Goal: Task Accomplishment & Management: Manage account settings

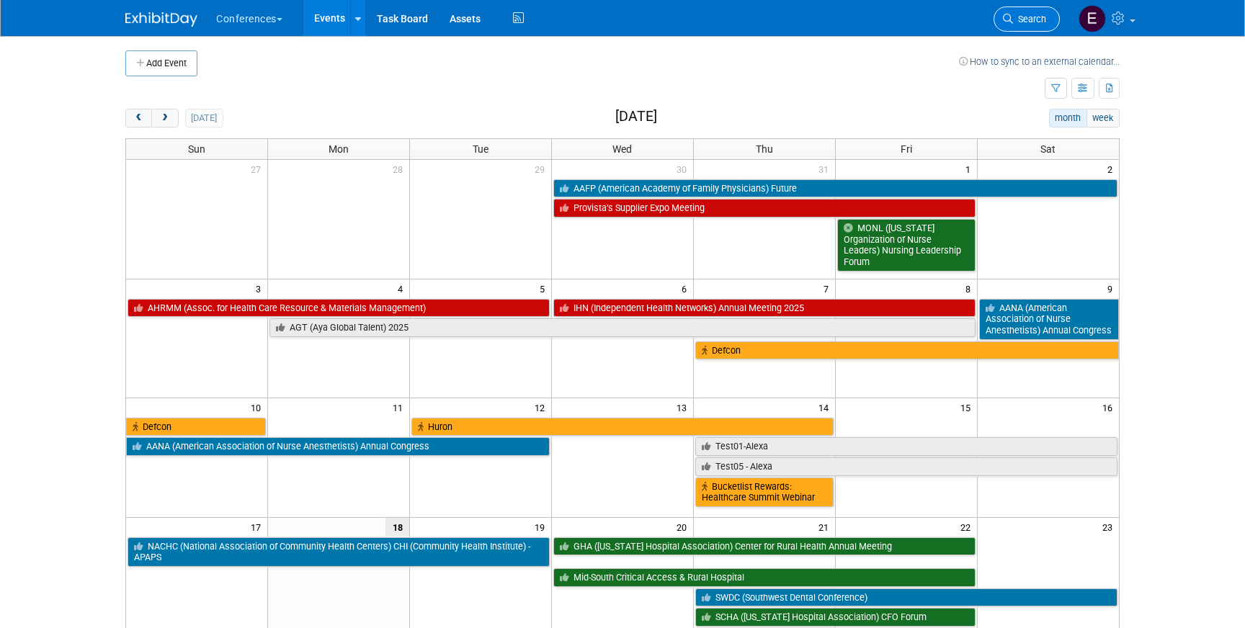
click at [1049, 20] on link "Search" at bounding box center [1027, 18] width 66 height 25
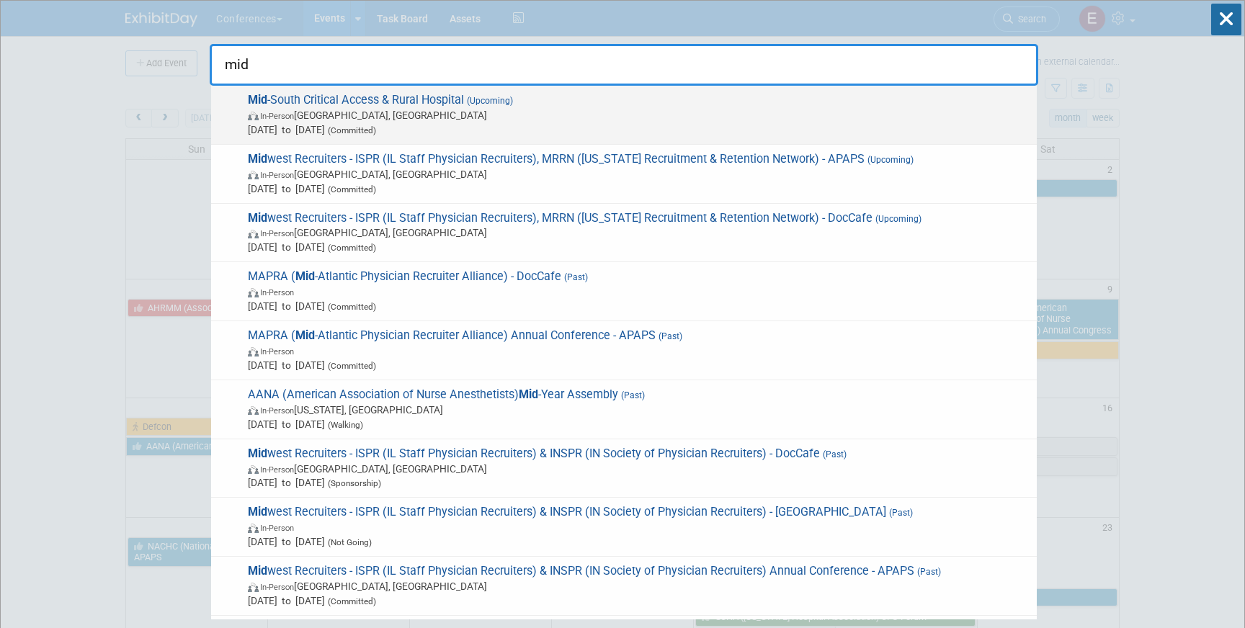
type input "mid"
click at [583, 109] on span "In-Person Louisville, KY" at bounding box center [639, 115] width 782 height 14
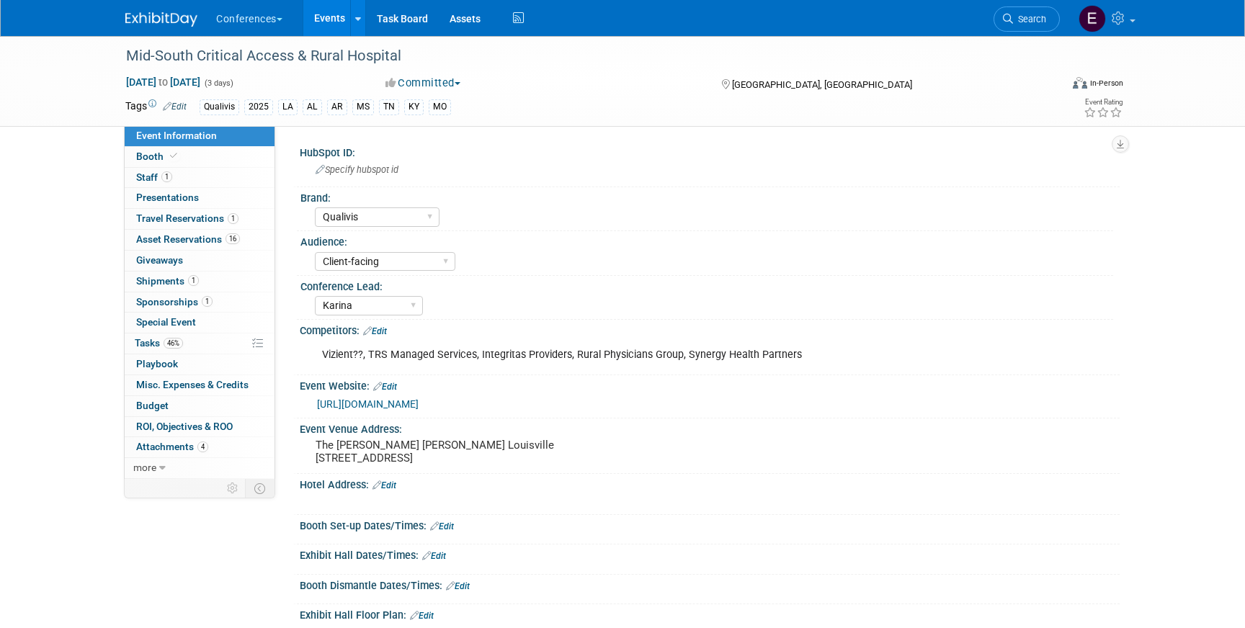
select select "Qualivis"
select select "Client-facing"
select select "Karina"
click at [190, 214] on span "Travel Reservations 1" at bounding box center [187, 219] width 102 height 12
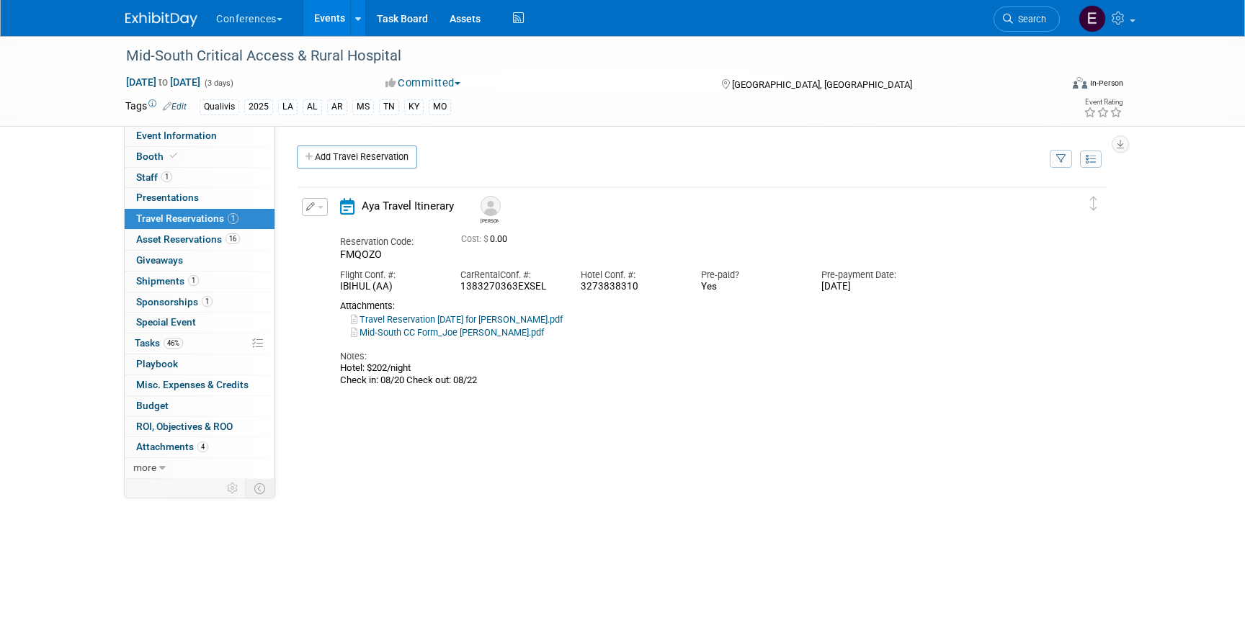
click at [306, 210] on icon "button" at bounding box center [310, 206] width 9 height 9
click at [335, 232] on button "Edit Reservation" at bounding box center [364, 232] width 122 height 21
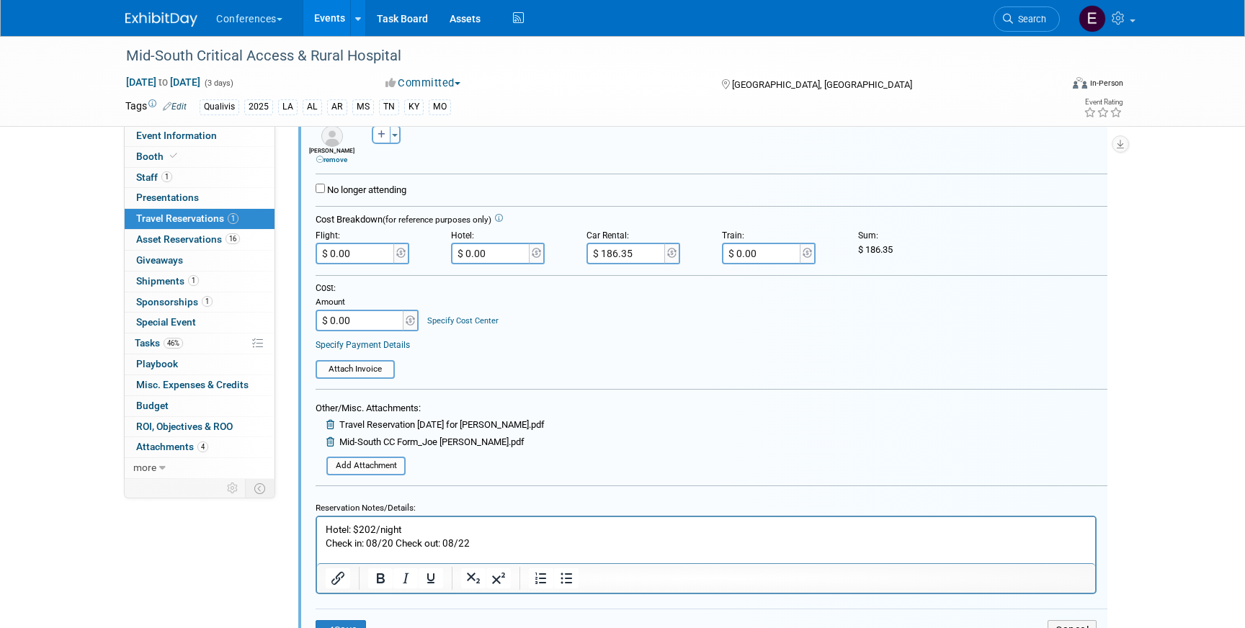
scroll to position [300, 0]
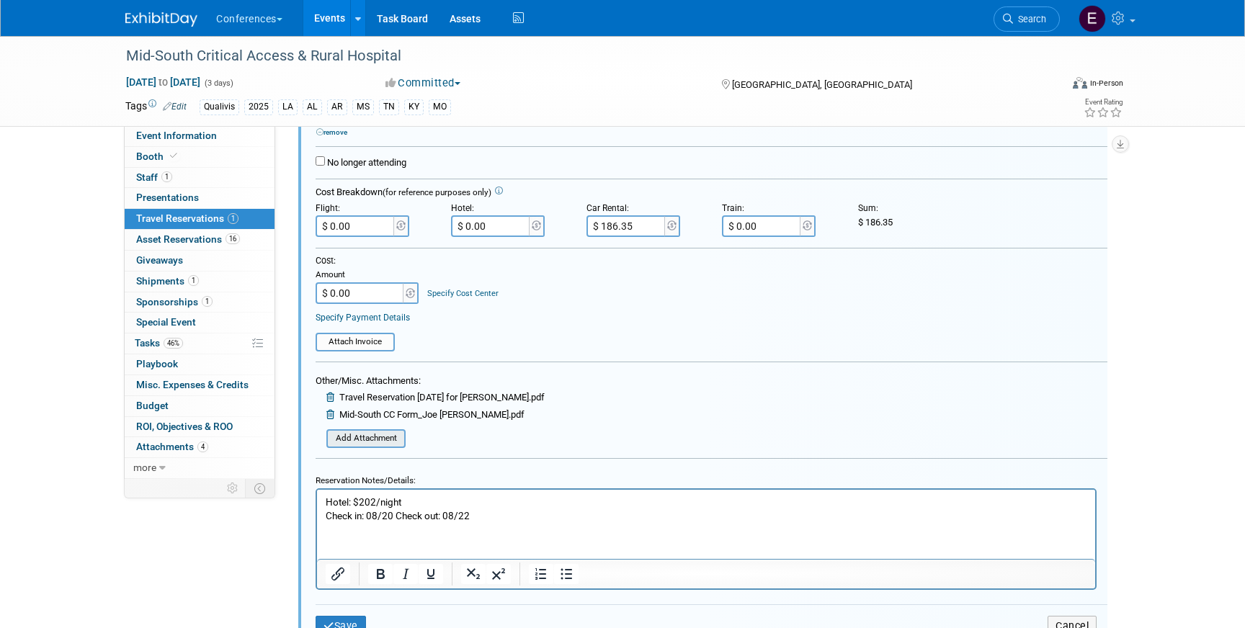
click at [355, 441] on input "file" at bounding box center [319, 439] width 172 height 16
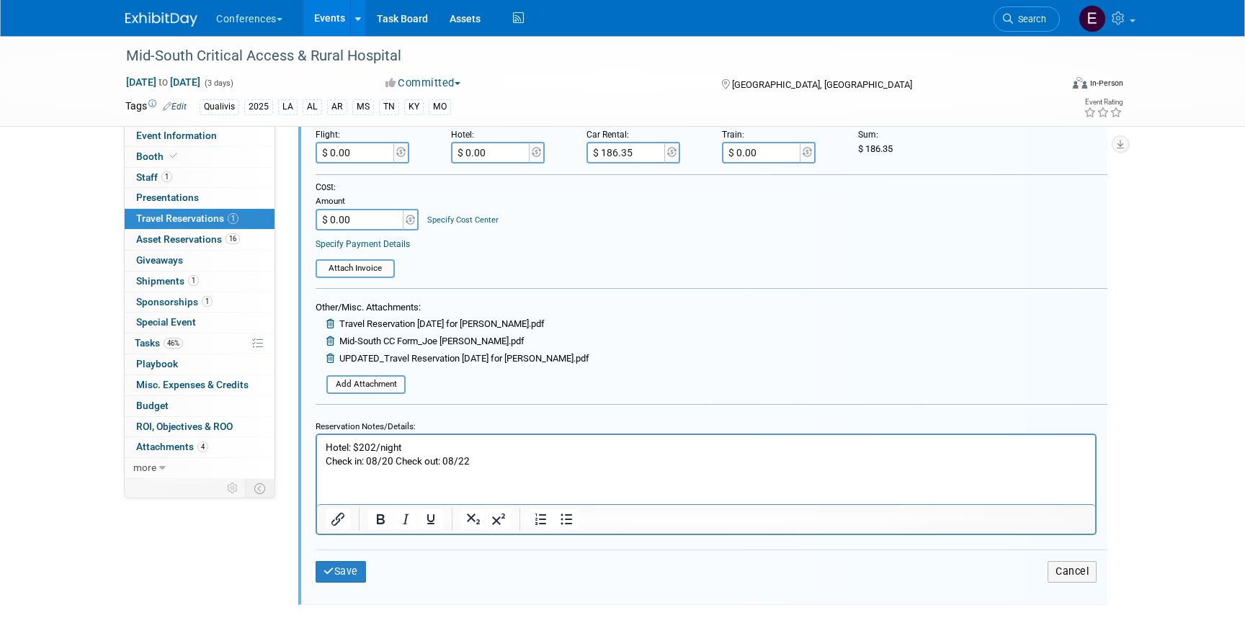
scroll to position [376, 0]
click at [350, 563] on button "Save" at bounding box center [341, 568] width 50 height 21
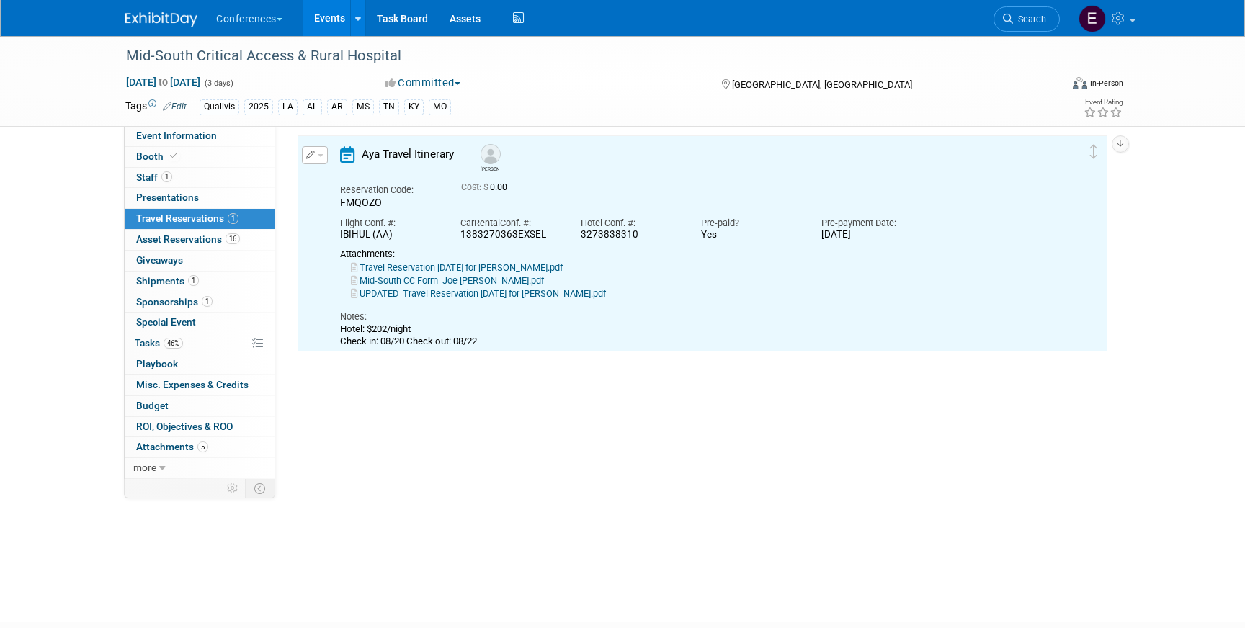
scroll to position [25, 0]
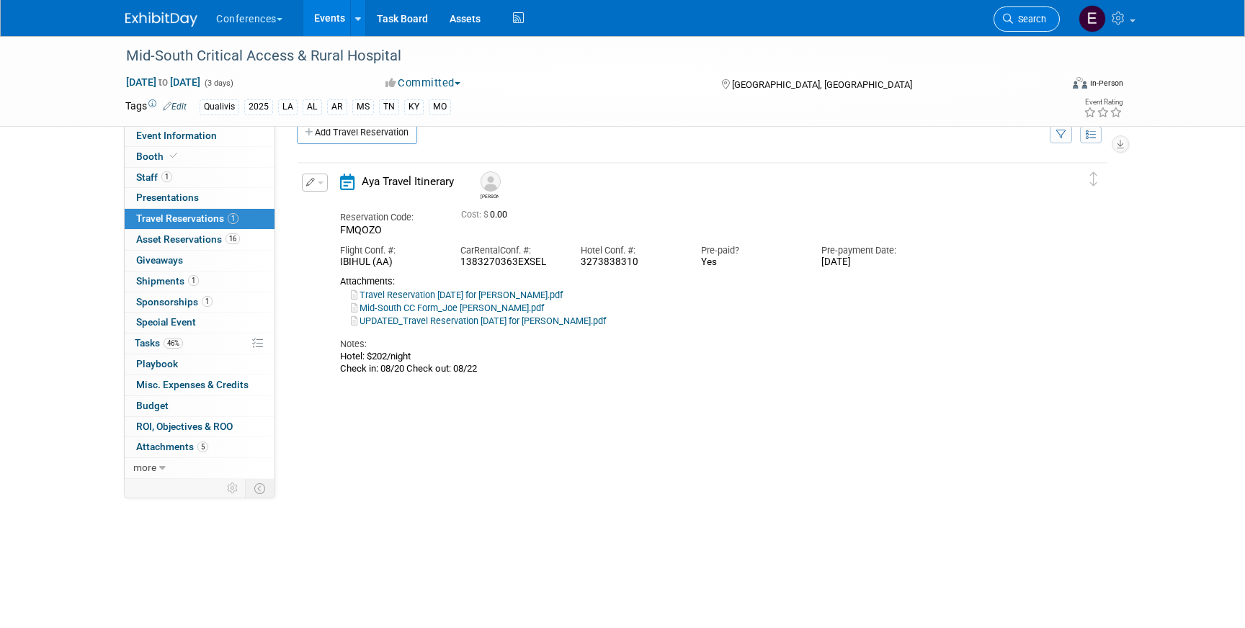
click at [1020, 9] on link "Search" at bounding box center [1027, 18] width 66 height 25
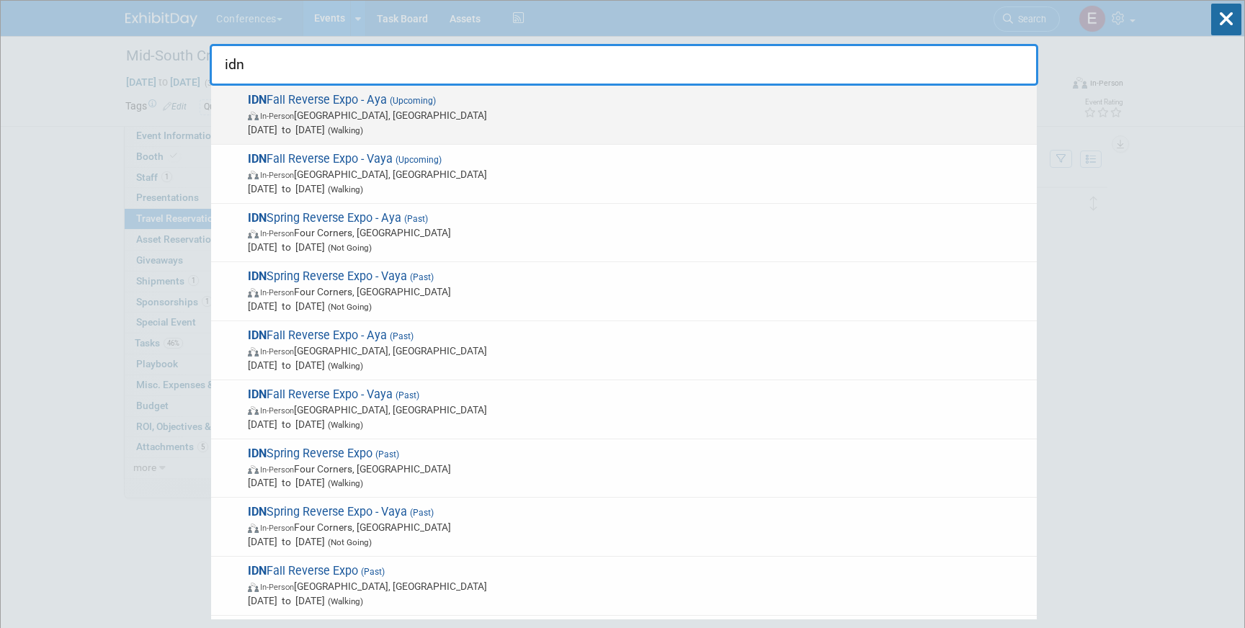
type input "idn"
click at [718, 125] on span "Aug 25, 2025 to Aug 27, 2025 (Walking)" at bounding box center [639, 130] width 782 height 14
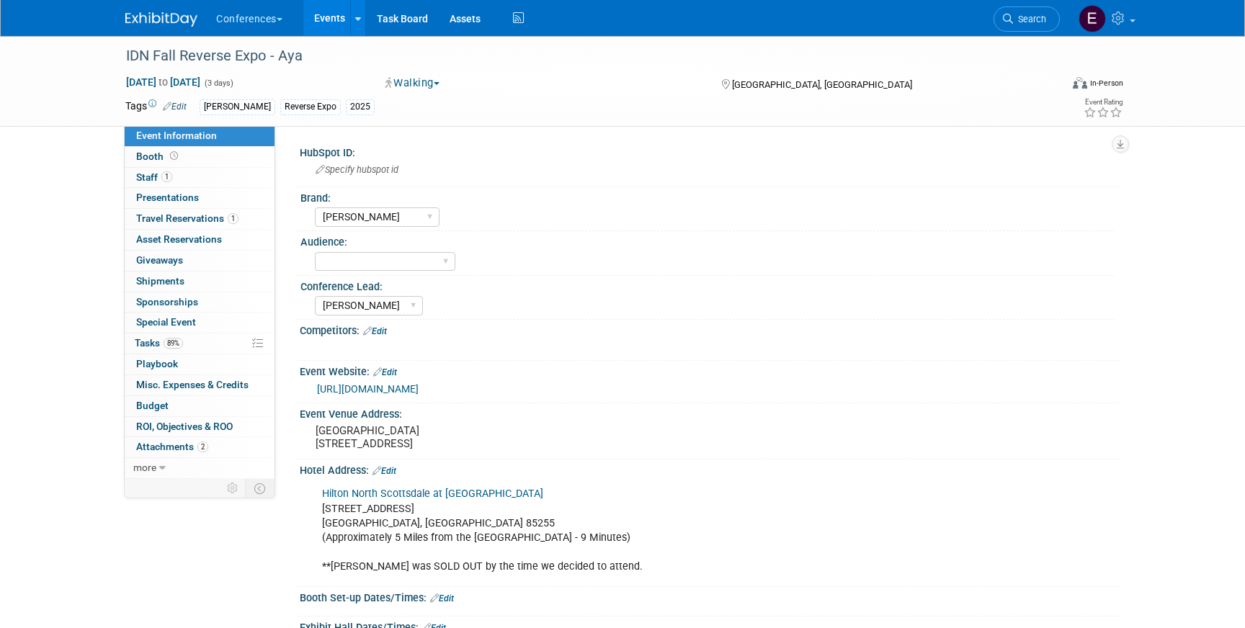
select select "[PERSON_NAME]"
click at [173, 214] on span "Travel Reservations 1" at bounding box center [187, 219] width 102 height 12
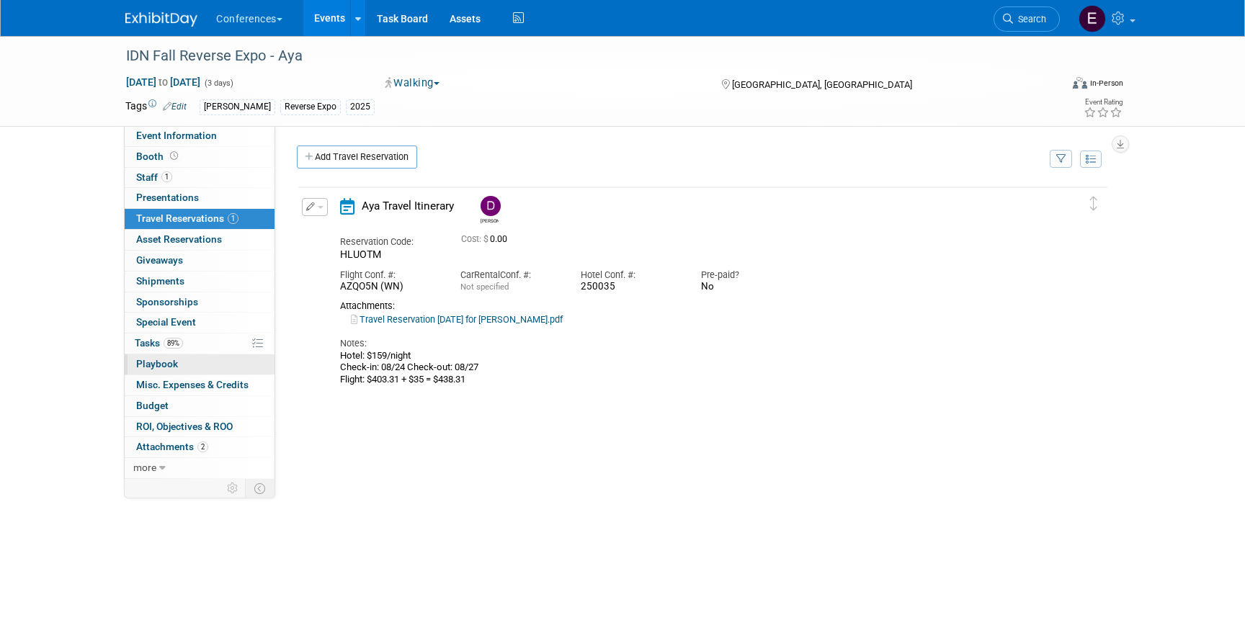
click at [202, 355] on link "0 Playbook 0" at bounding box center [200, 365] width 150 height 20
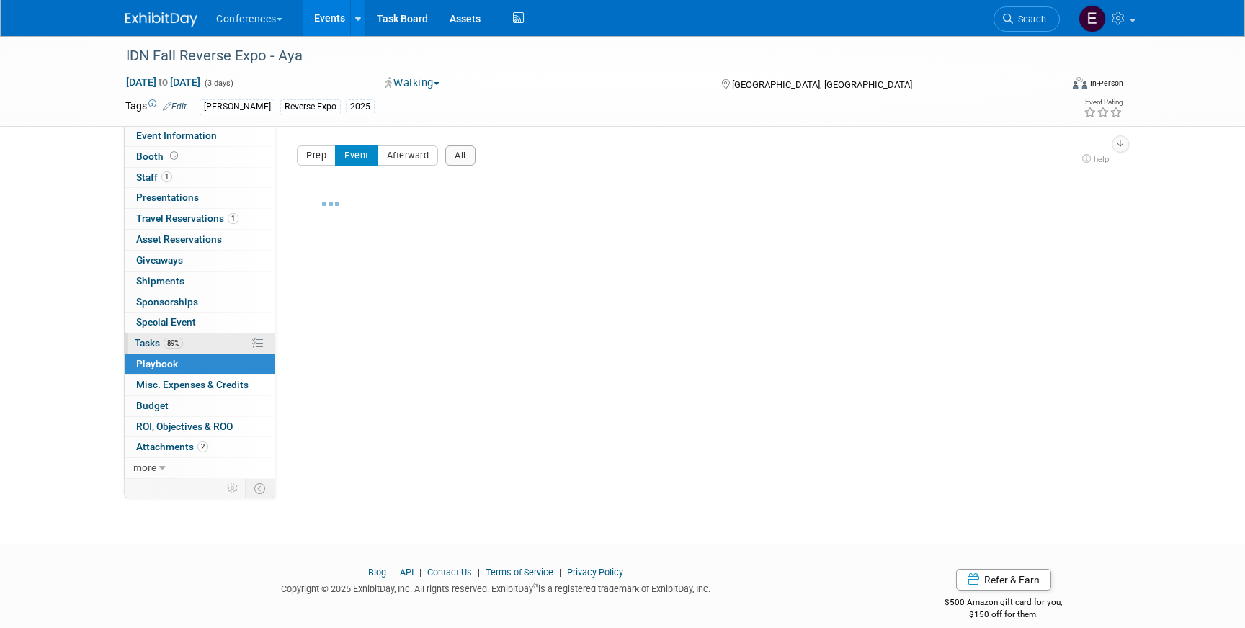
click at [202, 348] on link "89% Tasks 89%" at bounding box center [200, 344] width 150 height 20
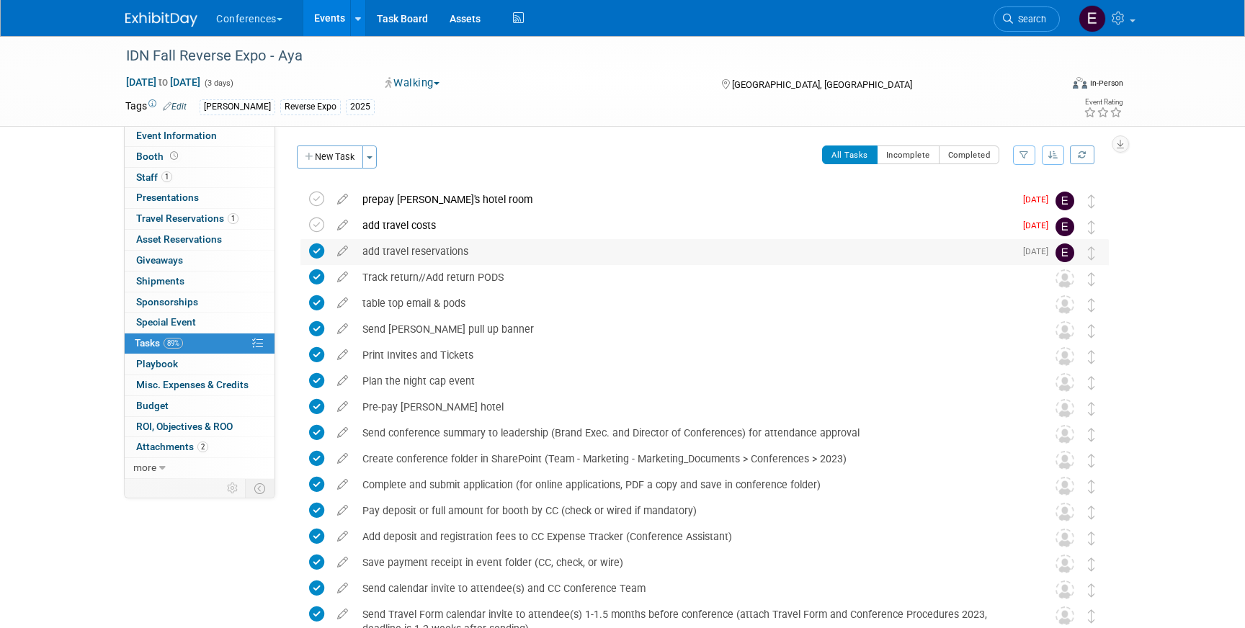
click at [417, 241] on div "add travel reservations" at bounding box center [684, 251] width 659 height 25
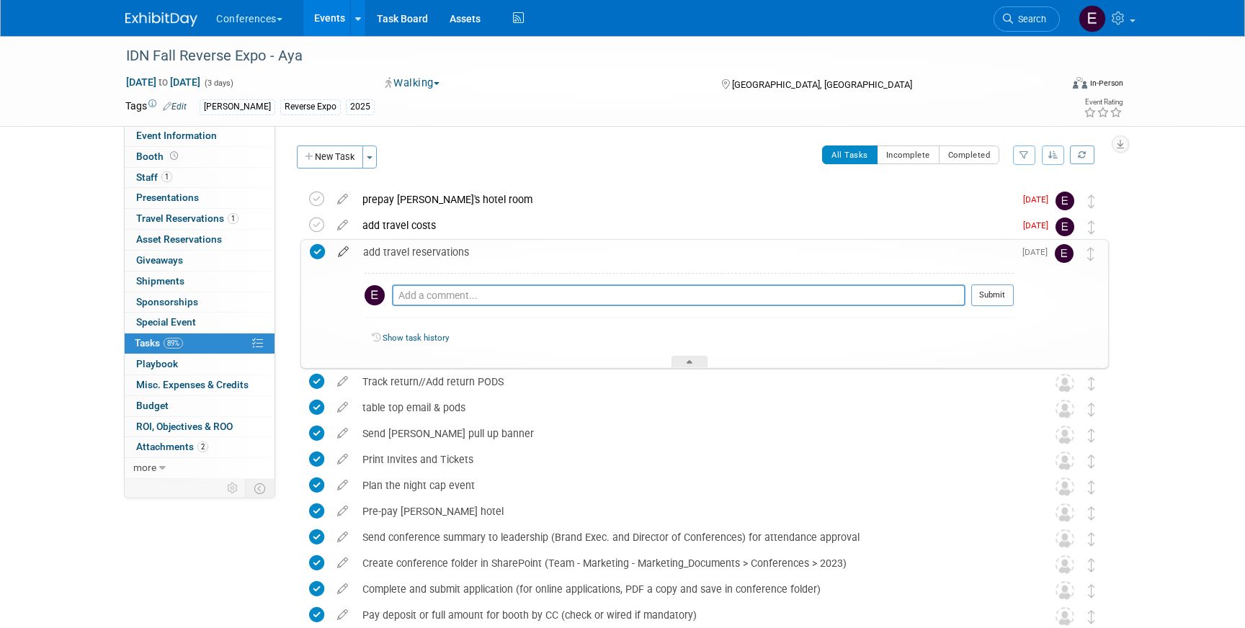
click at [345, 253] on icon at bounding box center [343, 249] width 25 height 18
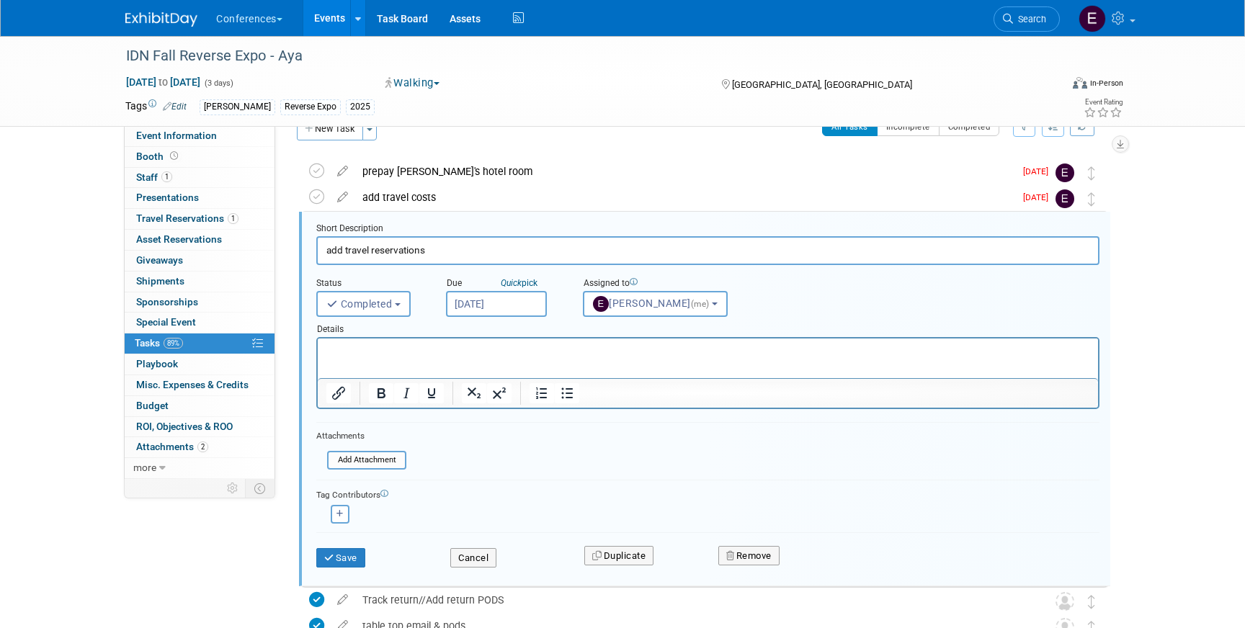
scroll to position [29, 0]
click at [346, 561] on button "Save" at bounding box center [340, 558] width 49 height 20
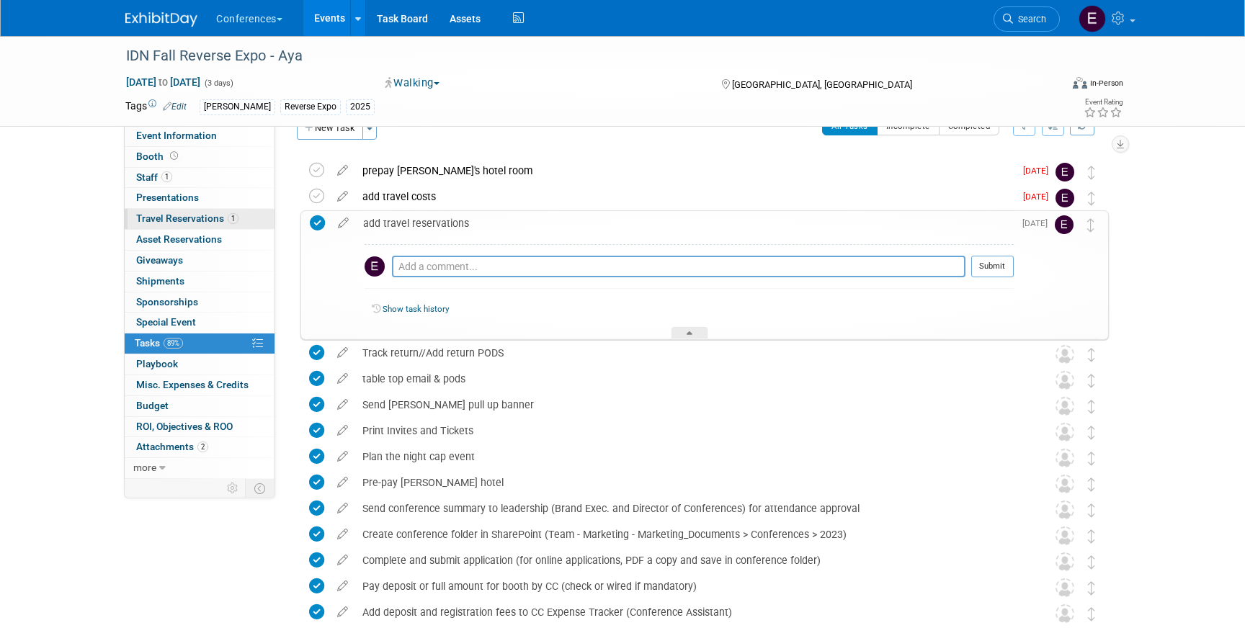
click at [164, 214] on span "Travel Reservations 1" at bounding box center [187, 219] width 102 height 12
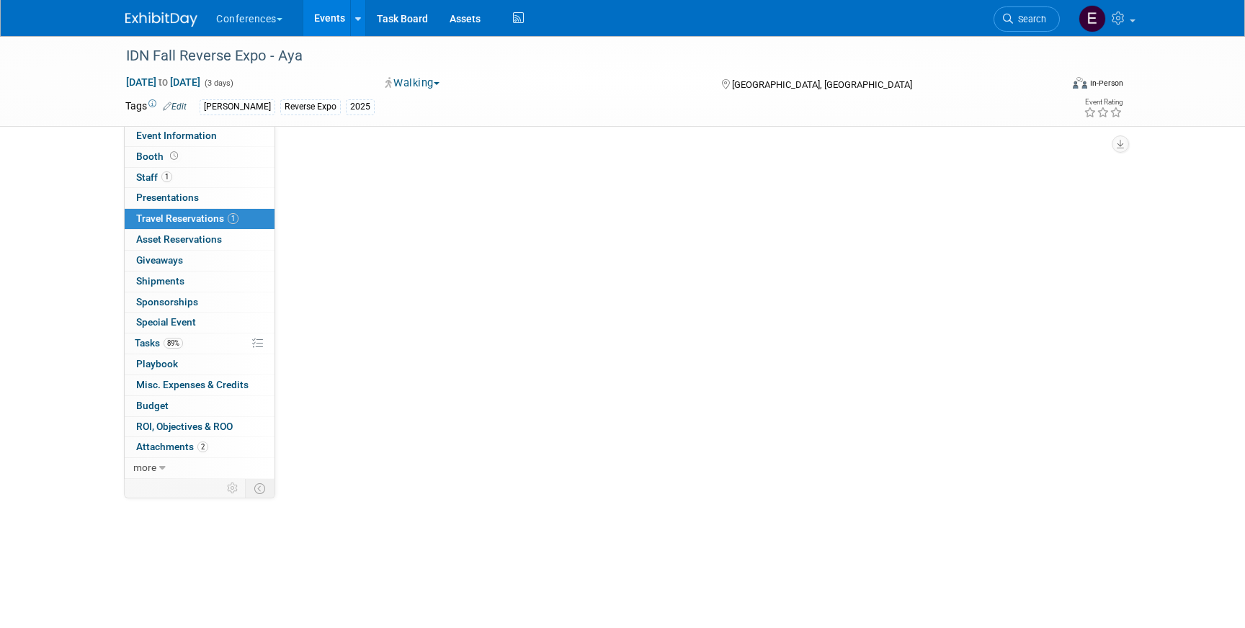
scroll to position [0, 0]
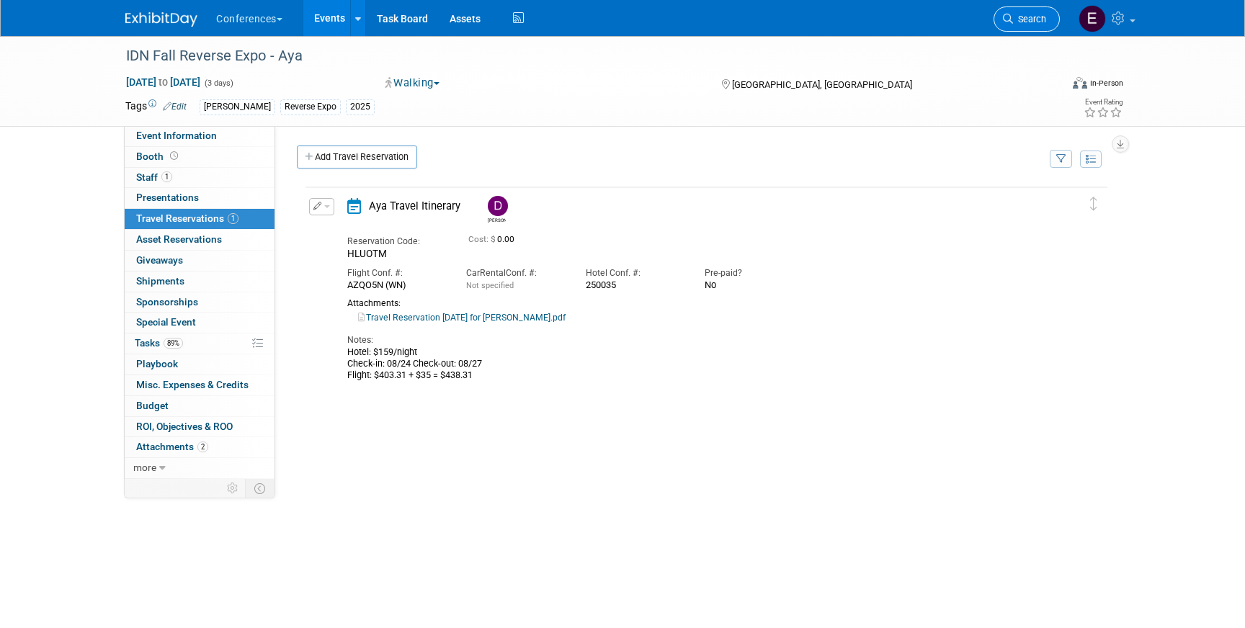
click at [1023, 22] on span "Search" at bounding box center [1029, 19] width 33 height 11
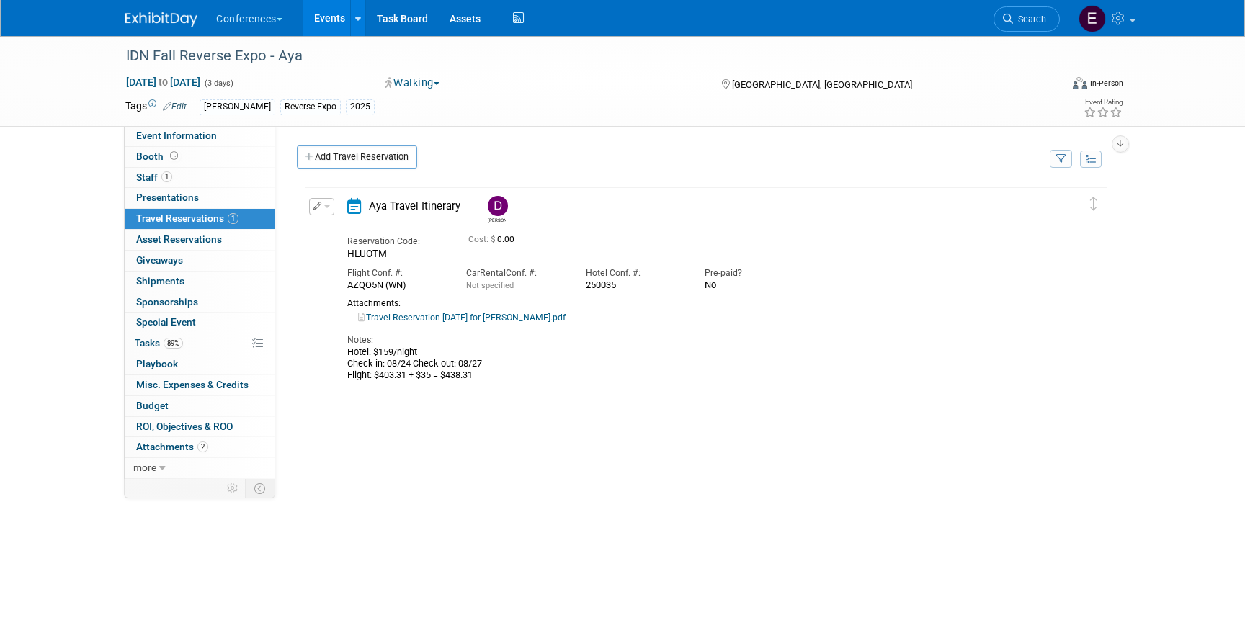
click at [324, 208] on span "button" at bounding box center [327, 206] width 6 height 3
click at [342, 231] on button "Edit Reservation" at bounding box center [371, 231] width 122 height 21
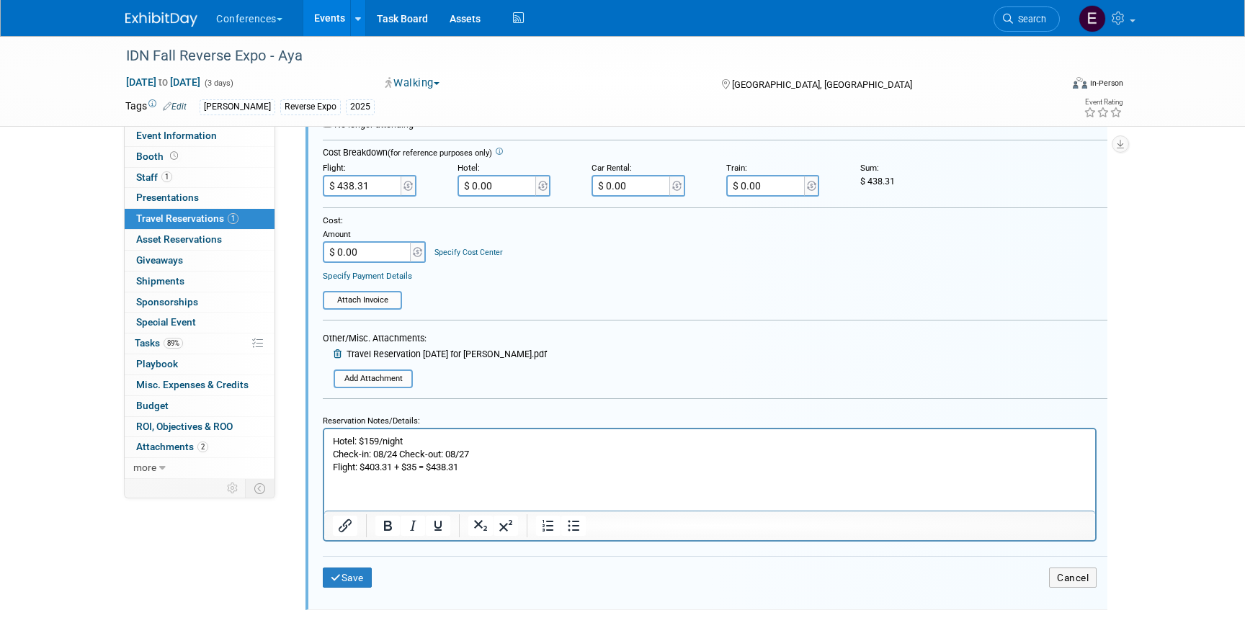
scroll to position [341, 0]
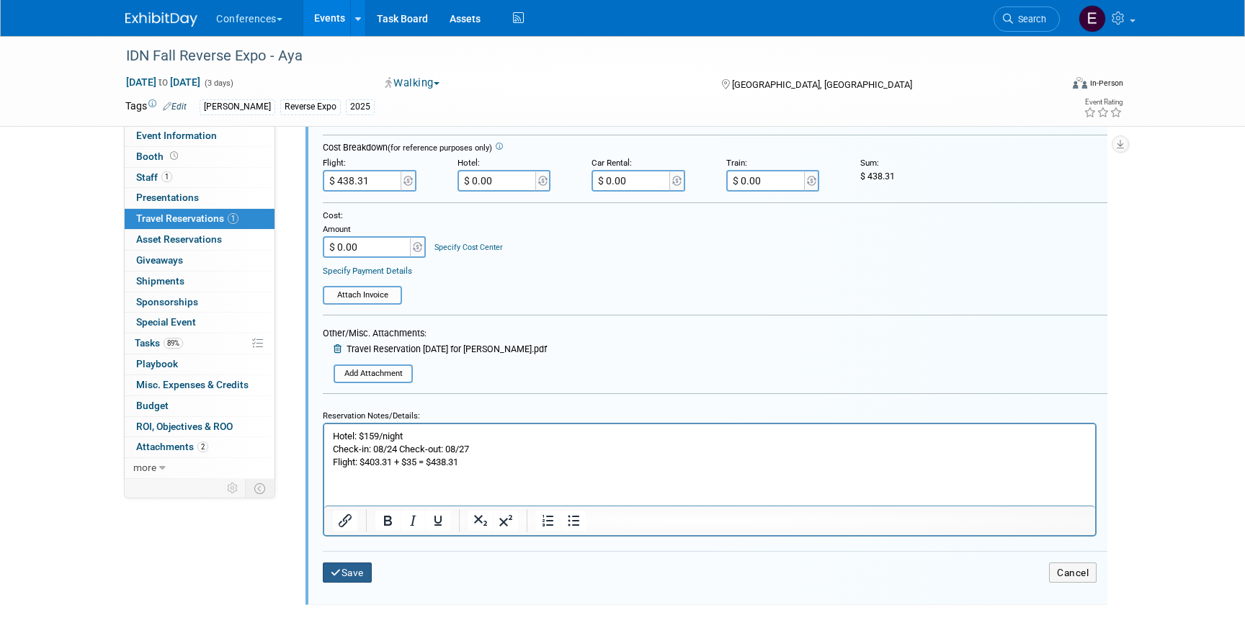
click at [356, 581] on button "Save" at bounding box center [347, 573] width 49 height 21
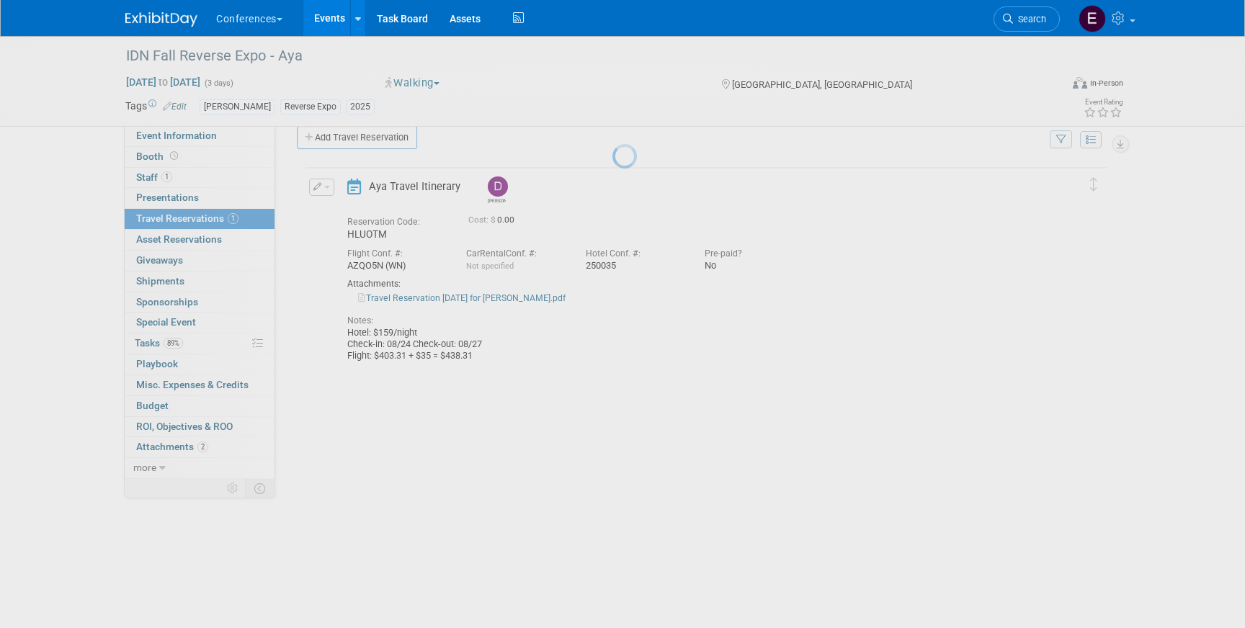
scroll to position [20, 0]
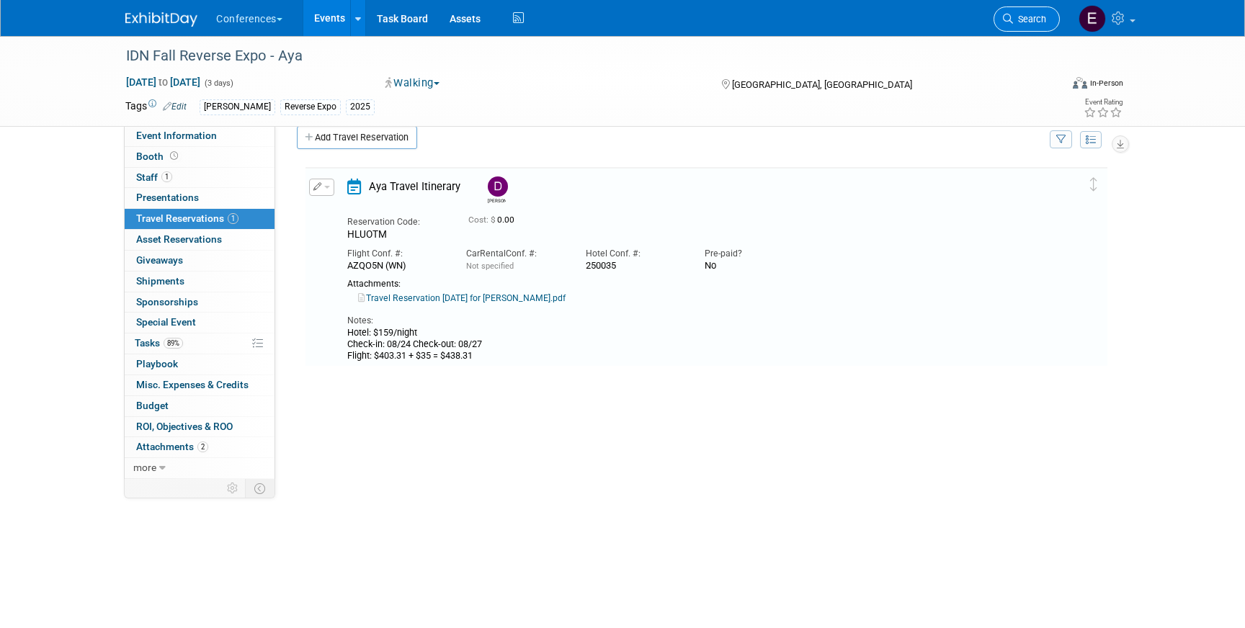
click at [1022, 17] on span "Search" at bounding box center [1029, 19] width 33 height 11
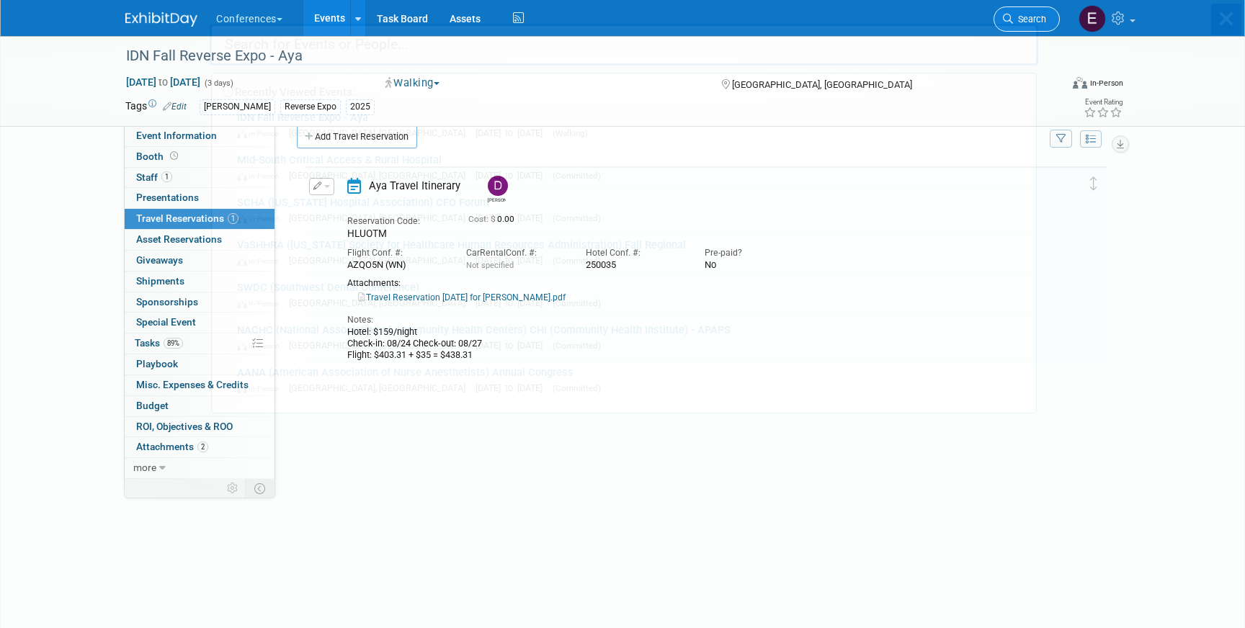
scroll to position [0, 0]
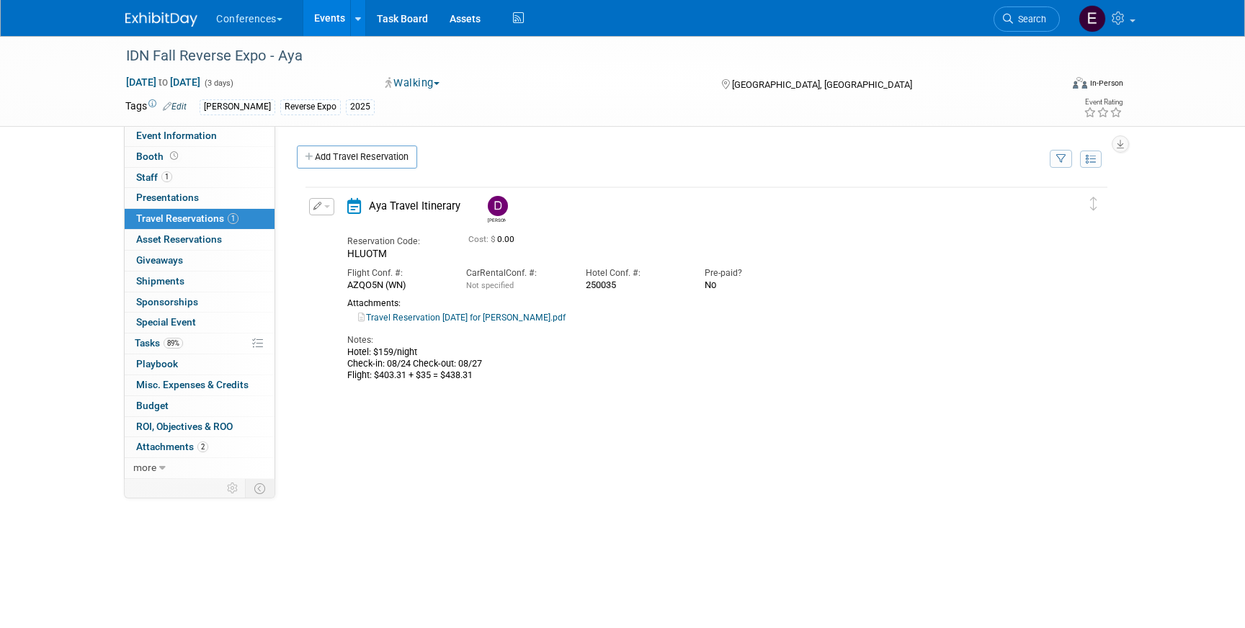
click at [324, 201] on button "button" at bounding box center [321, 206] width 25 height 17
click at [331, 225] on button "Edit Reservation" at bounding box center [371, 231] width 122 height 21
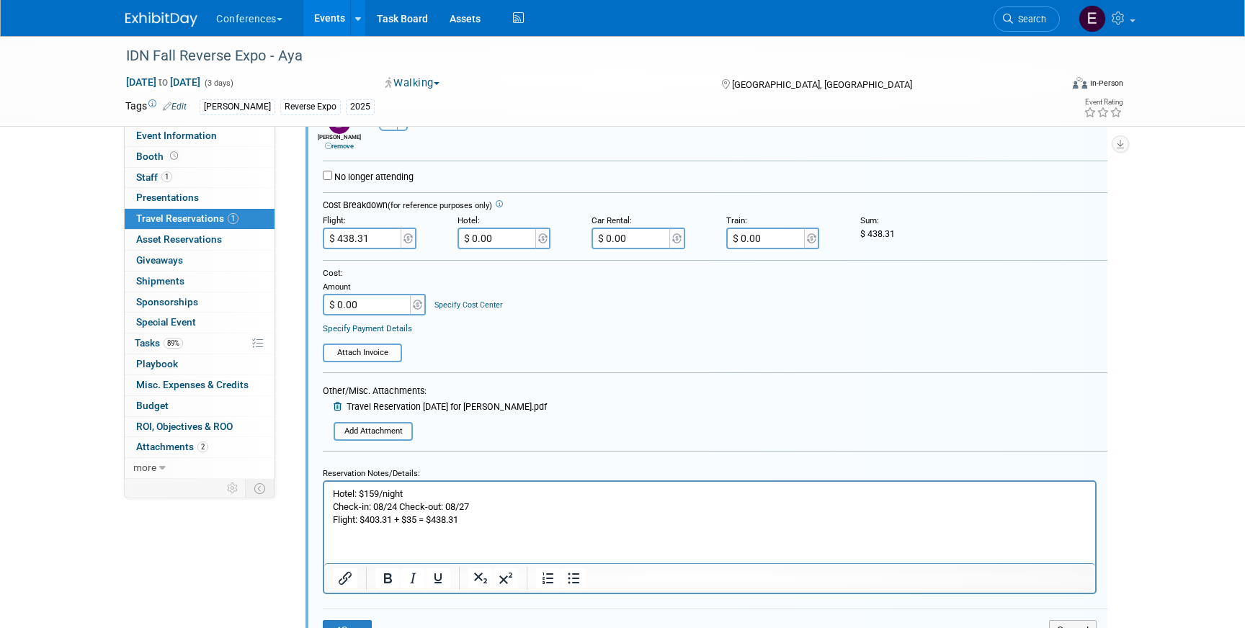
scroll to position [352, 0]
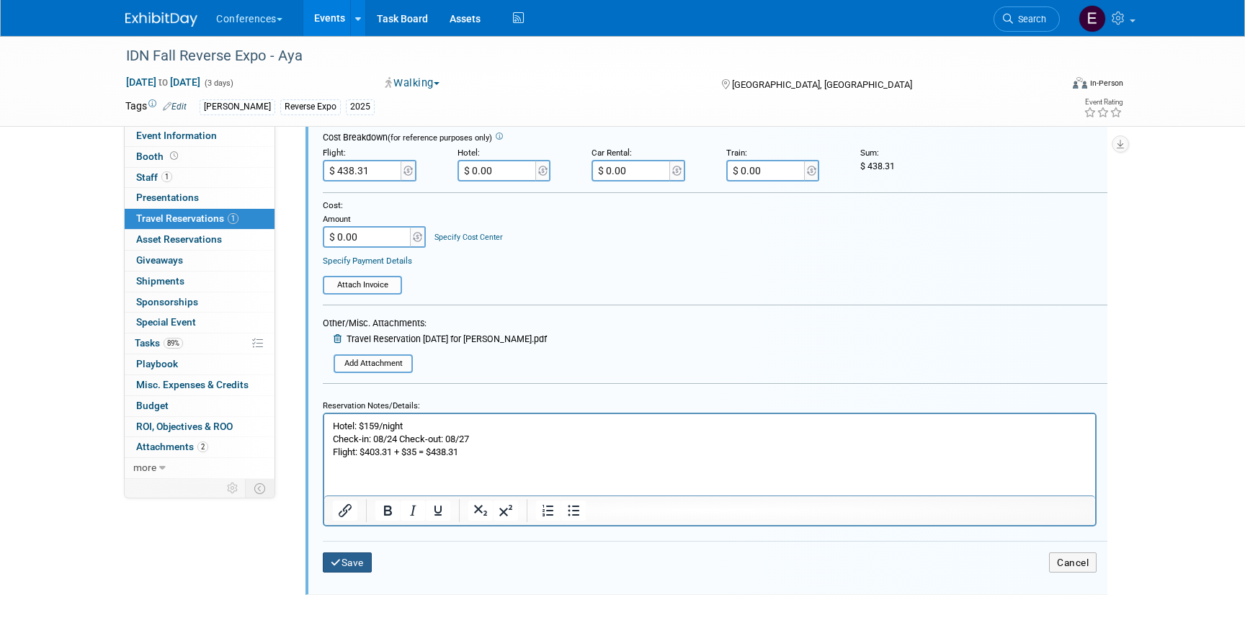
click at [341, 571] on button "Save" at bounding box center [347, 563] width 49 height 21
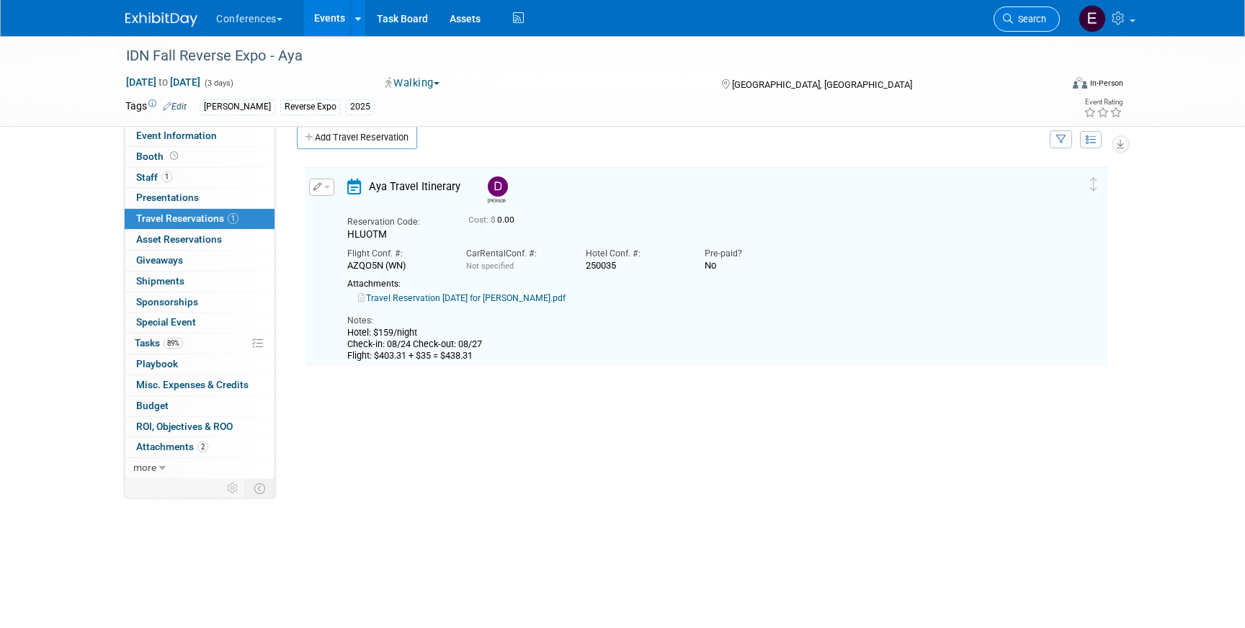
click at [1021, 16] on span "Search" at bounding box center [1029, 19] width 33 height 11
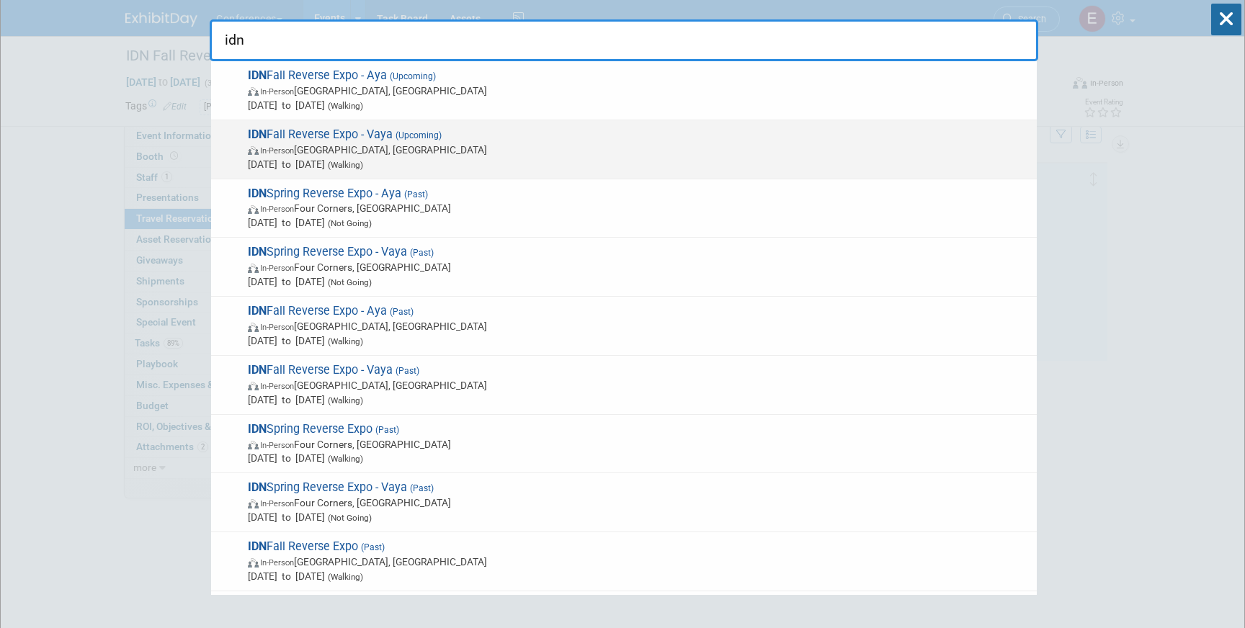
type input "idn"
click at [489, 130] on span "IDN Fall Reverse Expo - Vaya (Upcoming) In-Person Phoenix, AZ Aug 25, 2025 to A…" at bounding box center [637, 150] width 786 height 44
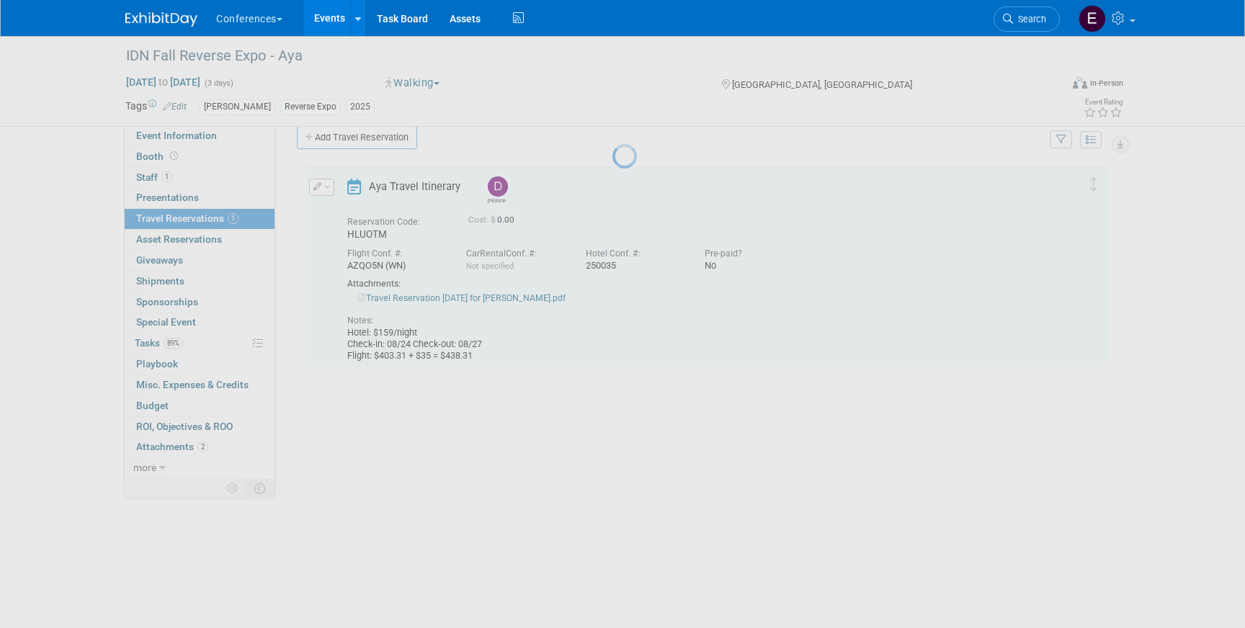
scroll to position [20, 0]
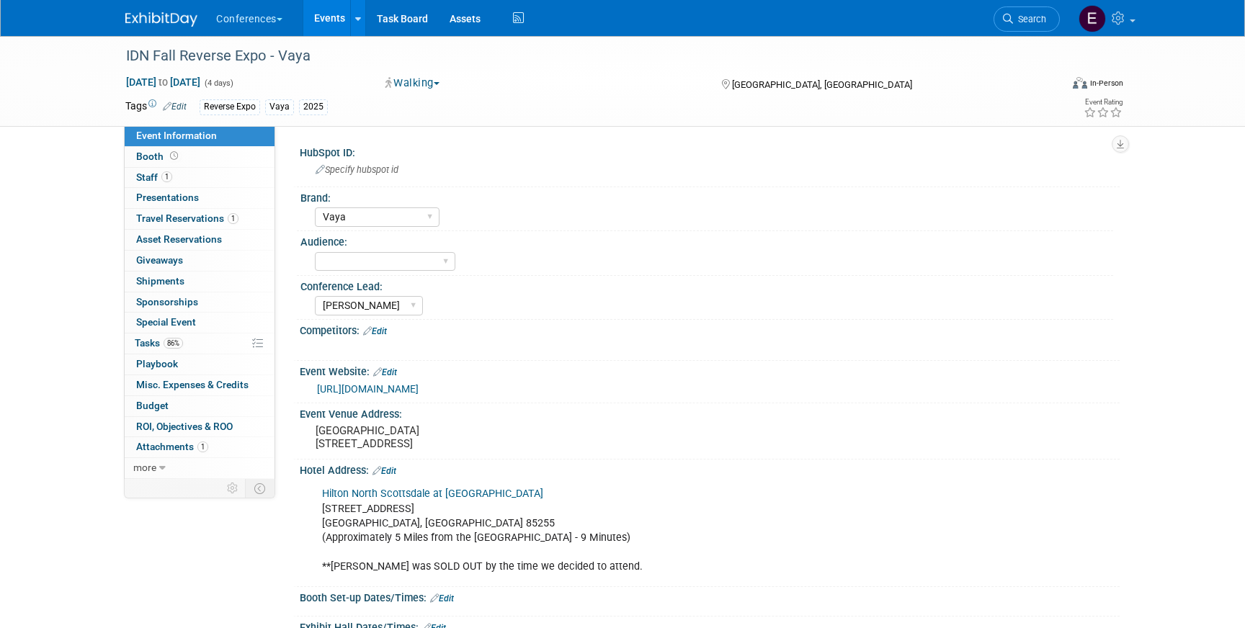
select select "Vaya"
select select "[PERSON_NAME]"
click at [211, 227] on link "1 Travel Reservations 1" at bounding box center [200, 219] width 150 height 20
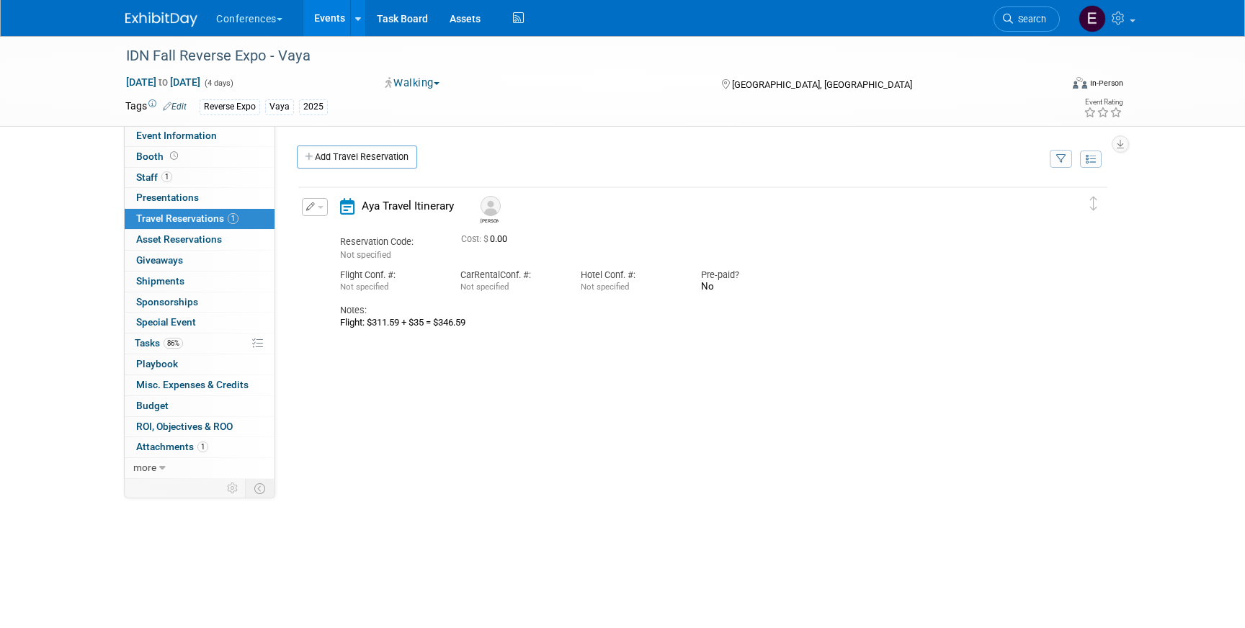
click at [316, 218] on div "Edit Reservation Delete Reservation" at bounding box center [310, 211] width 17 height 27
click at [316, 213] on button "button" at bounding box center [315, 207] width 26 height 18
click at [329, 232] on button "Edit Reservation" at bounding box center [364, 232] width 122 height 21
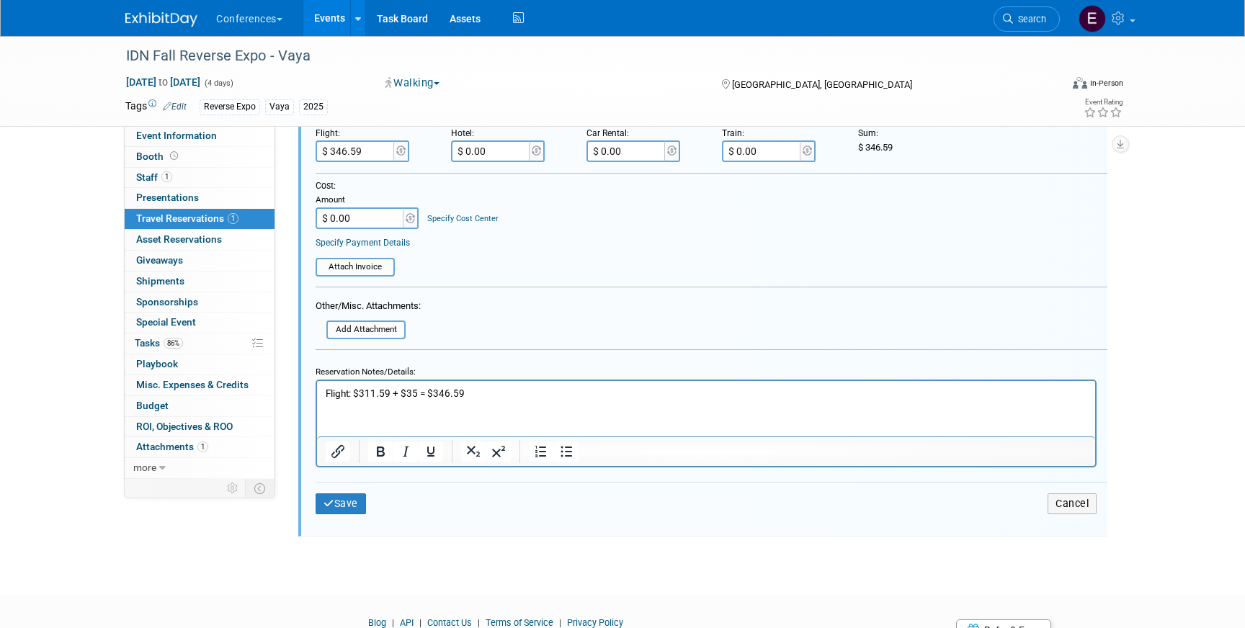
scroll to position [383, 0]
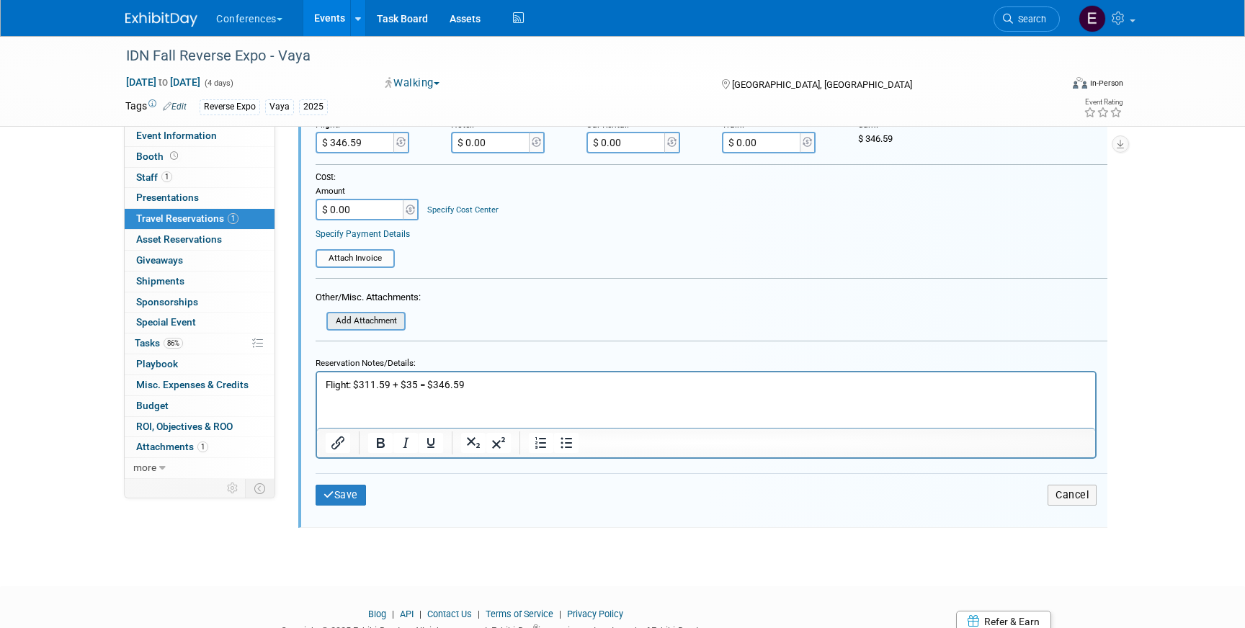
click at [357, 328] on input "file" at bounding box center [319, 321] width 172 height 16
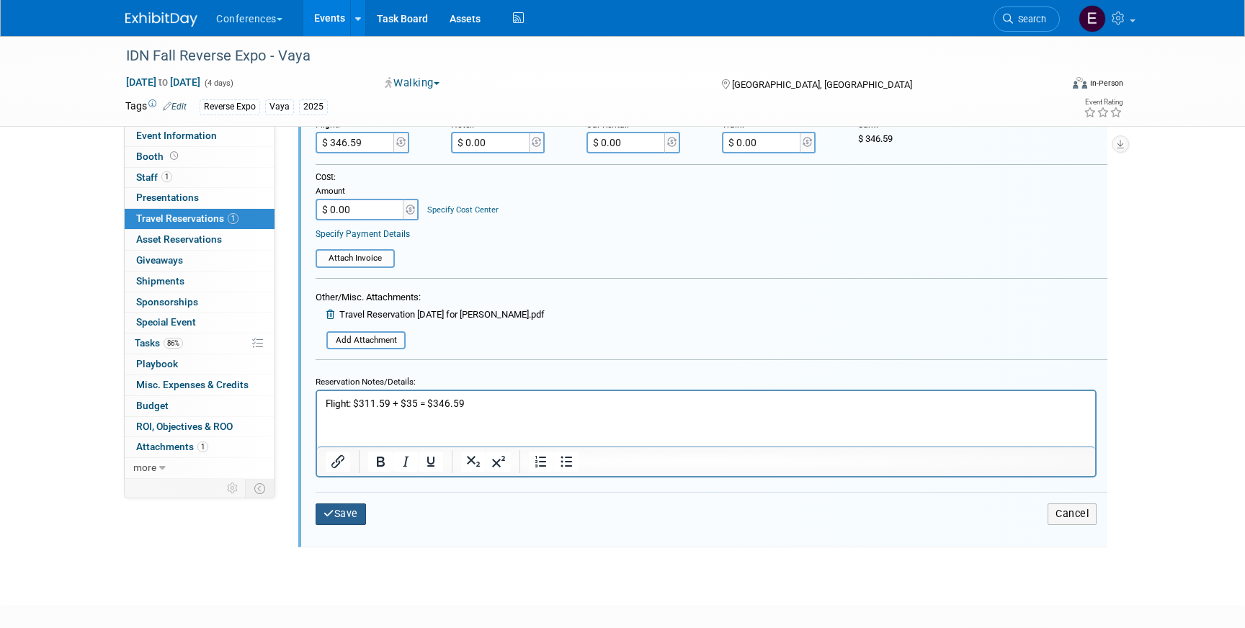
click at [357, 519] on button "Save" at bounding box center [341, 514] width 50 height 21
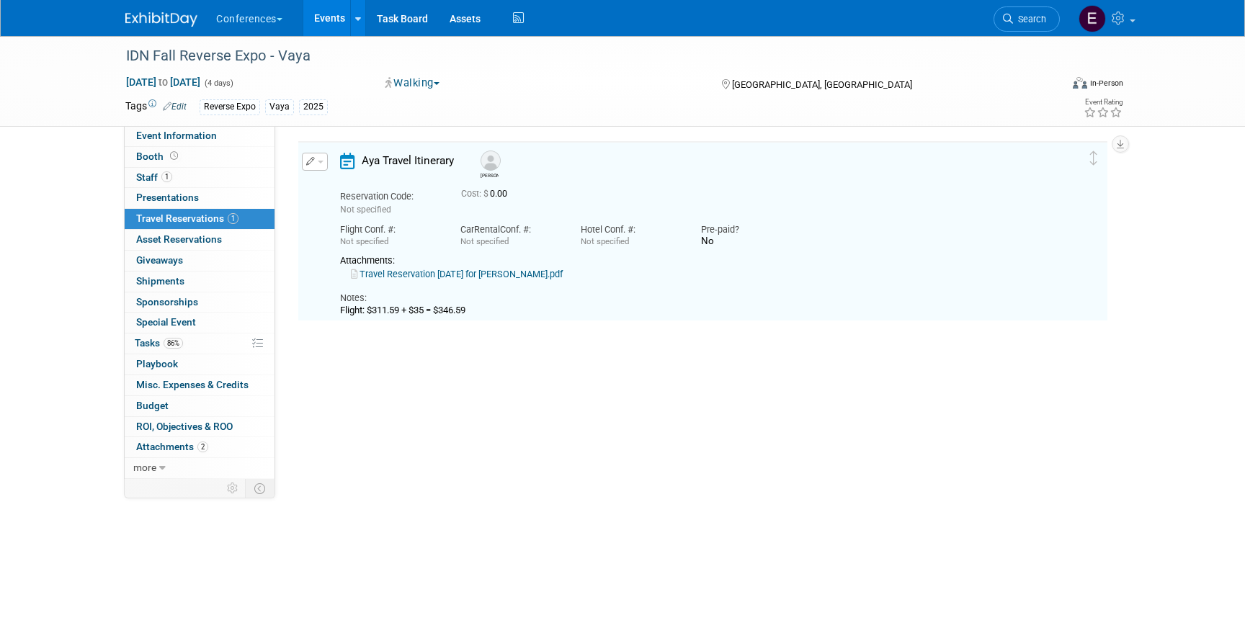
scroll to position [25, 0]
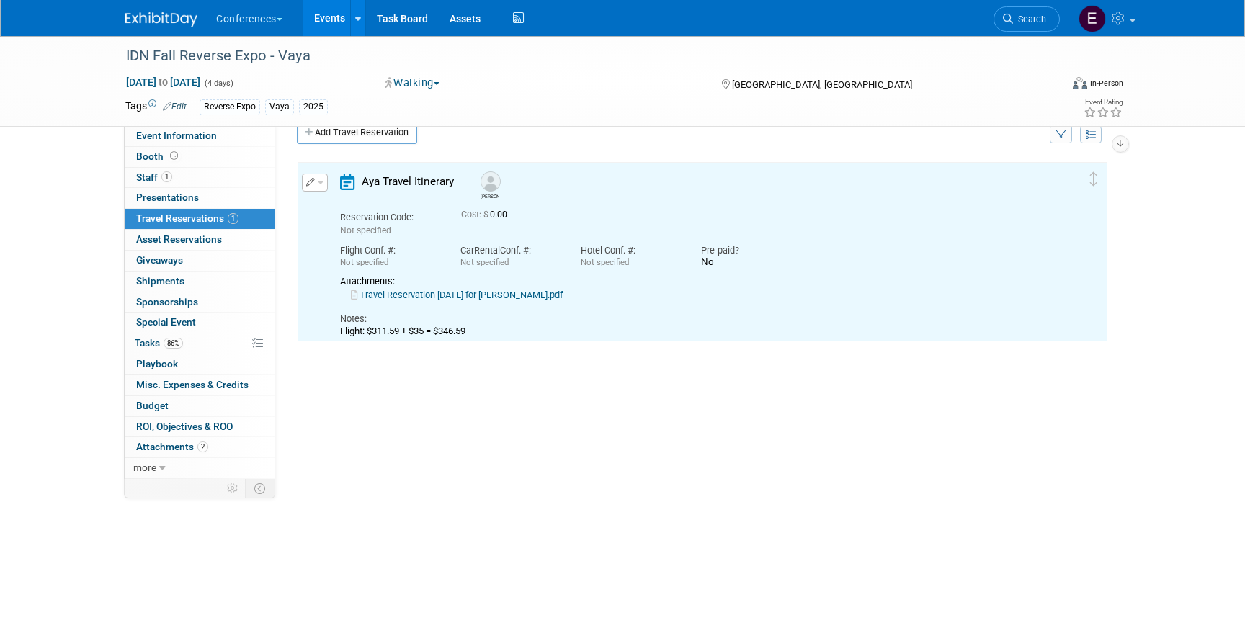
click at [515, 301] on div "Travel Reservation August 24 for MICHAEL HEAL.pdf" at bounding box center [690, 295] width 700 height 13
click at [512, 293] on link "Travel Reservation August 24 for MICHAEL HEAL.pdf" at bounding box center [457, 295] width 212 height 11
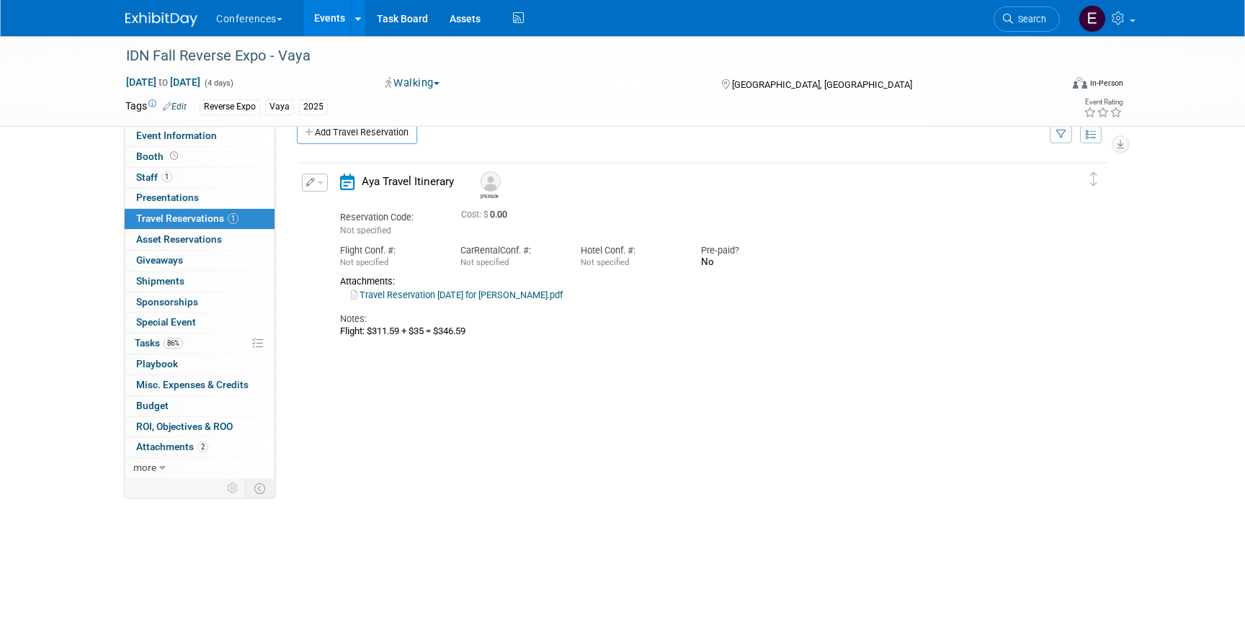
click at [310, 182] on icon "button" at bounding box center [310, 182] width 9 height 9
click at [329, 206] on button "Edit Reservation" at bounding box center [364, 207] width 122 height 21
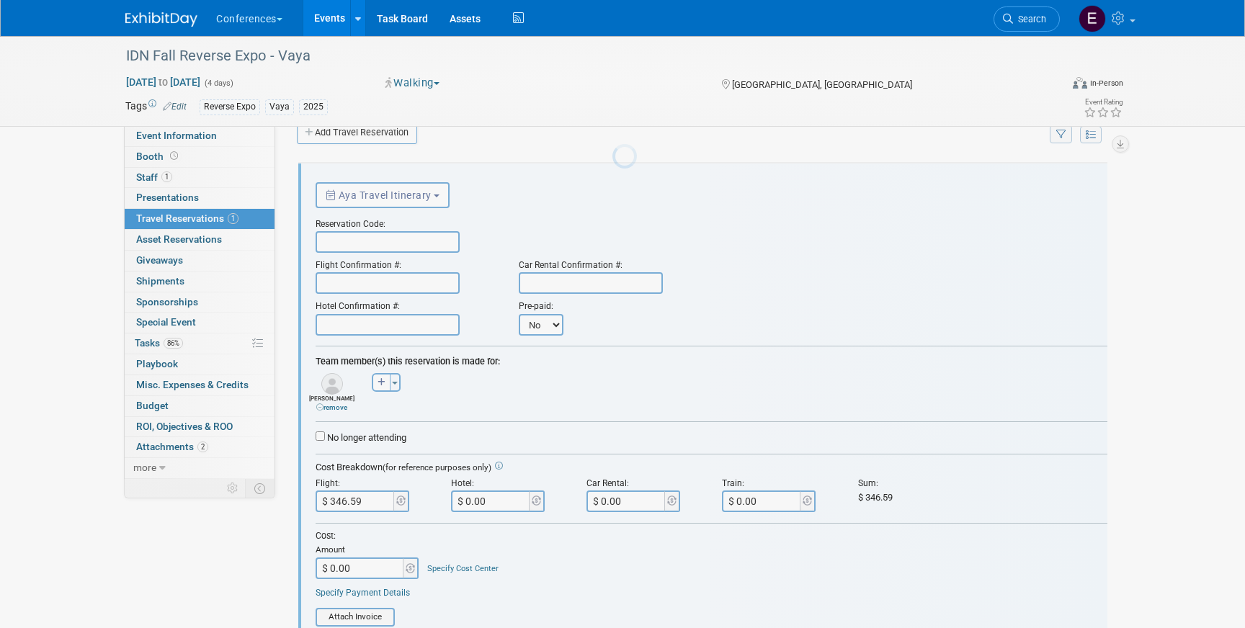
scroll to position [0, 0]
click at [350, 241] on input "text" at bounding box center [388, 242] width 144 height 22
paste input "EZUVWO"
type input "EZUVWO"
click at [370, 277] on input "text" at bounding box center [388, 283] width 144 height 22
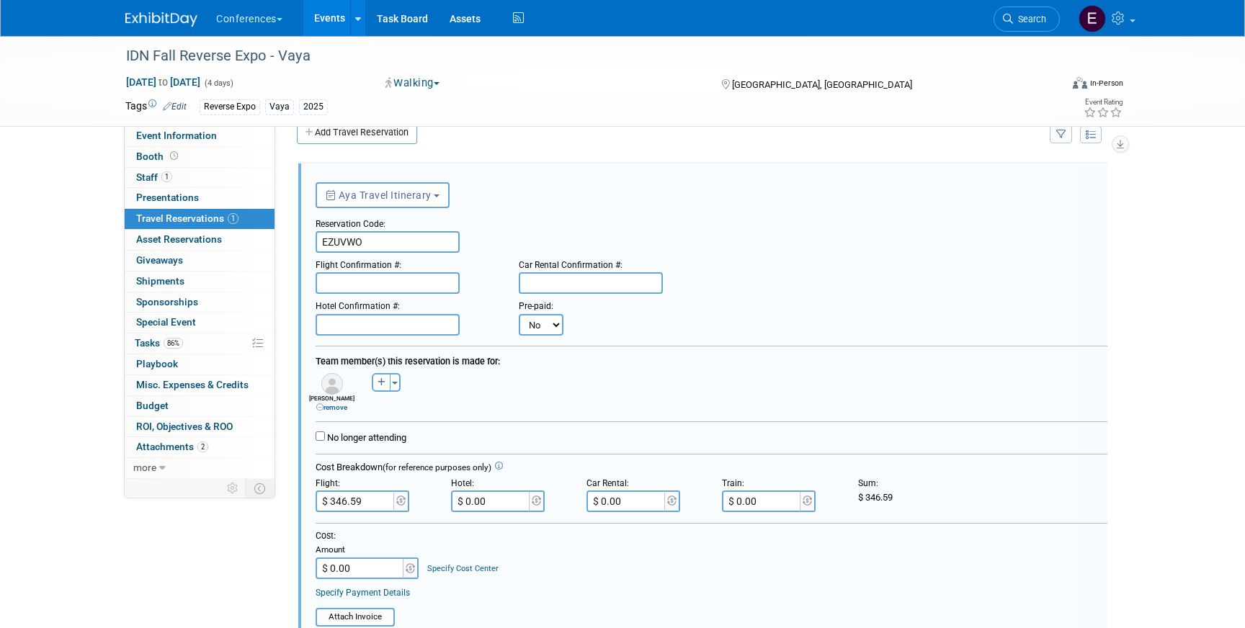
paste input "AZQTZP (WN)"
type input "AZQTZP (WN)"
click at [367, 331] on input "text" at bounding box center [388, 325] width 144 height 22
paste input "1484650112AISLE"
type input "1484650112AISLE"
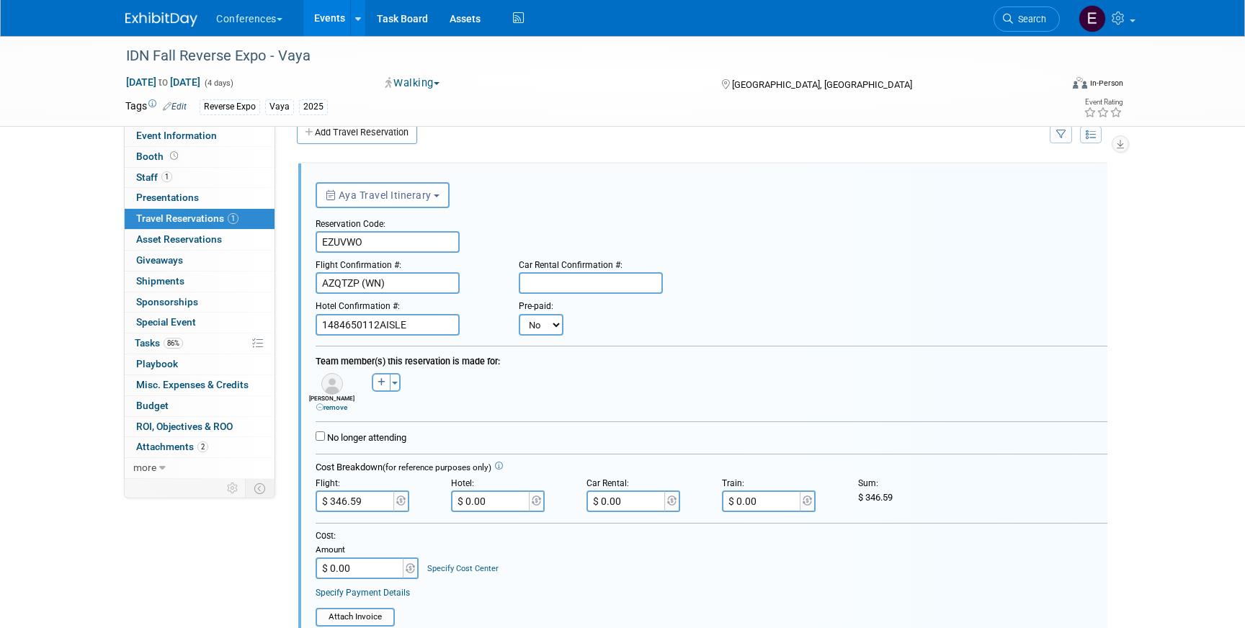
click at [563, 285] on input "text" at bounding box center [591, 283] width 144 height 22
paste input "1484650112AISLE"
type input "1484650112AISLE"
drag, startPoint x: 431, startPoint y: 326, endPoint x: 269, endPoint y: 319, distance: 162.3
click at [272, 324] on div "Event Information Event Info Booth Booth 1 Staff 1 Staff 0 Presentations 0 Pres…" at bounding box center [623, 452] width 1016 height 880
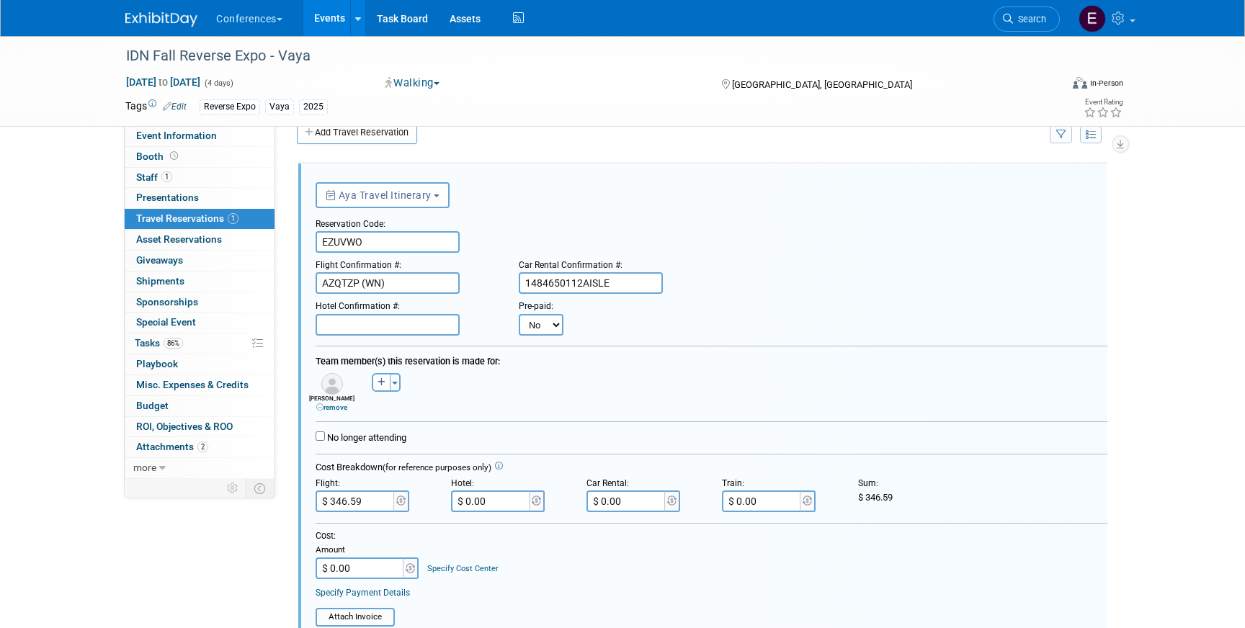
click at [642, 510] on input "$ 0.00" at bounding box center [627, 502] width 81 height 22
paste input "288.57"
type input "$ 288.57"
click at [397, 331] on input "text" at bounding box center [388, 325] width 144 height 22
paste input "250036"
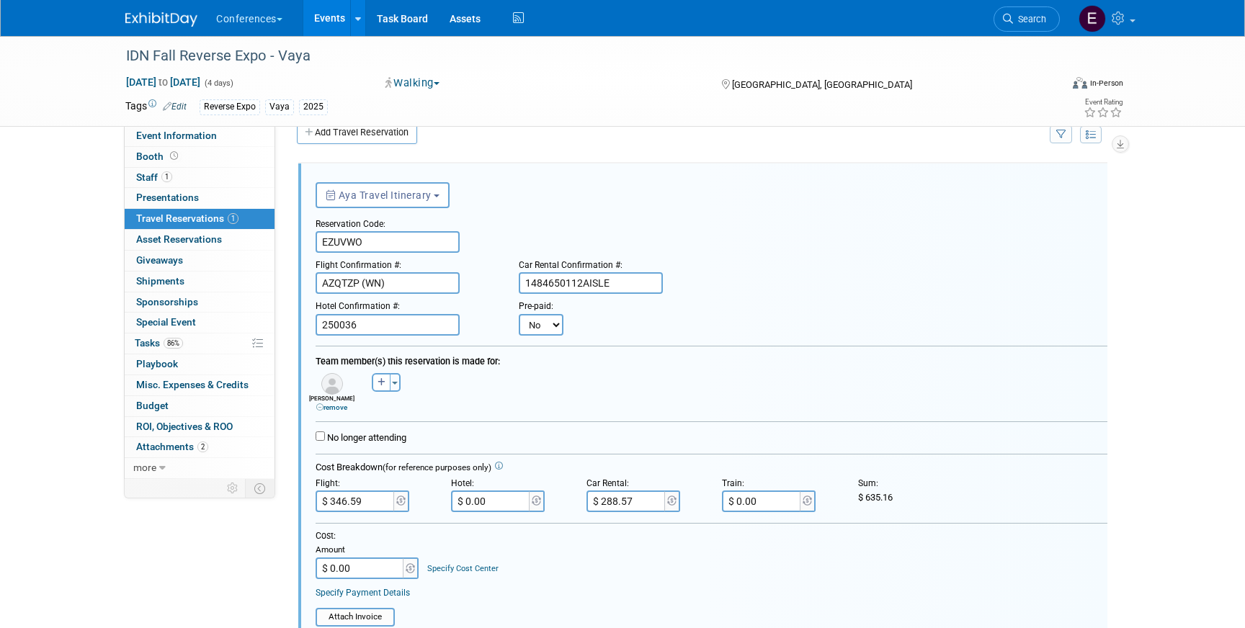
type input "250036"
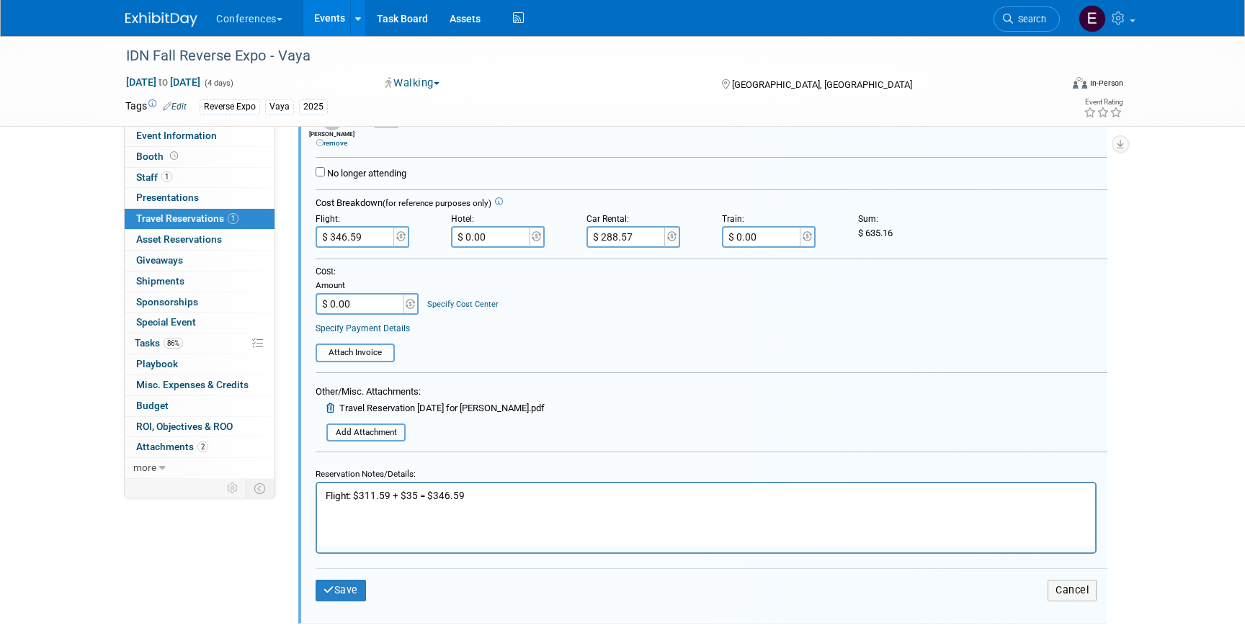
scroll to position [298, 0]
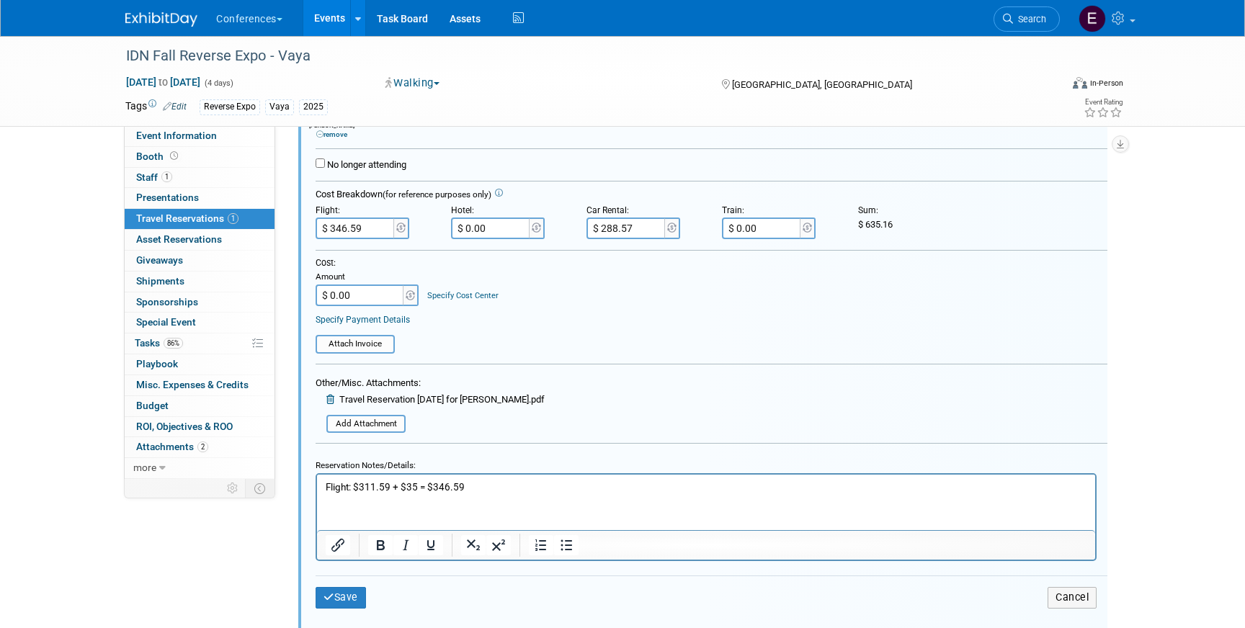
click at [323, 486] on html "Flight: $311.59 + $35 = $346.59" at bounding box center [706, 484] width 778 height 19
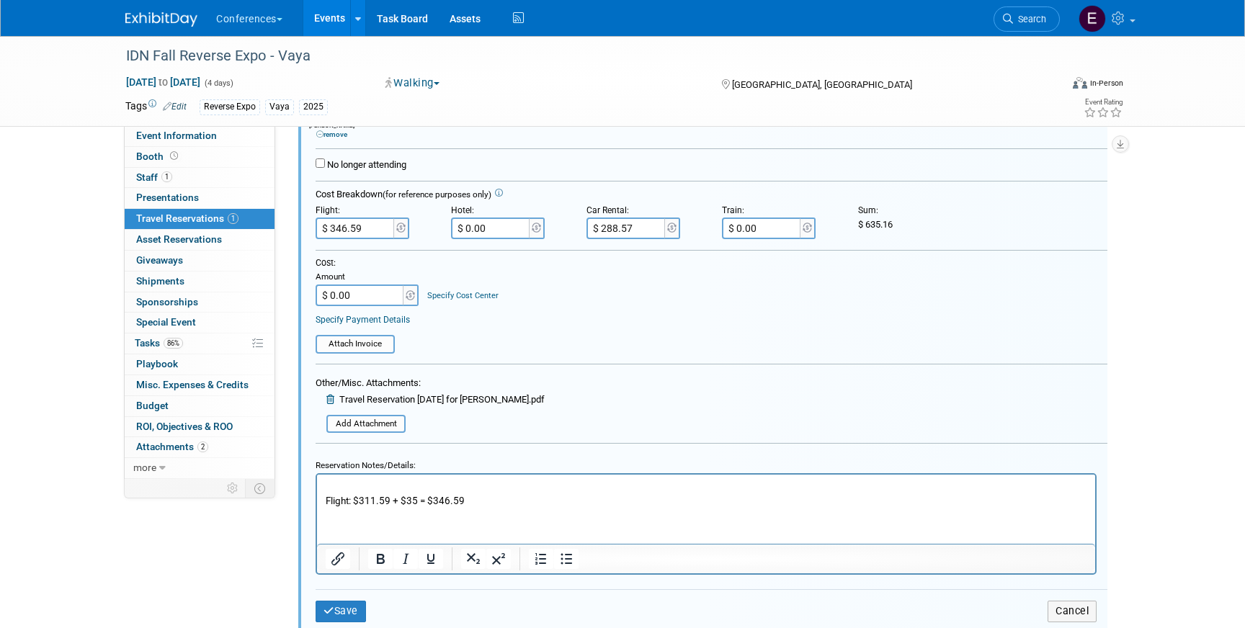
click at [338, 484] on p "Rich Text Area. Press ALT-0 for help." at bounding box center [707, 488] width 762 height 14
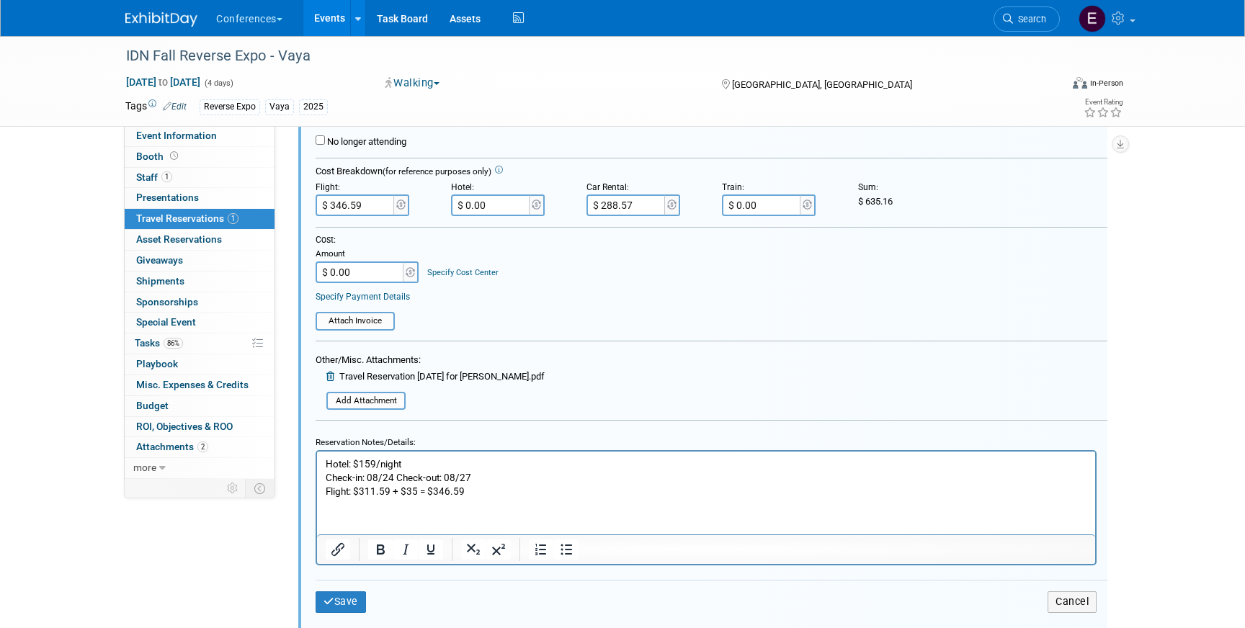
scroll to position [326, 0]
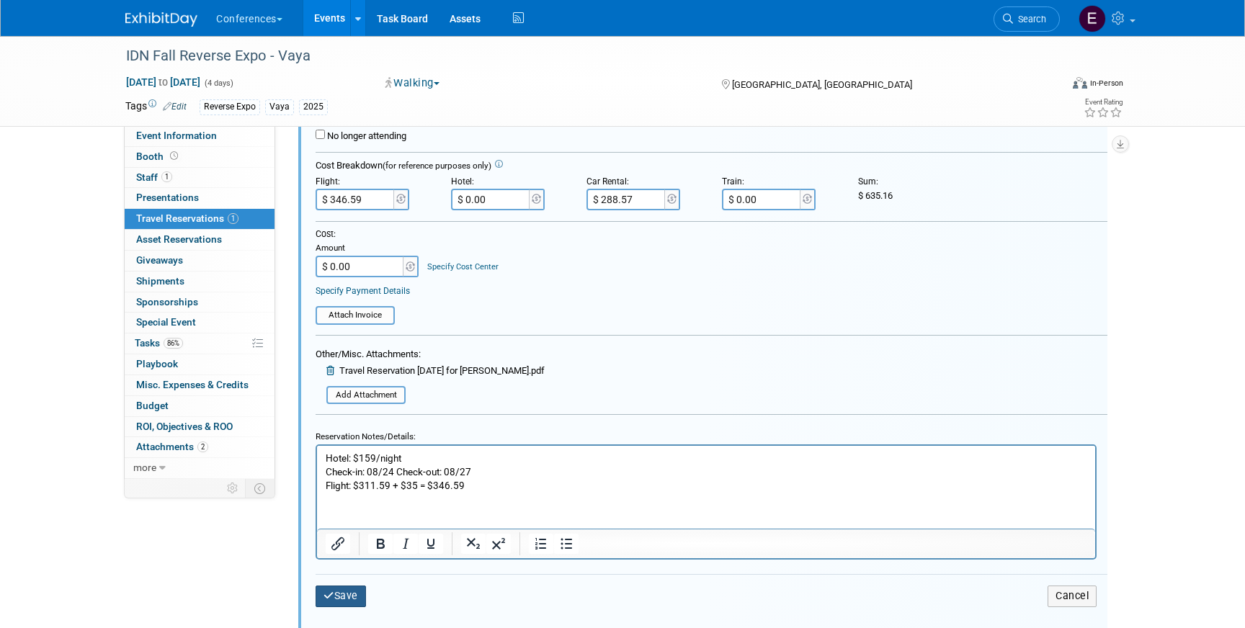
click at [339, 597] on button "Save" at bounding box center [341, 596] width 50 height 21
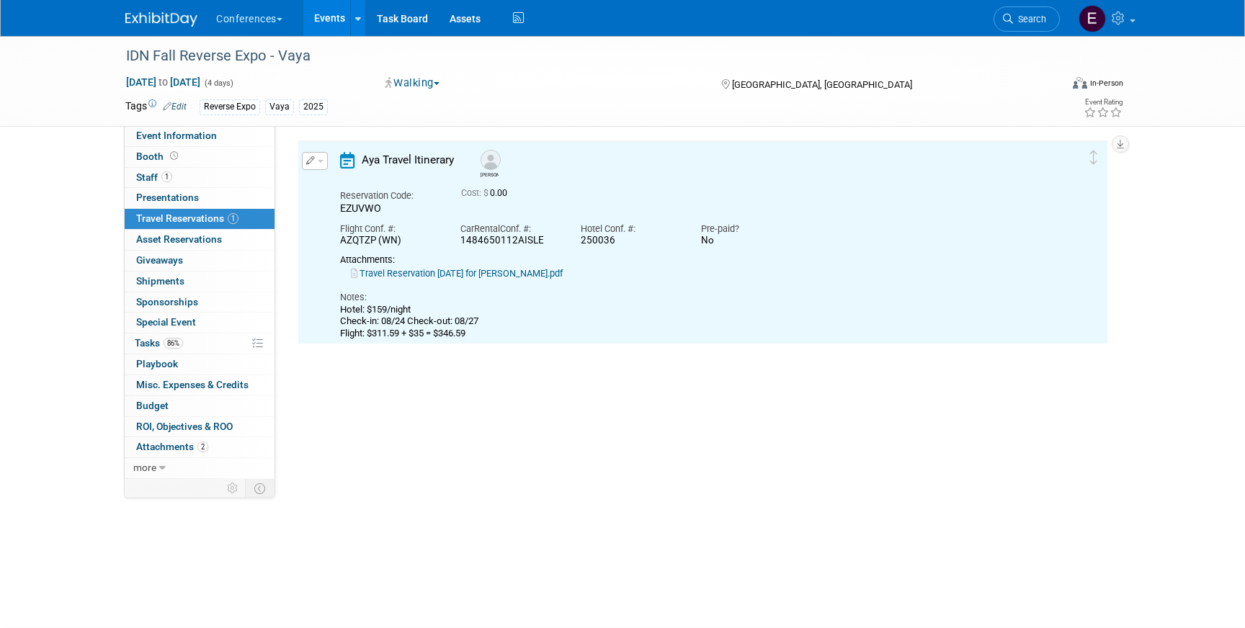
scroll to position [25, 0]
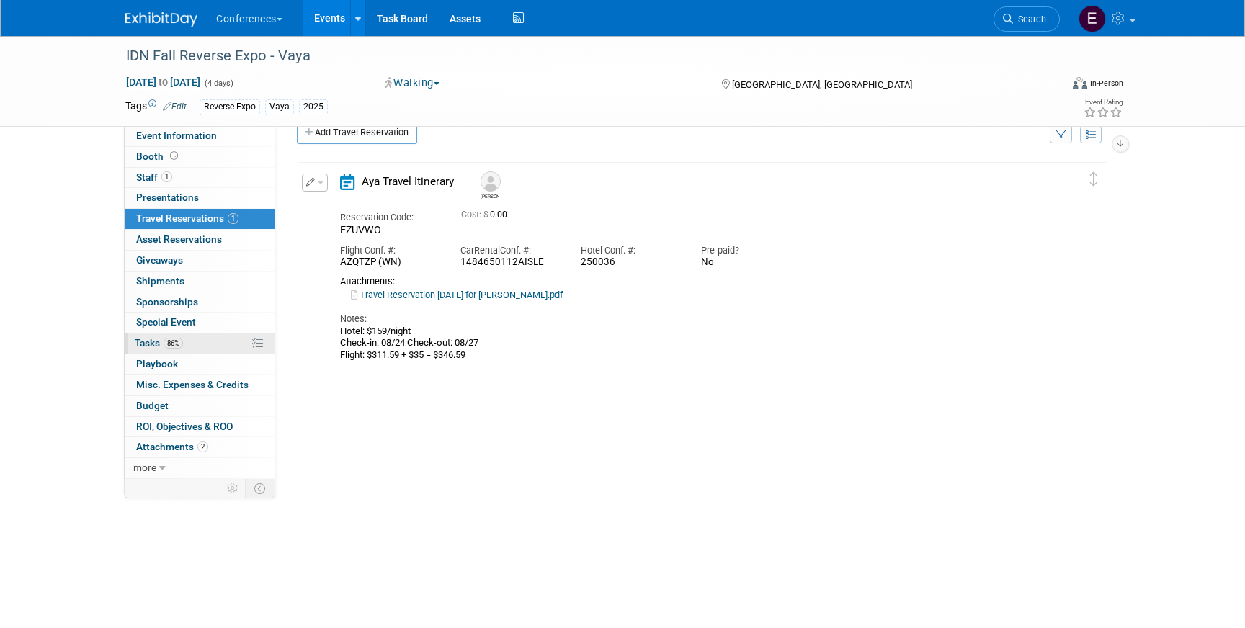
click at [202, 337] on link "86% Tasks 86%" at bounding box center [200, 344] width 150 height 20
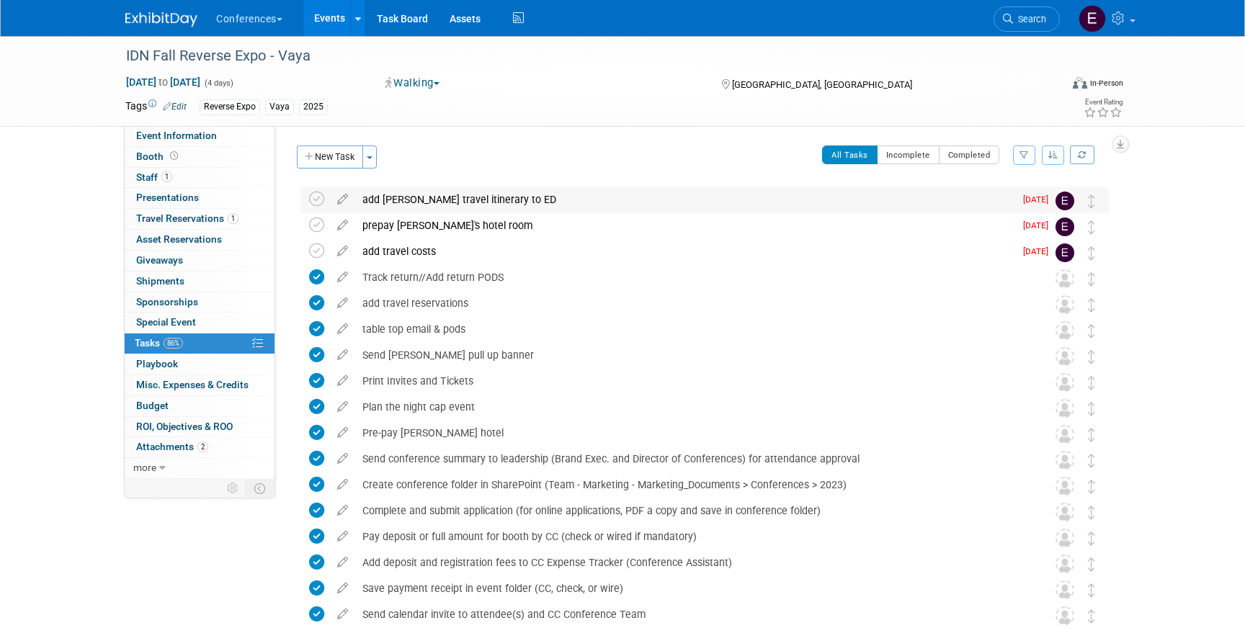
click at [447, 210] on div "add Michaels travel itinerary to ED" at bounding box center [684, 199] width 659 height 25
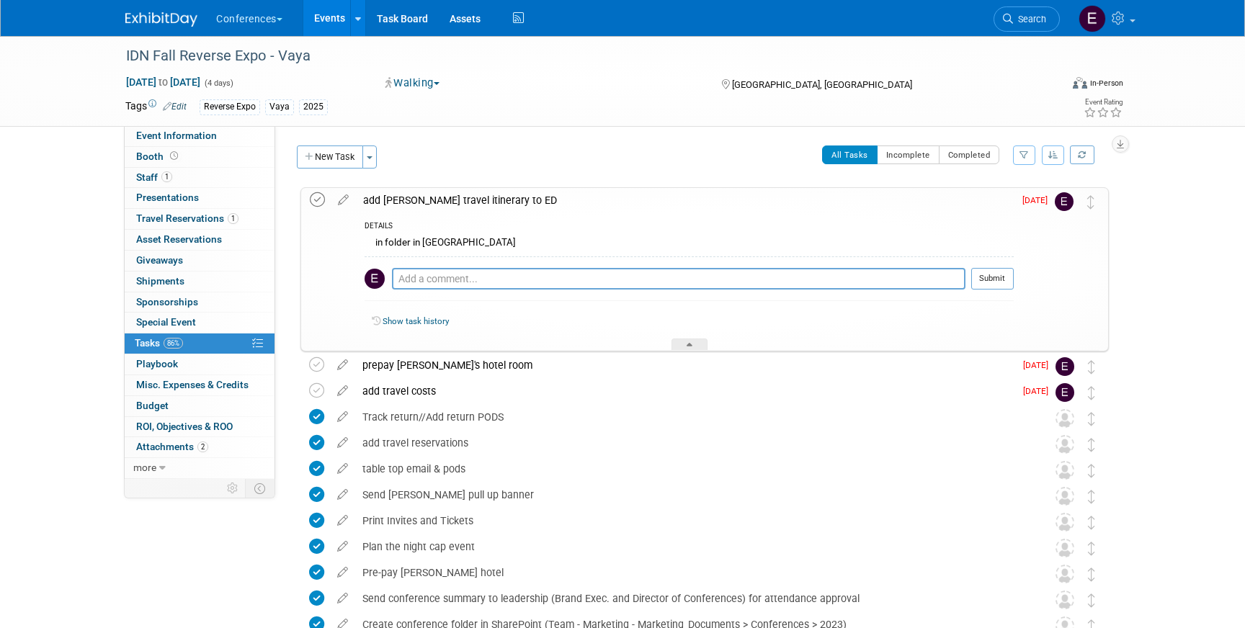
click at [316, 201] on icon at bounding box center [317, 199] width 15 height 15
click at [411, 360] on div "prepay Michael's hotel room" at bounding box center [684, 365] width 659 height 25
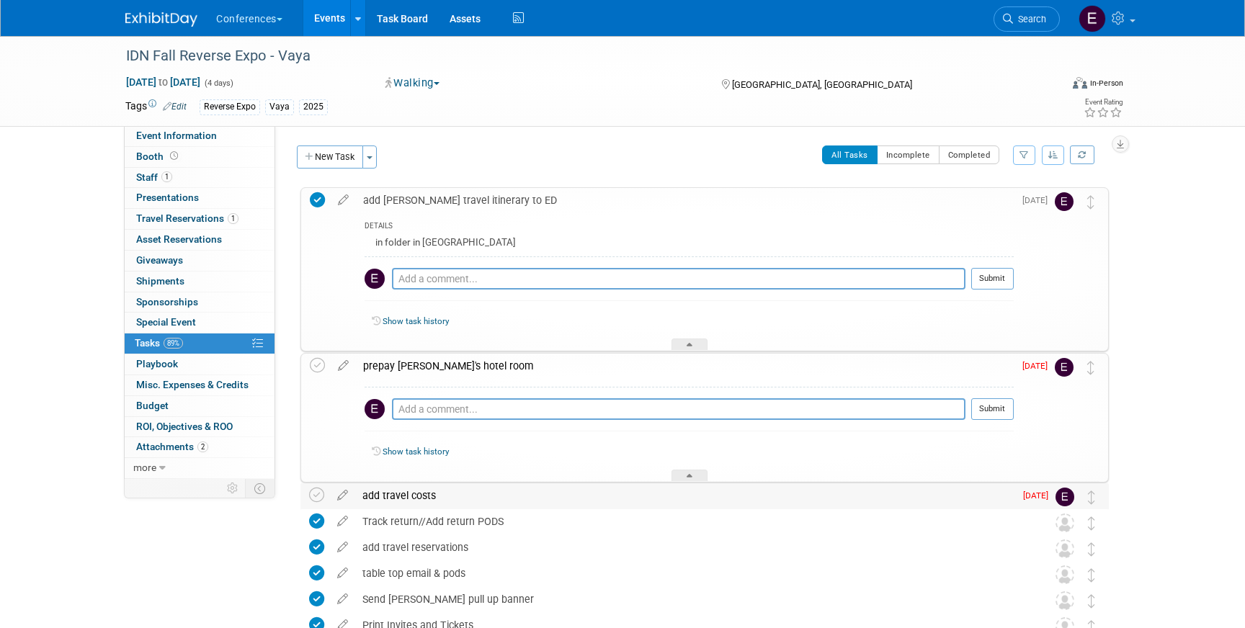
click at [377, 499] on div "add travel costs" at bounding box center [684, 496] width 659 height 25
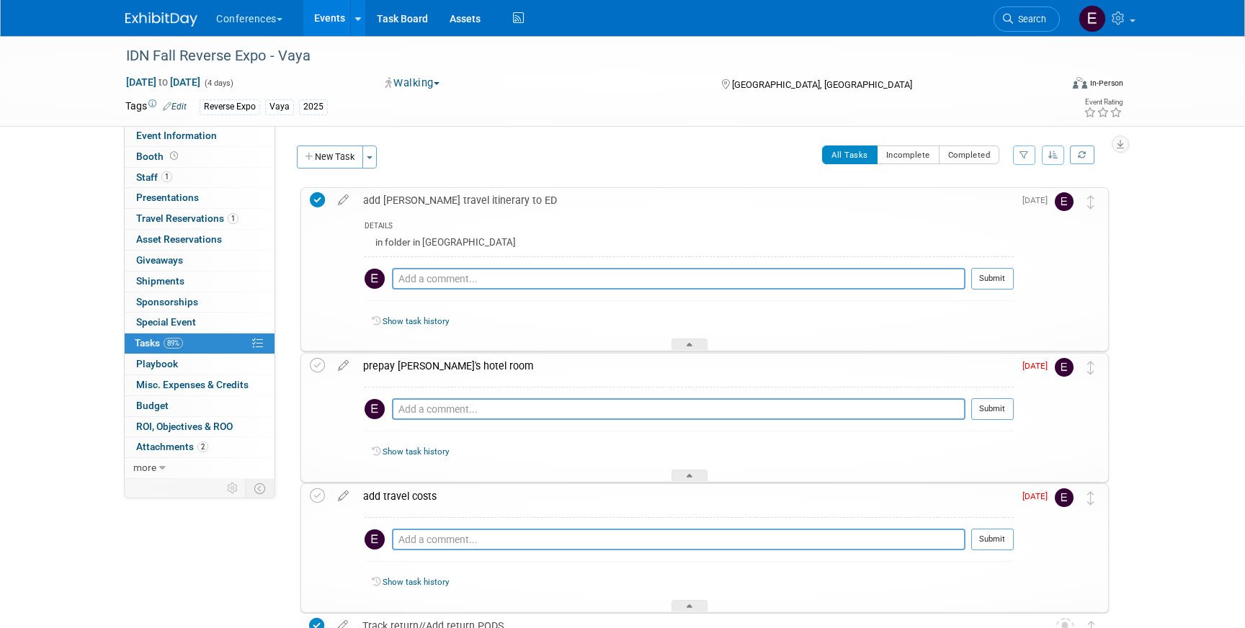
scroll to position [56, 0]
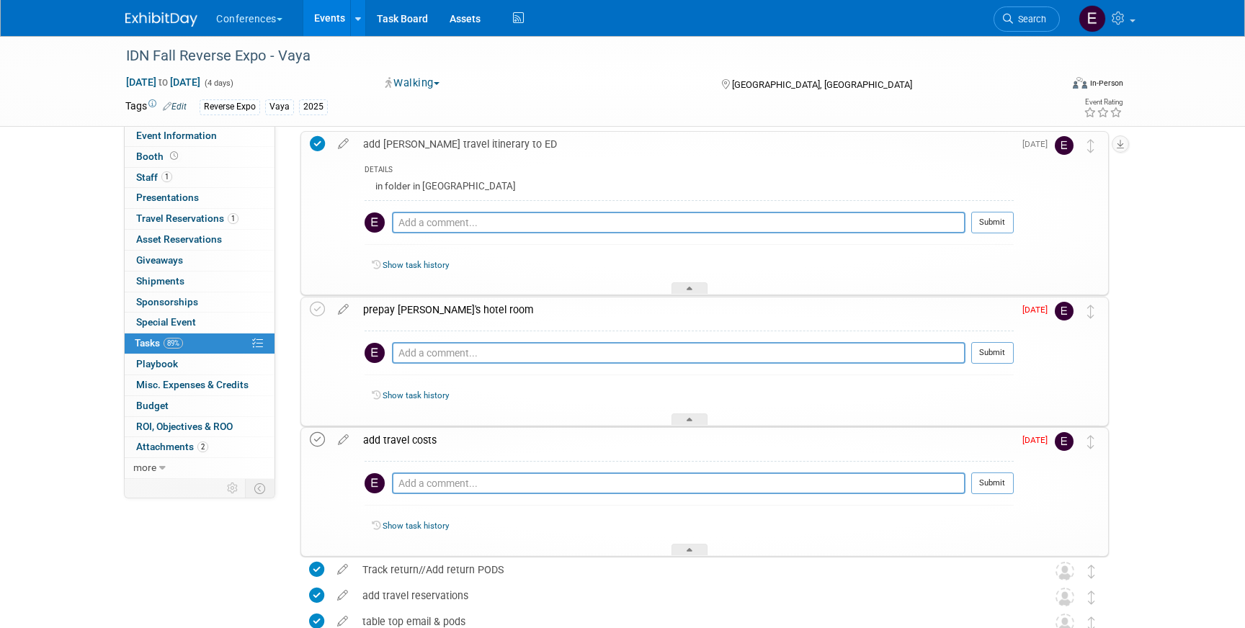
click at [313, 440] on icon at bounding box center [317, 439] width 15 height 15
click at [1027, 25] on link "Search" at bounding box center [1027, 18] width 66 height 25
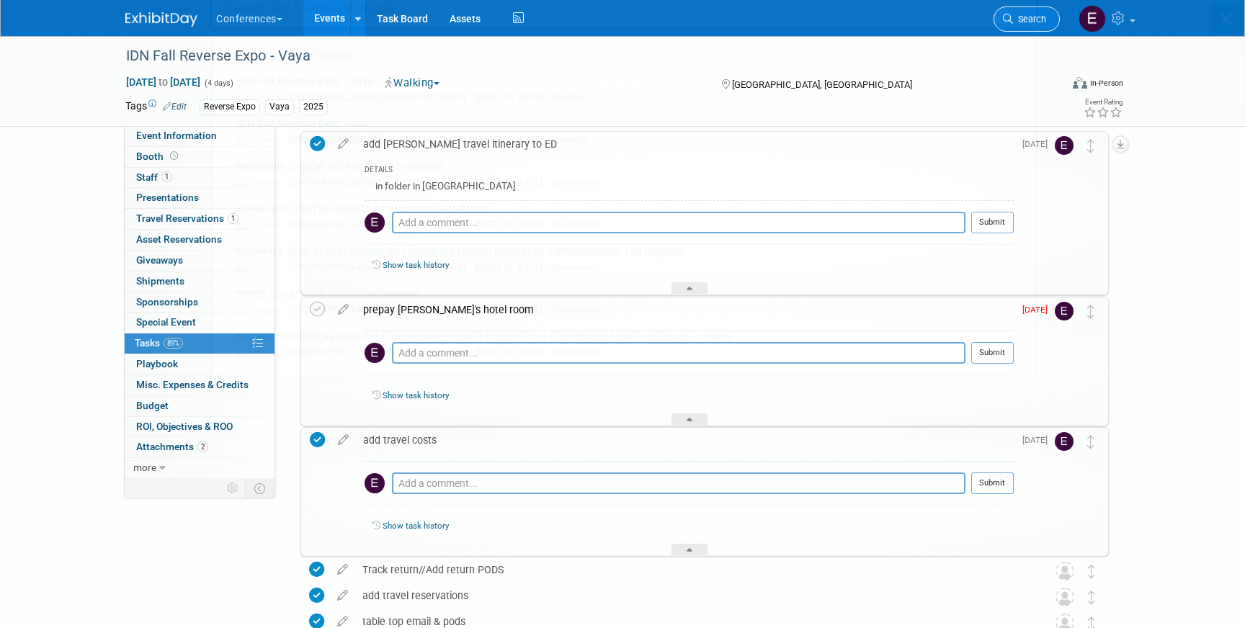
scroll to position [0, 0]
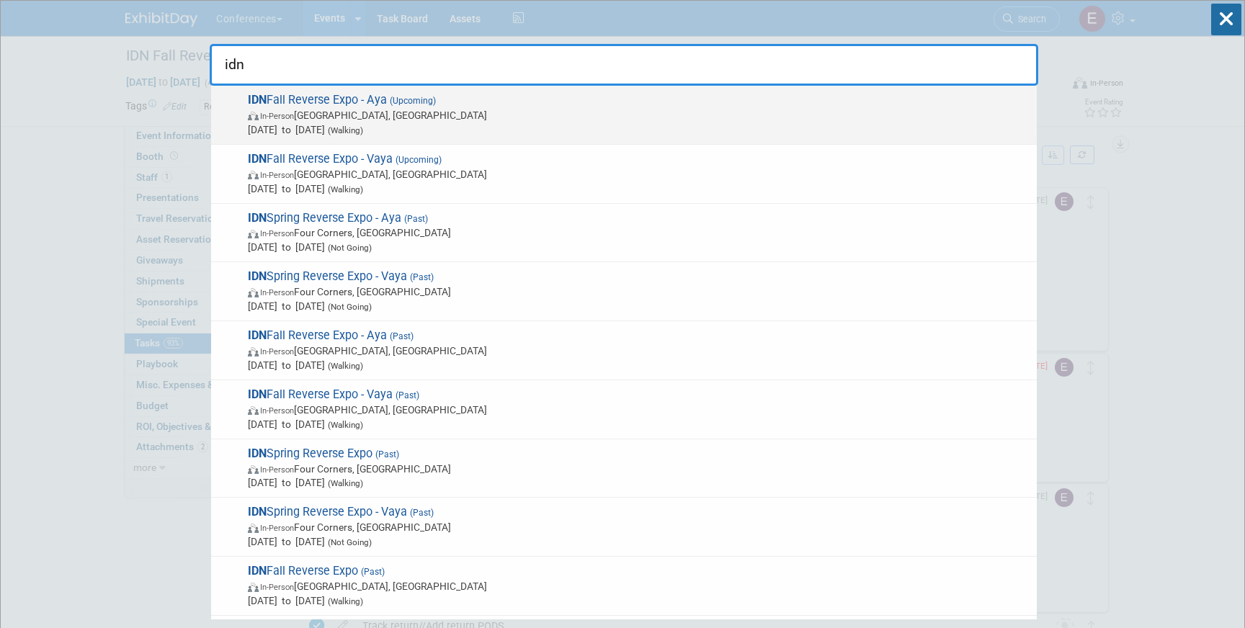
type input "idn"
click at [644, 122] on span "In-Person Phoenix, AZ" at bounding box center [639, 115] width 782 height 14
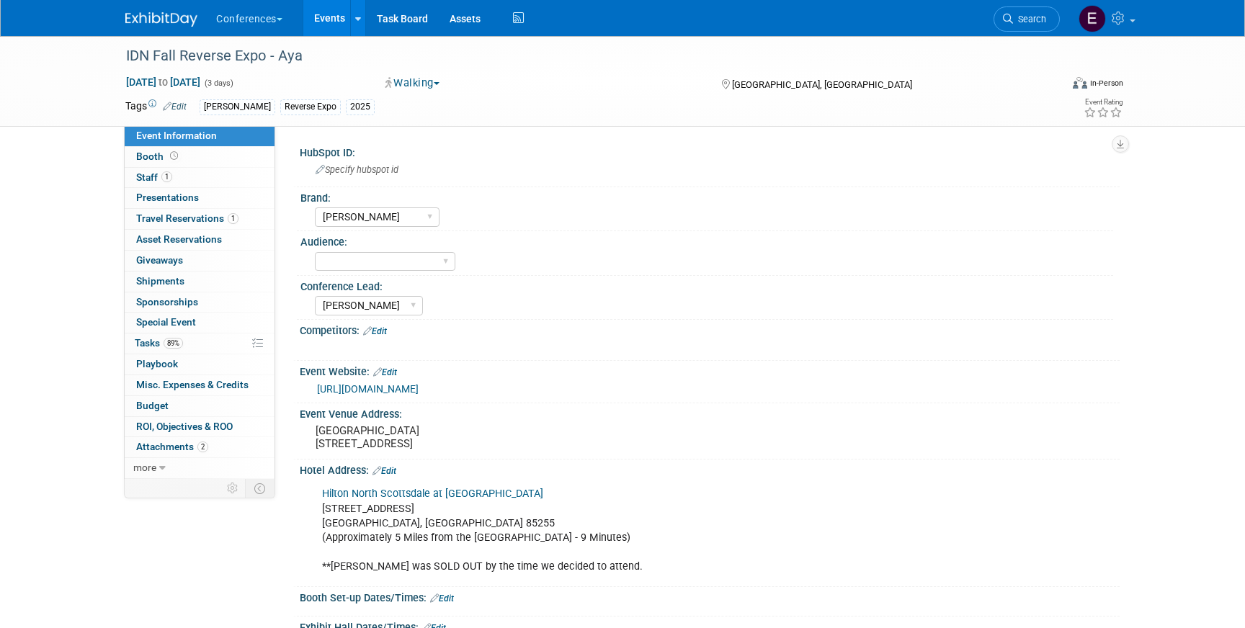
select select "[PERSON_NAME]"
click at [180, 346] on span "89%" at bounding box center [173, 343] width 19 height 11
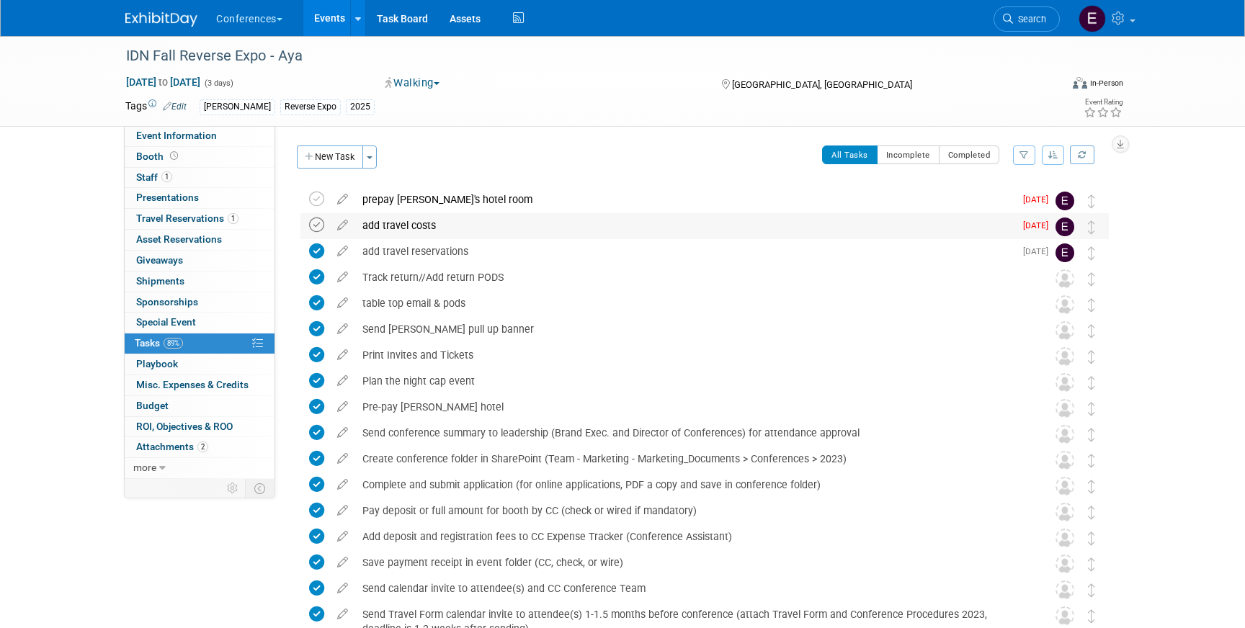
click at [316, 227] on icon at bounding box center [316, 225] width 15 height 15
click at [445, 202] on div "prepay [PERSON_NAME]'s hotel room" at bounding box center [684, 199] width 659 height 25
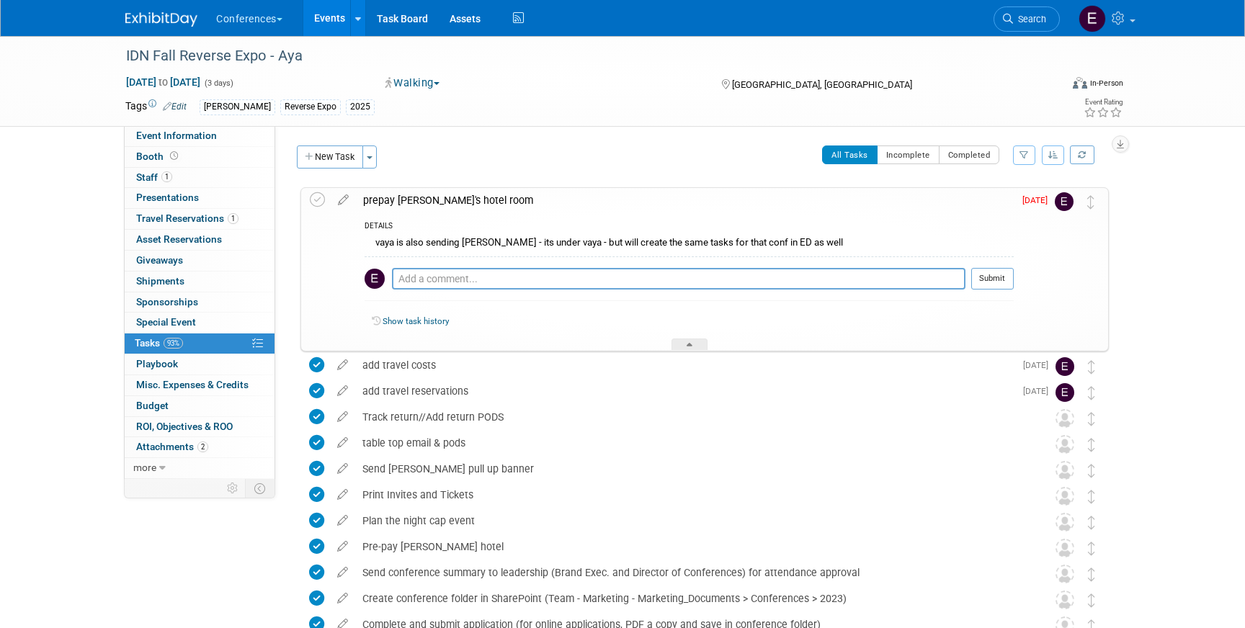
click at [174, 187] on div "1 Staff 1 Staff" at bounding box center [200, 178] width 150 height 21
click at [176, 183] on link "1 Staff 1" at bounding box center [200, 178] width 150 height 20
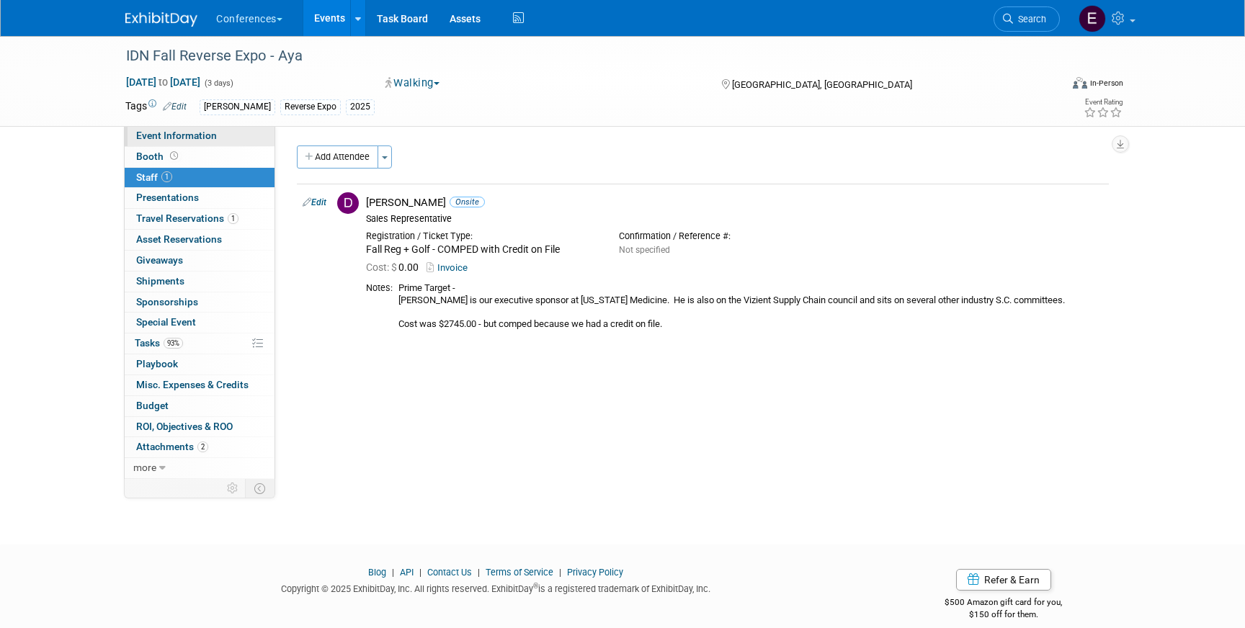
click at [234, 133] on link "Event Information" at bounding box center [200, 136] width 150 height 20
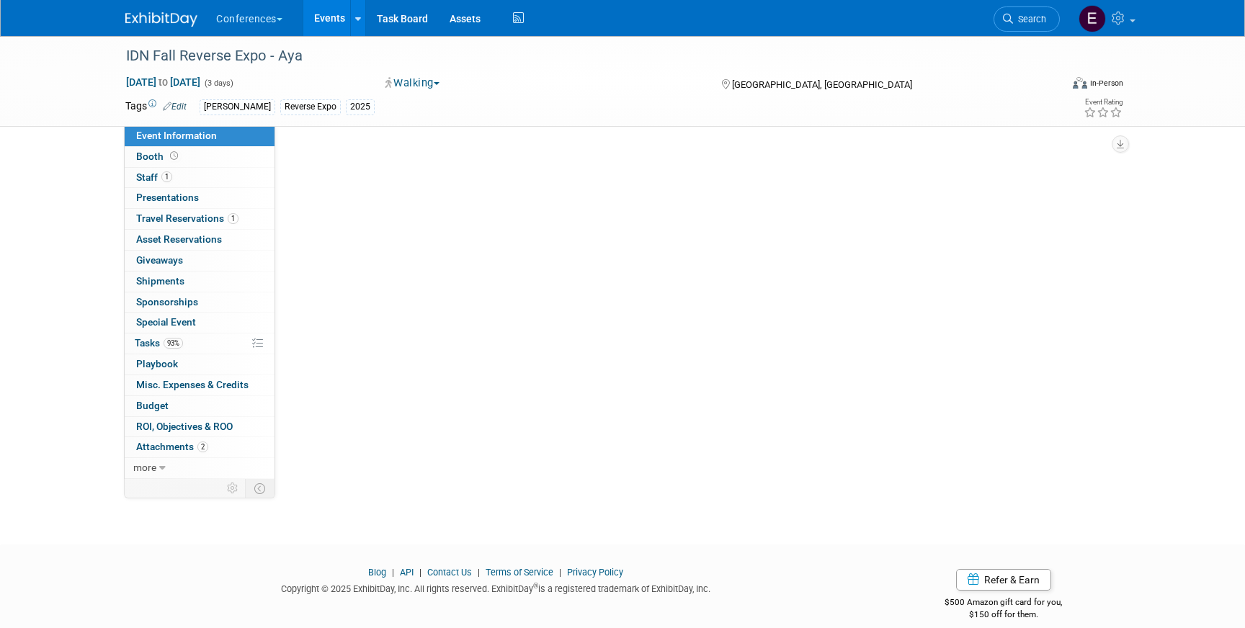
select select "[PERSON_NAME]"
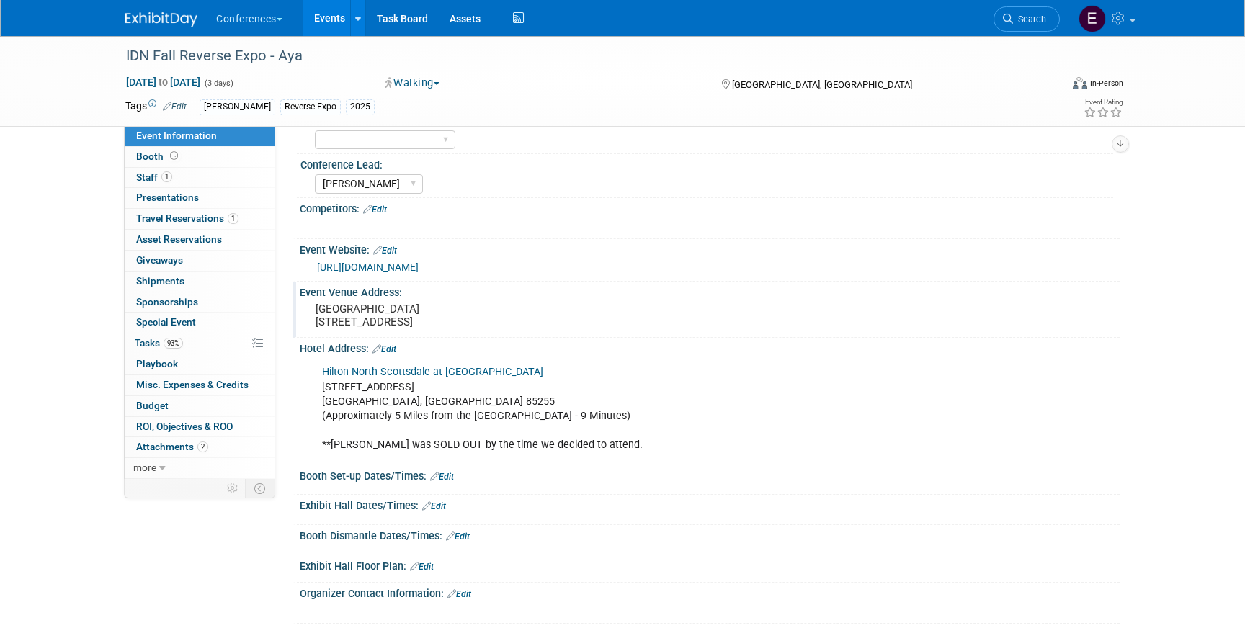
scroll to position [141, 0]
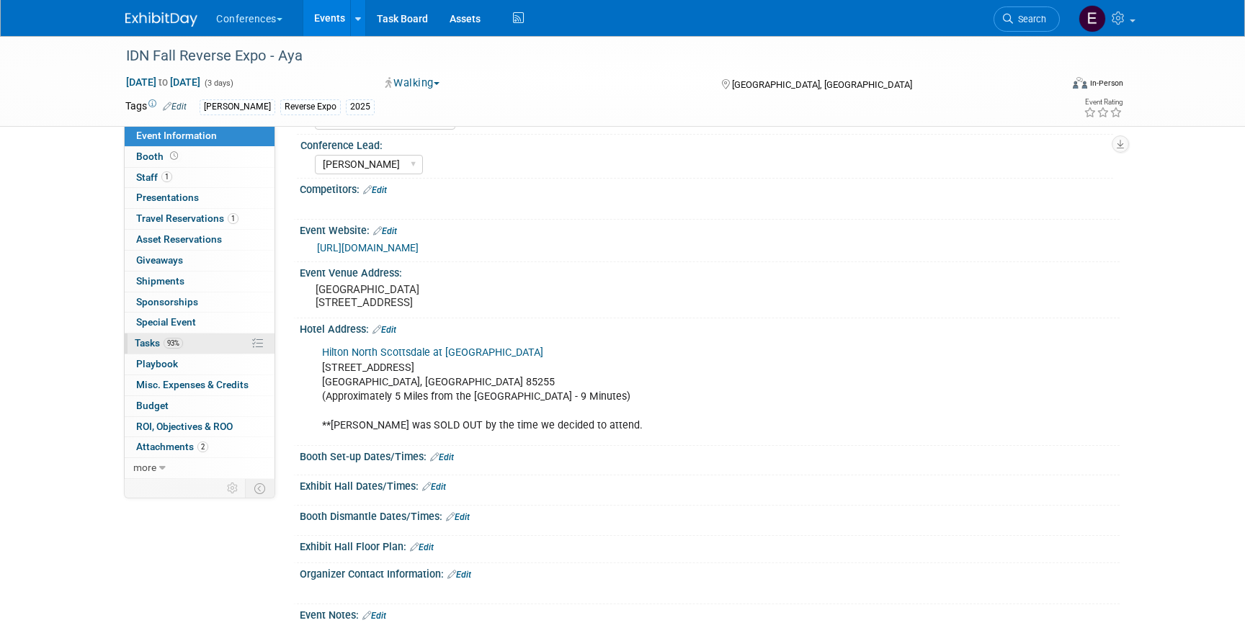
click at [207, 347] on link "93% Tasks 93%" at bounding box center [200, 344] width 150 height 20
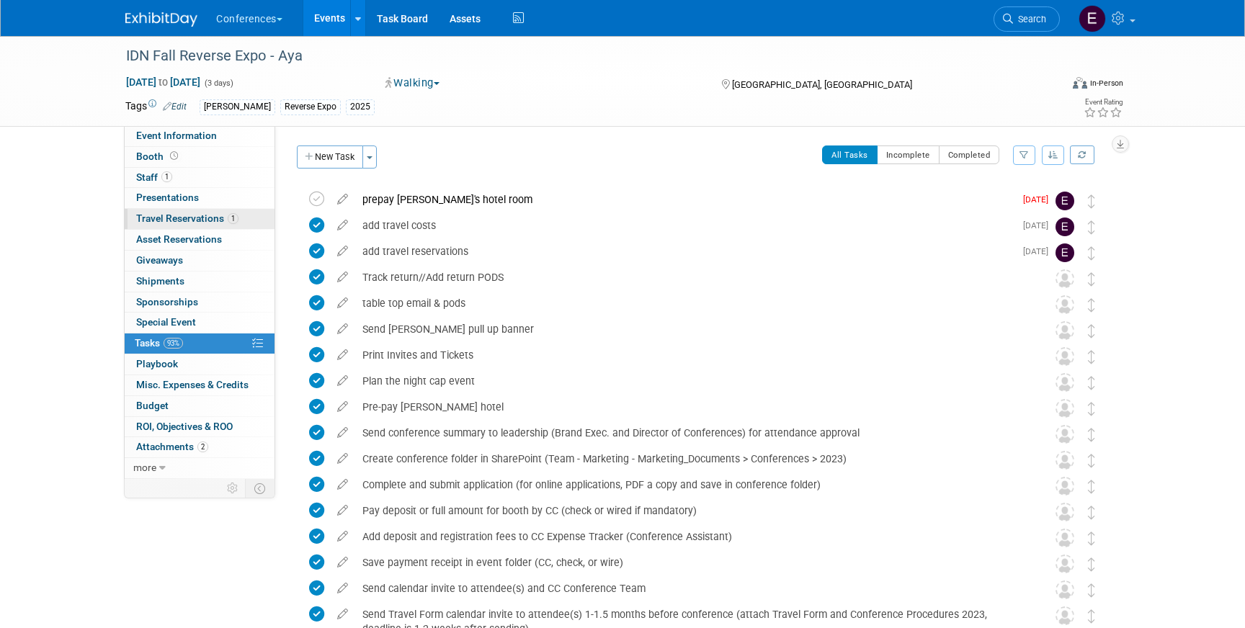
click at [208, 215] on span "Travel Reservations 1" at bounding box center [187, 219] width 102 height 12
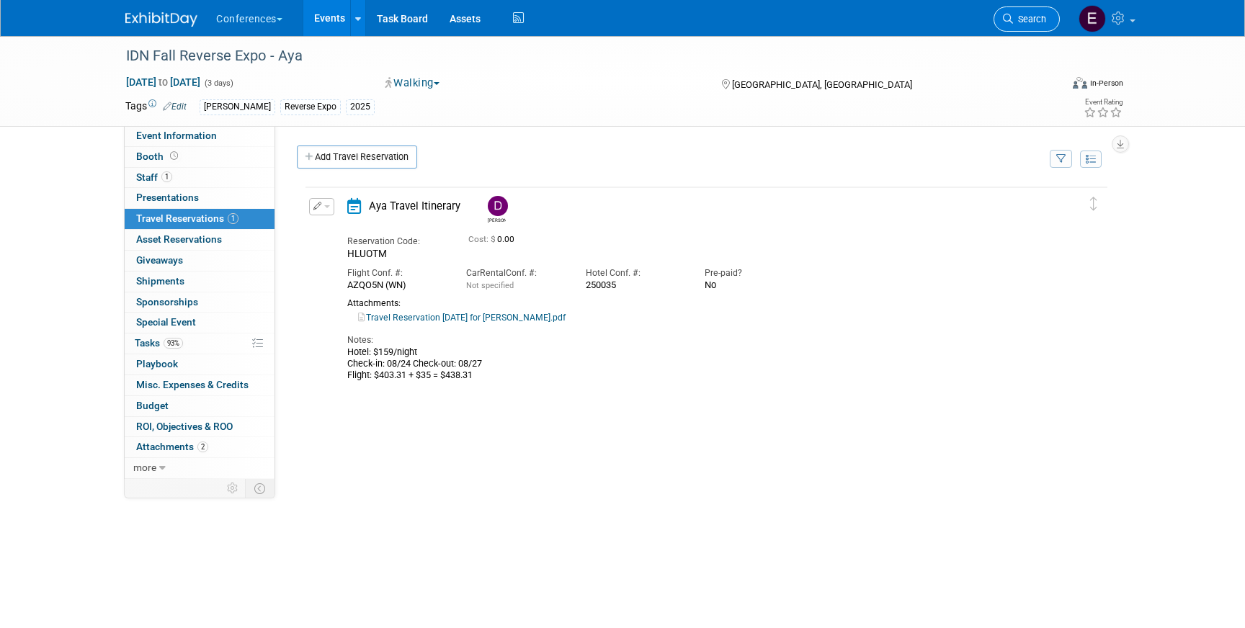
click at [1039, 17] on span "Search" at bounding box center [1029, 19] width 33 height 11
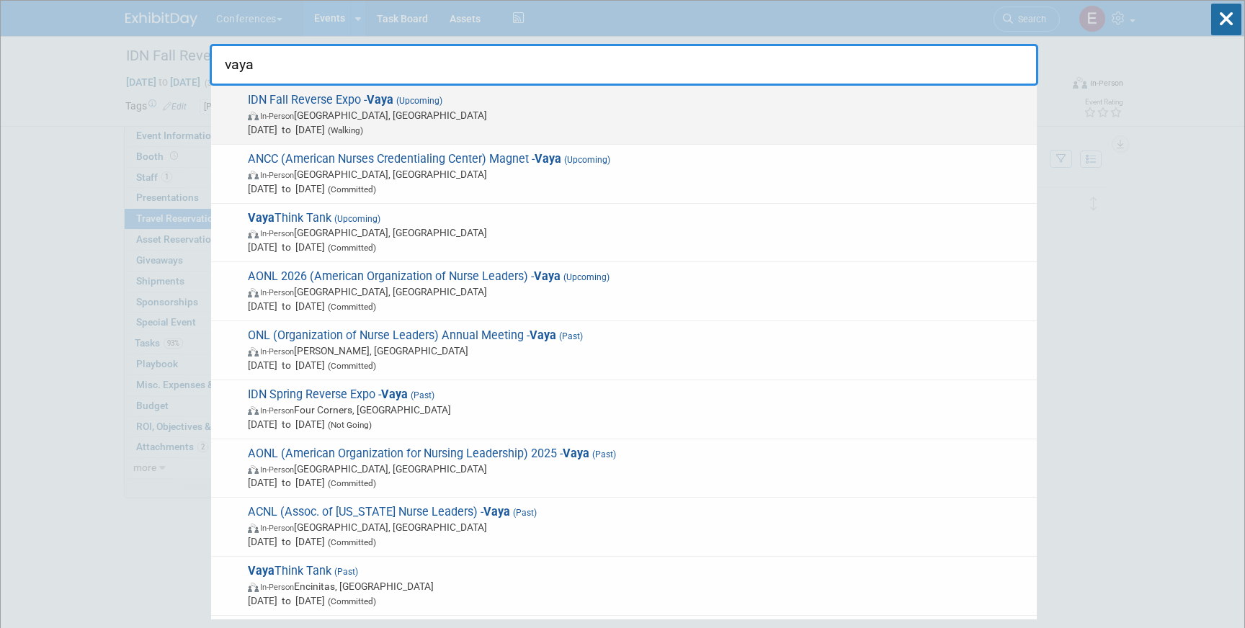
type input "vaya"
click at [717, 90] on div "IDN Fall Reverse Expo - Vaya (Upcoming) In-Person [GEOGRAPHIC_DATA], [GEOGRAPHI…" at bounding box center [624, 115] width 826 height 59
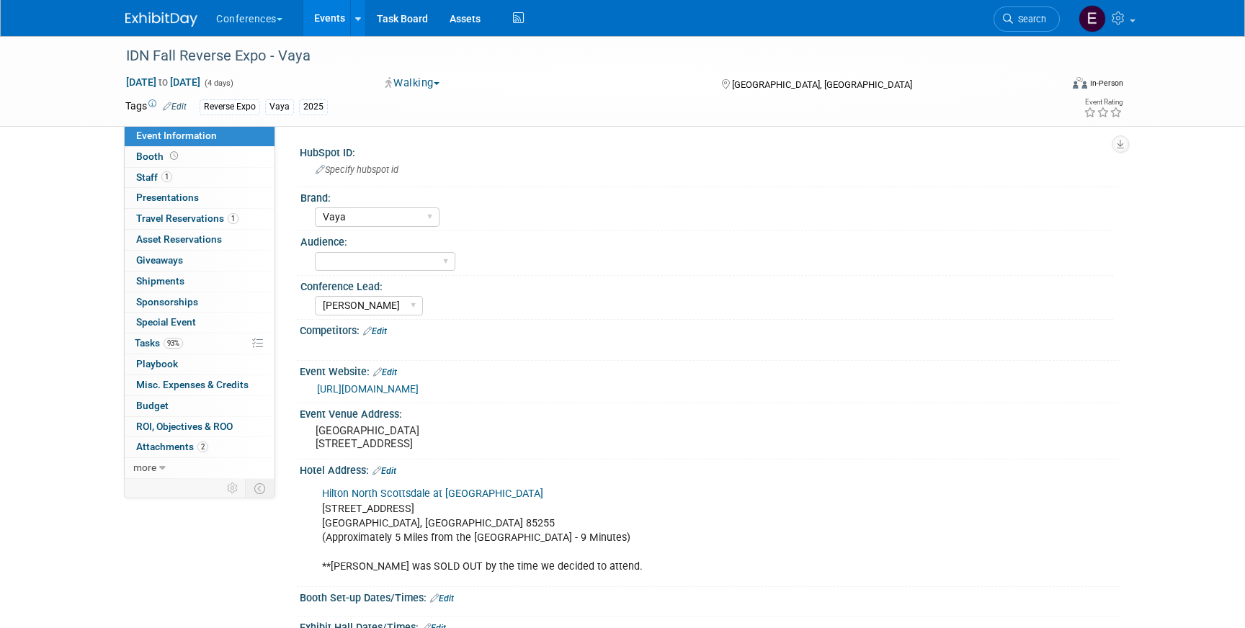
select select "Vaya"
select select "[PERSON_NAME]"
click at [217, 218] on span "Travel Reservations 1" at bounding box center [187, 219] width 102 height 12
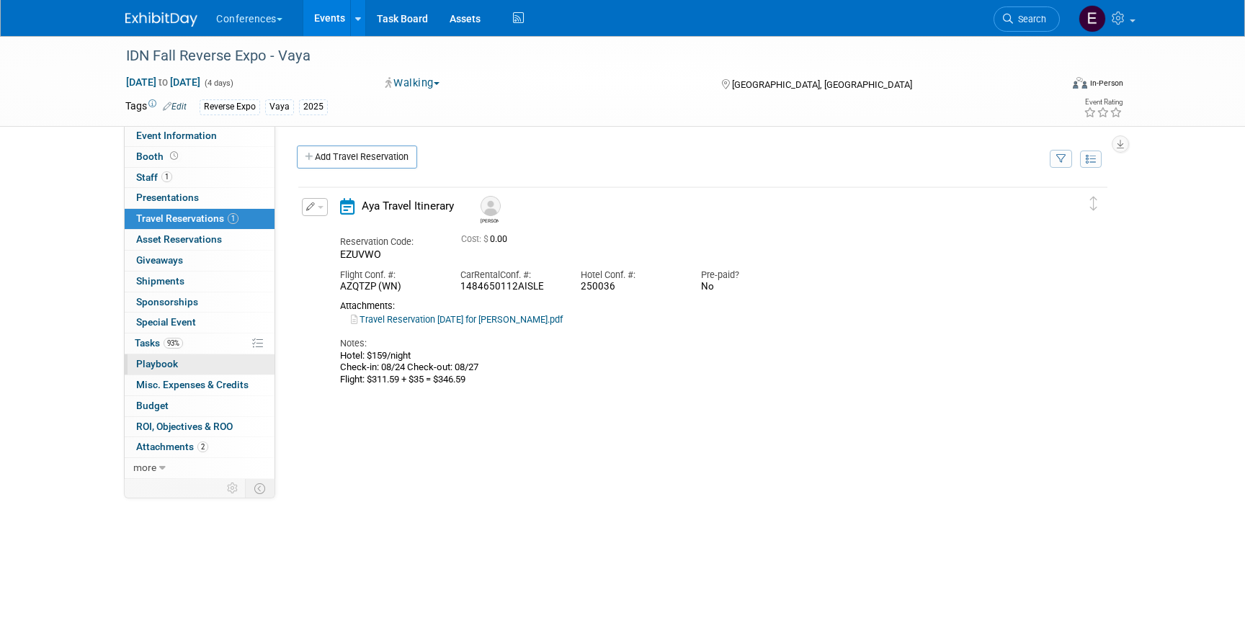
click at [190, 355] on link "0 Playbook 0" at bounding box center [200, 365] width 150 height 20
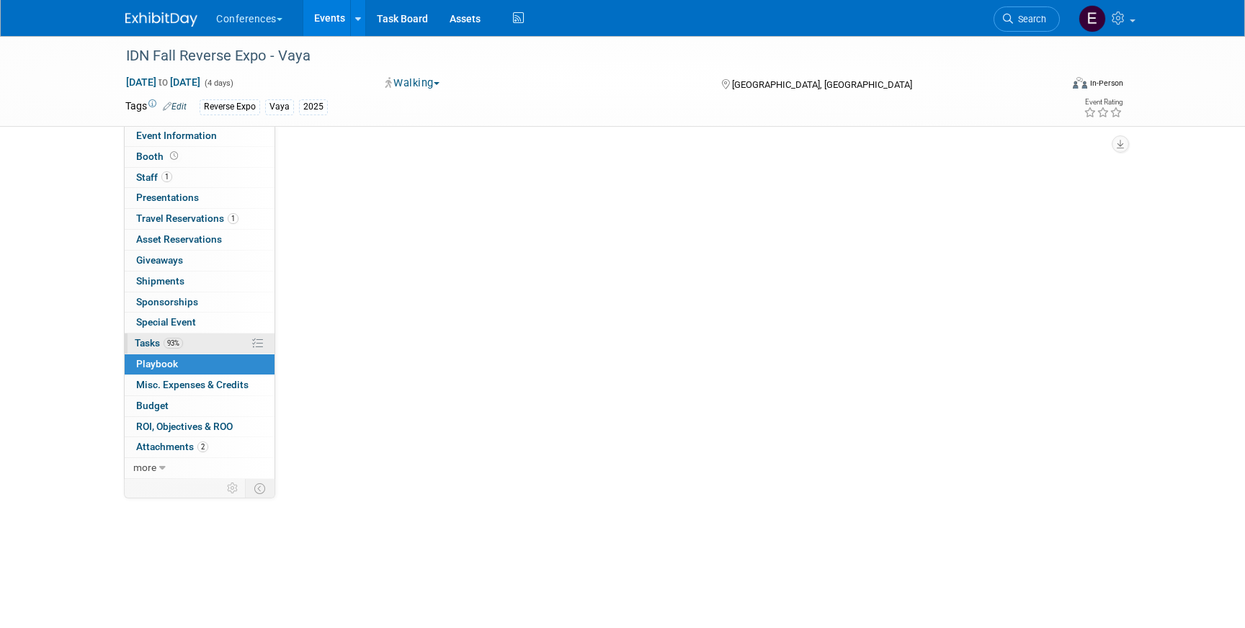
click at [190, 345] on link "93% Tasks 93%" at bounding box center [200, 344] width 150 height 20
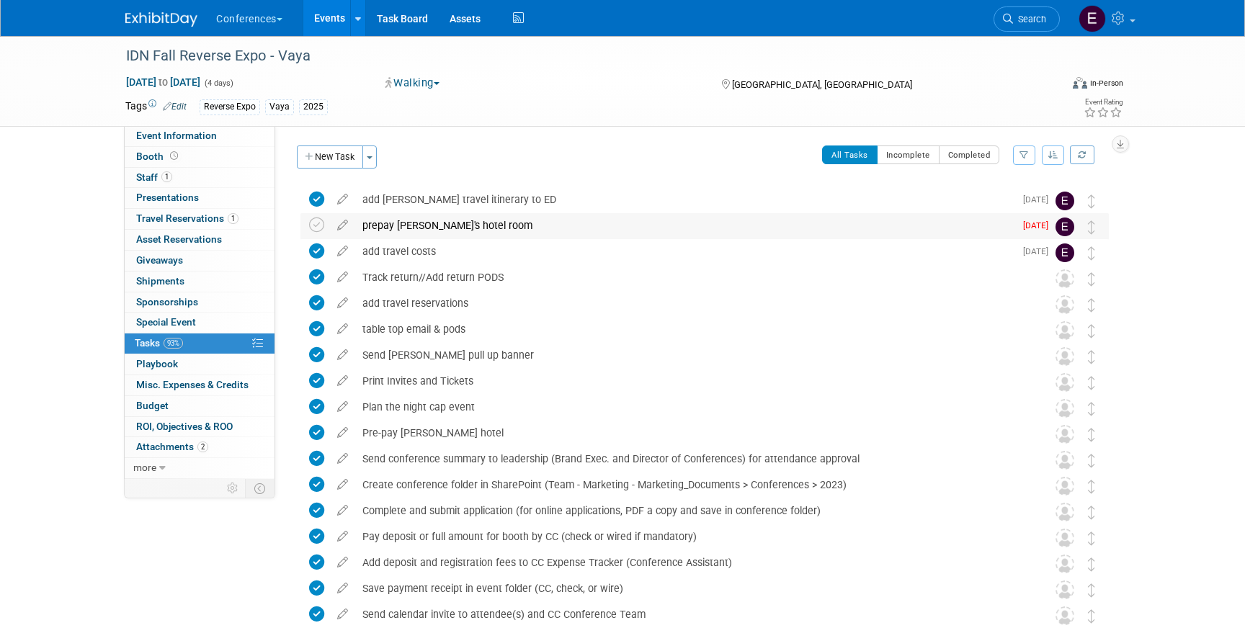
click at [500, 221] on div "prepay Michael's hotel room" at bounding box center [684, 225] width 659 height 25
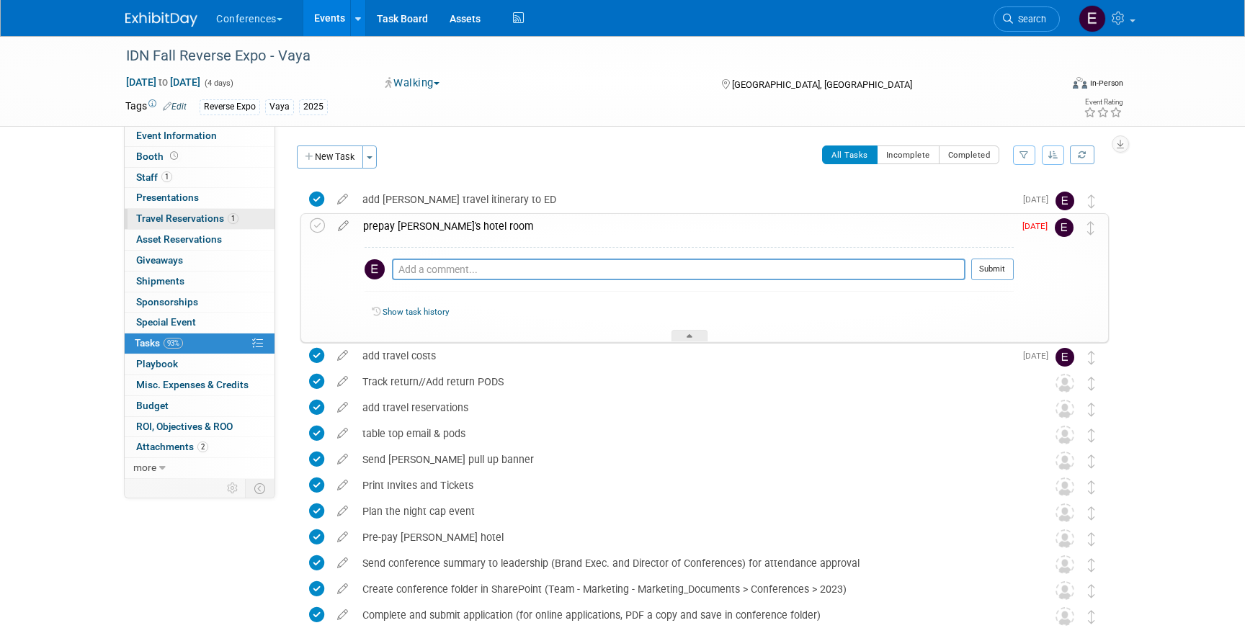
click at [226, 221] on span "Travel Reservations 1" at bounding box center [187, 219] width 102 height 12
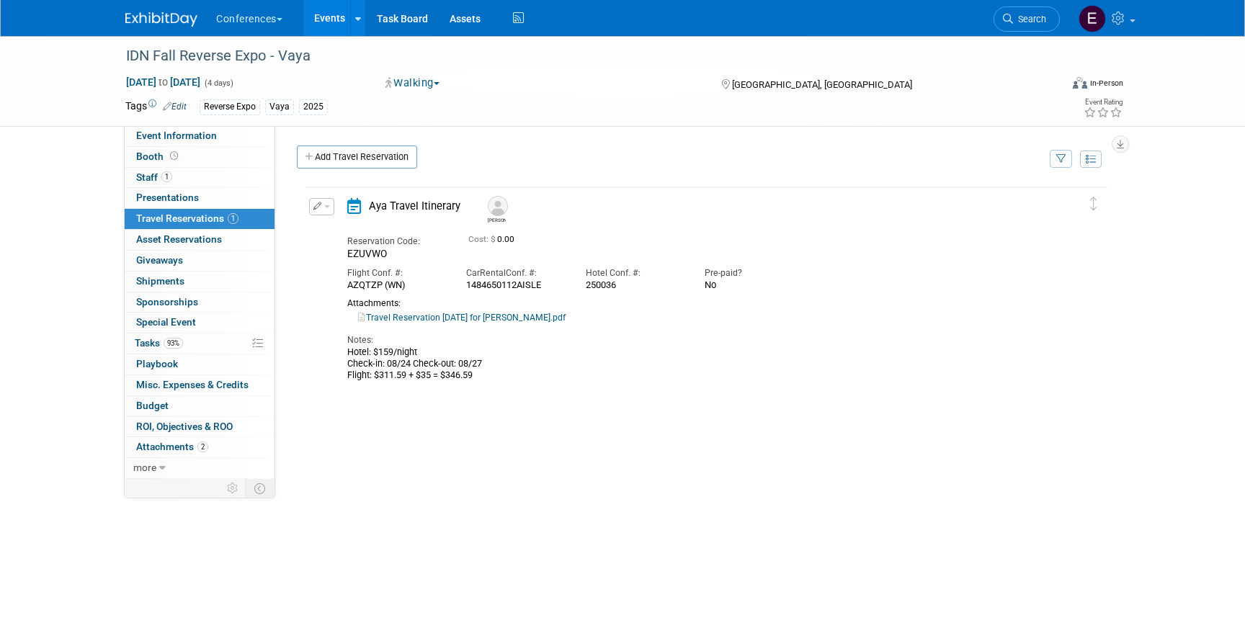
click at [416, 314] on link "Travel Reservation [DATE] for [PERSON_NAME].pdf" at bounding box center [462, 318] width 208 height 10
click at [414, 20] on link "Task Board" at bounding box center [402, 18] width 73 height 36
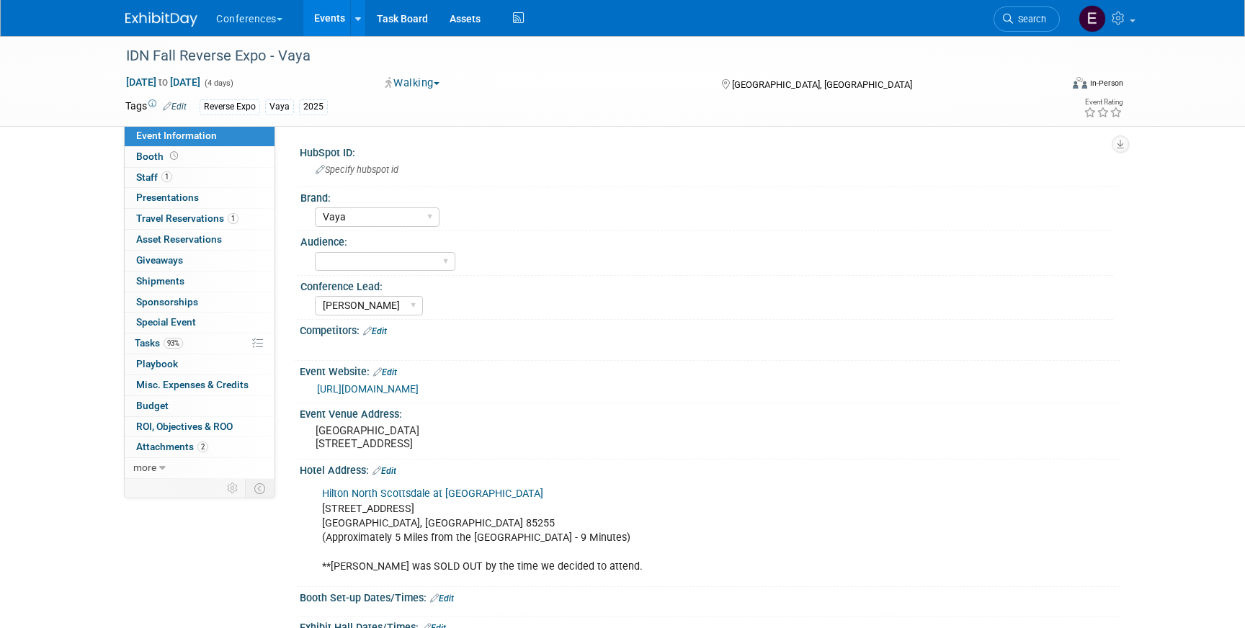
select select "Vaya"
select select "[PERSON_NAME]"
click at [184, 221] on span "Travel Reservations 1" at bounding box center [187, 219] width 102 height 12
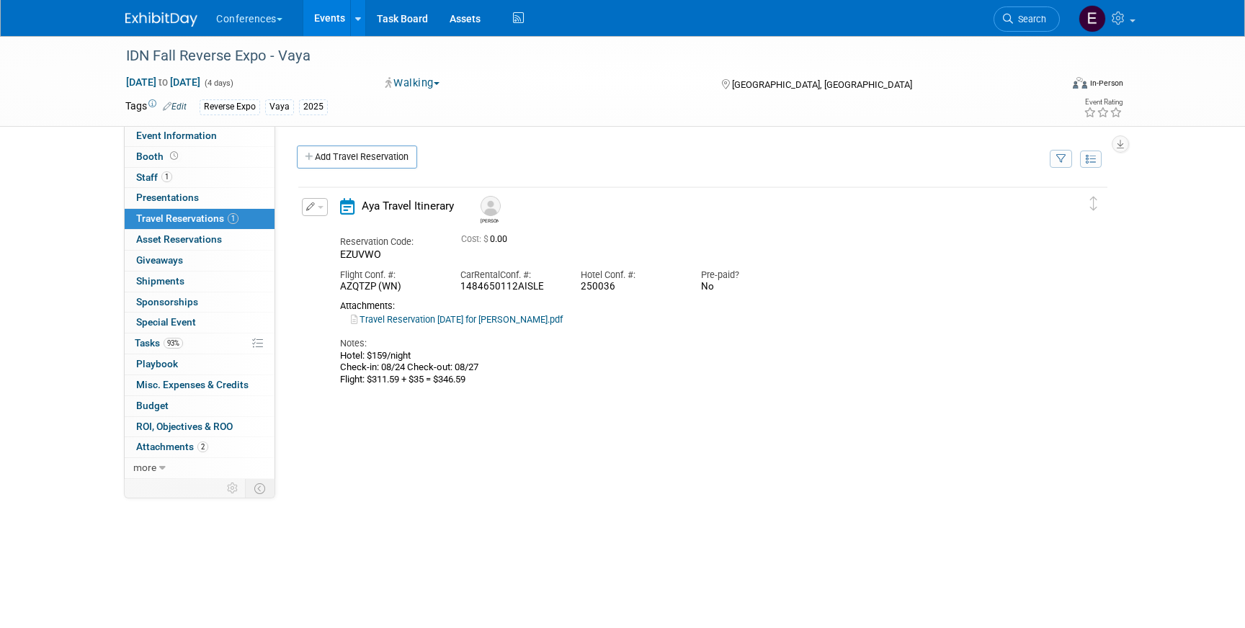
click at [500, 322] on link "Travel Reservation [DATE] for [PERSON_NAME].pdf" at bounding box center [457, 319] width 212 height 11
click at [1041, 22] on span "Search" at bounding box center [1029, 19] width 33 height 11
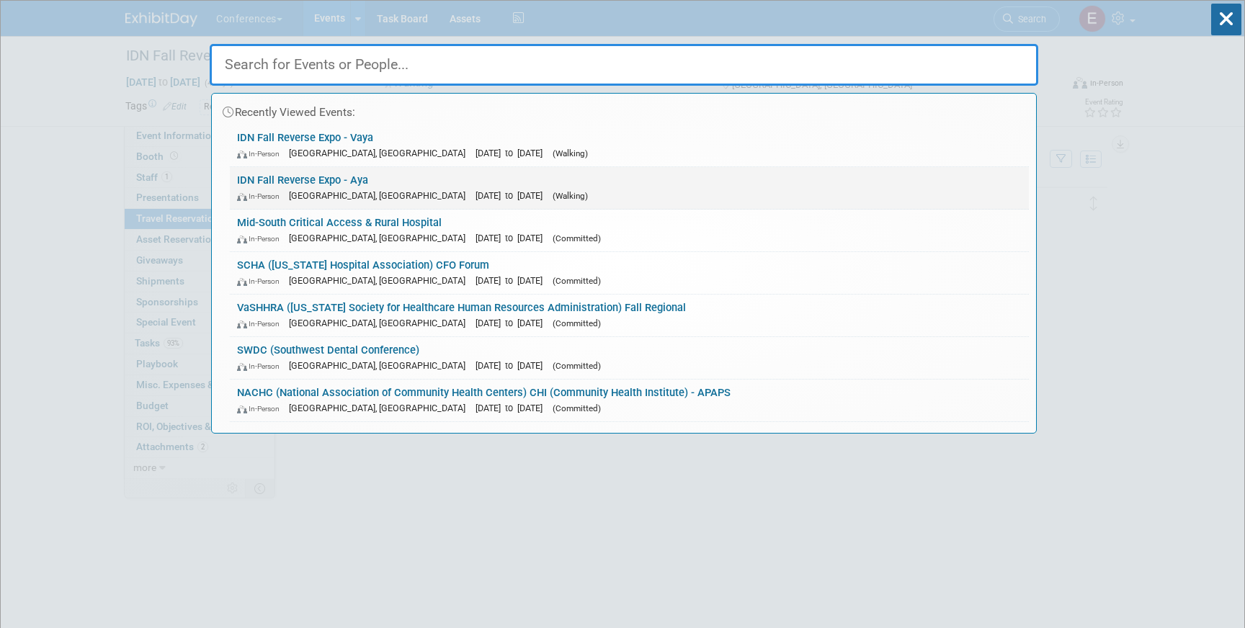
click at [536, 183] on link "IDN Fall Reverse Expo - Aya In-Person [GEOGRAPHIC_DATA], [GEOGRAPHIC_DATA] [DAT…" at bounding box center [629, 188] width 799 height 42
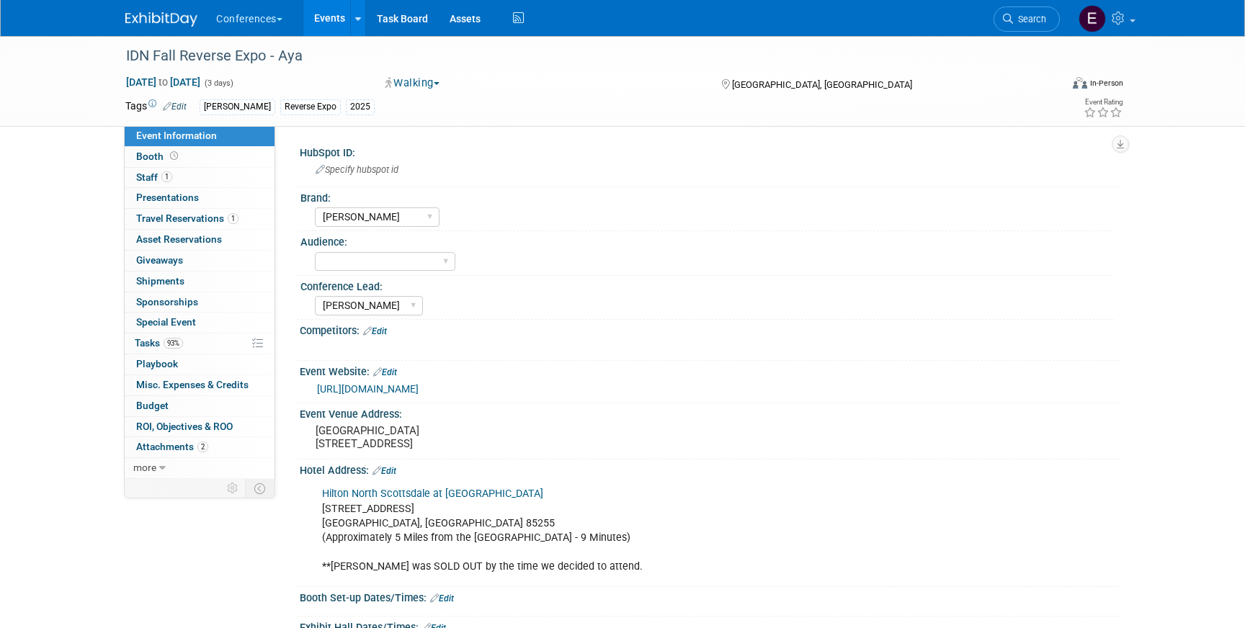
select select "[PERSON_NAME]"
click at [182, 216] on span "Travel Reservations 1" at bounding box center [187, 219] width 102 height 12
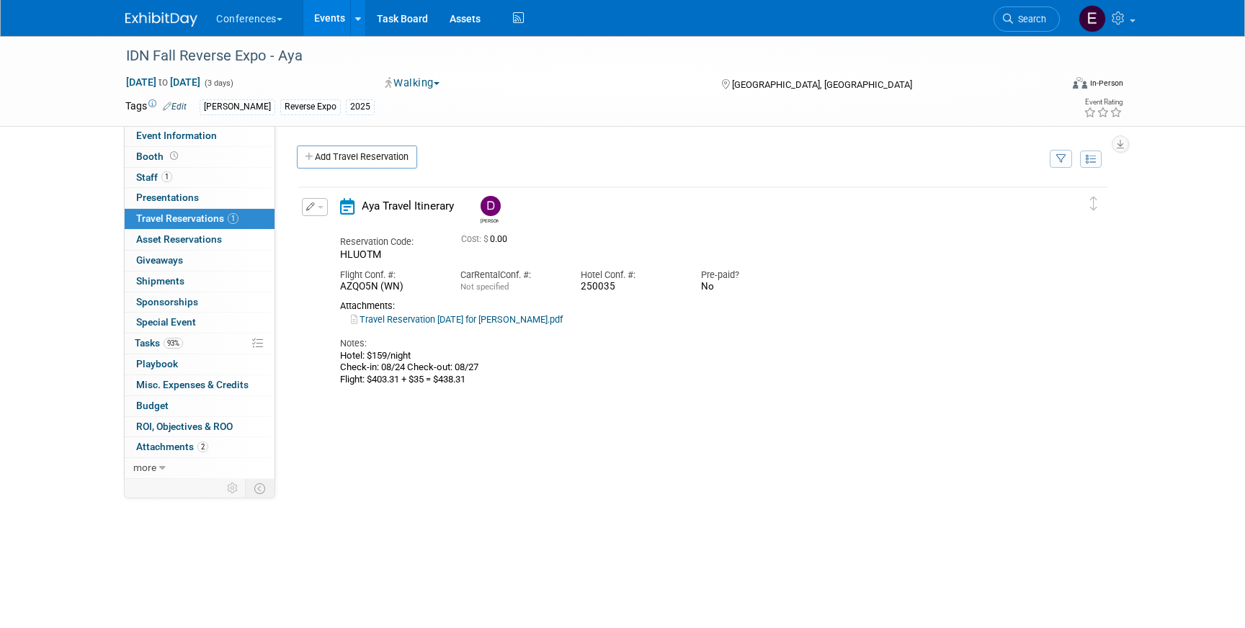
click at [486, 324] on link "Travel Reservation [DATE] for [PERSON_NAME].pdf" at bounding box center [457, 319] width 212 height 11
drag, startPoint x: 616, startPoint y: 287, endPoint x: 574, endPoint y: 286, distance: 42.5
click at [574, 287] on div "Hotel Conf. #: 250035" at bounding box center [630, 278] width 120 height 32
copy div "250035"
click at [481, 319] on link "Travel Reservation [DATE] for [PERSON_NAME].pdf" at bounding box center [457, 319] width 212 height 11
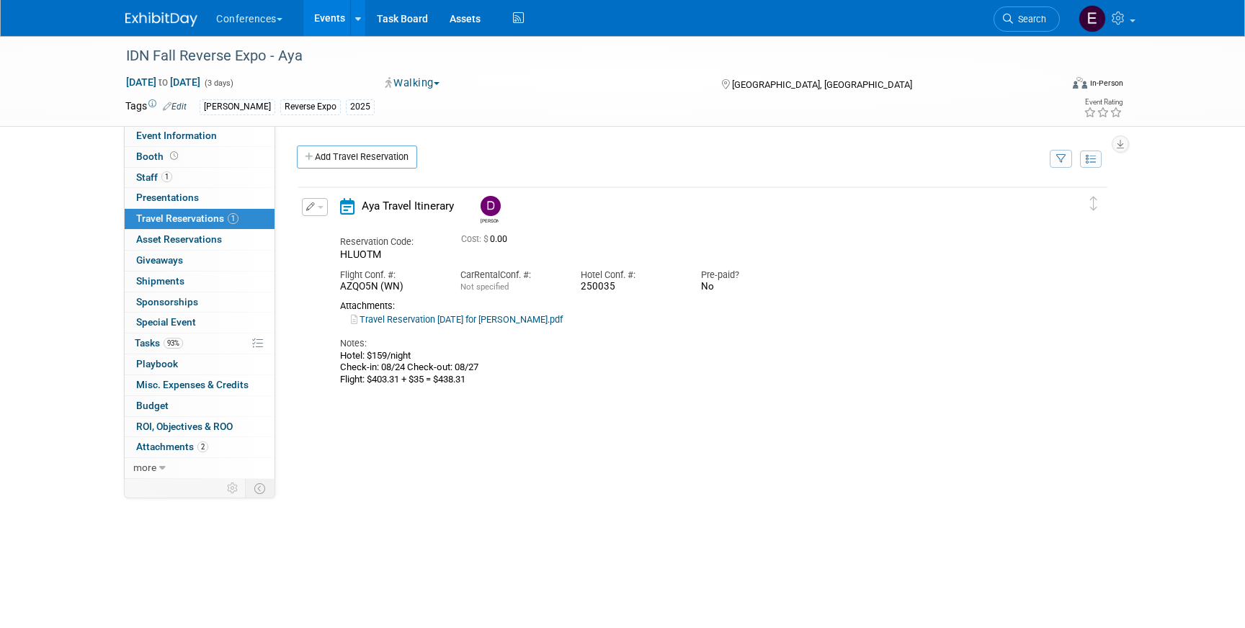
click at [313, 209] on icon "button" at bounding box center [310, 206] width 9 height 9
click at [324, 230] on button "Edit Reservation" at bounding box center [364, 232] width 122 height 21
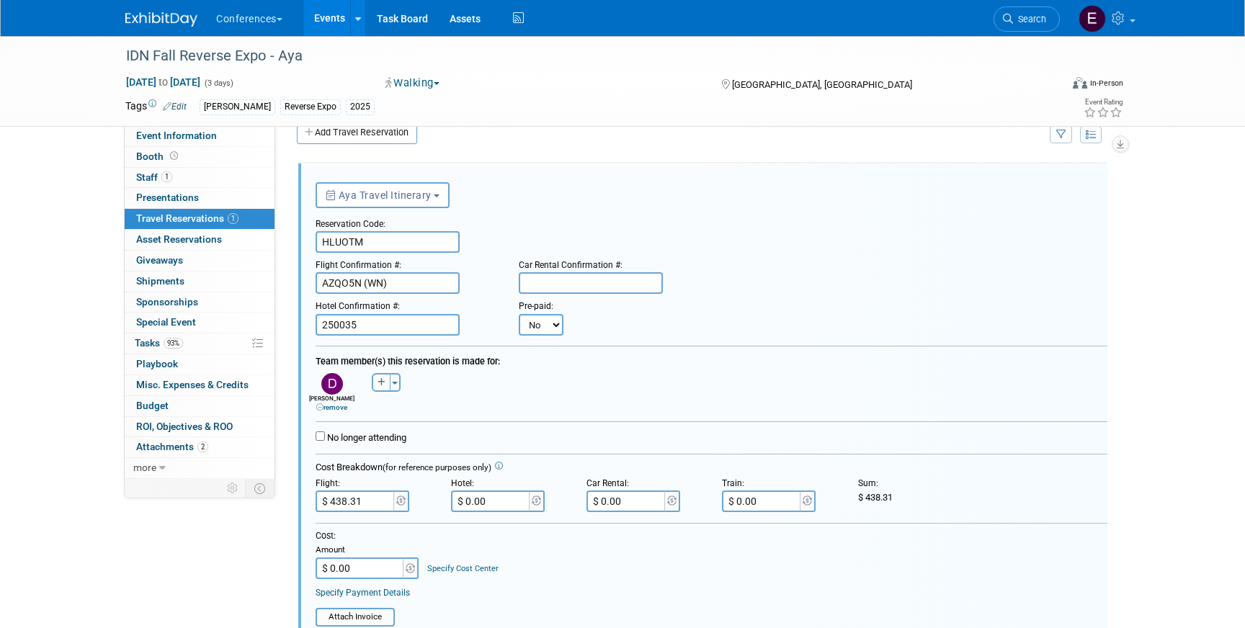
click at [535, 330] on select "No Yes" at bounding box center [541, 325] width 45 height 22
select select "1"
click at [635, 325] on input "text" at bounding box center [630, 325] width 86 height 22
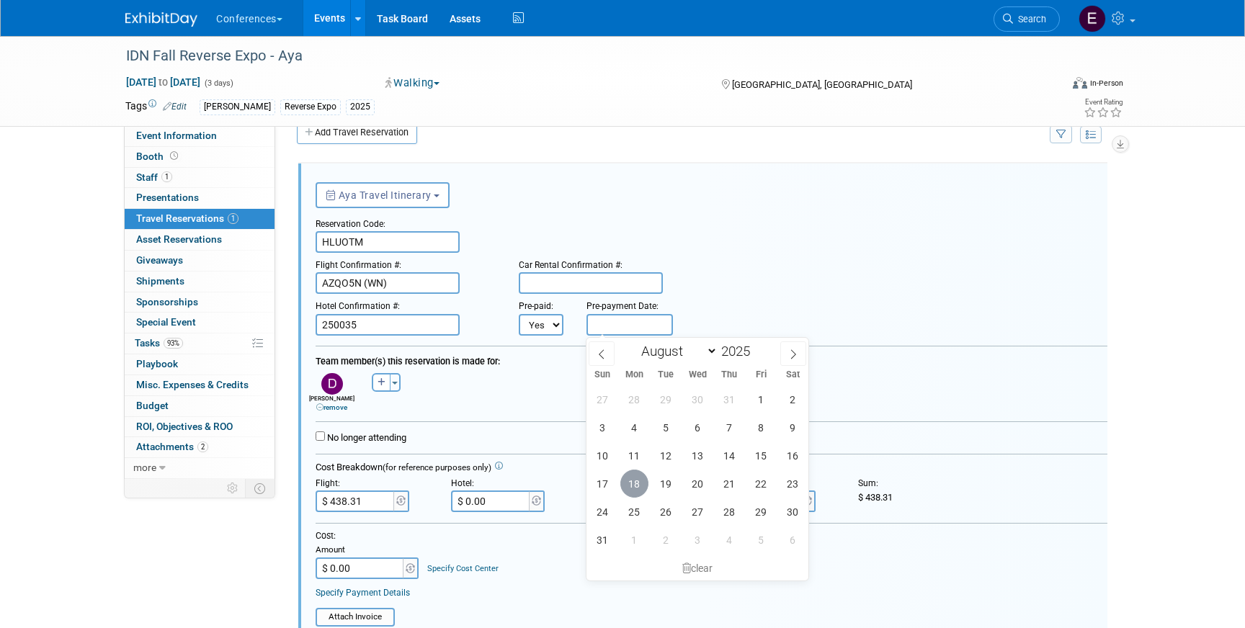
click at [634, 491] on span "18" at bounding box center [634, 484] width 28 height 28
type input "[DATE]"
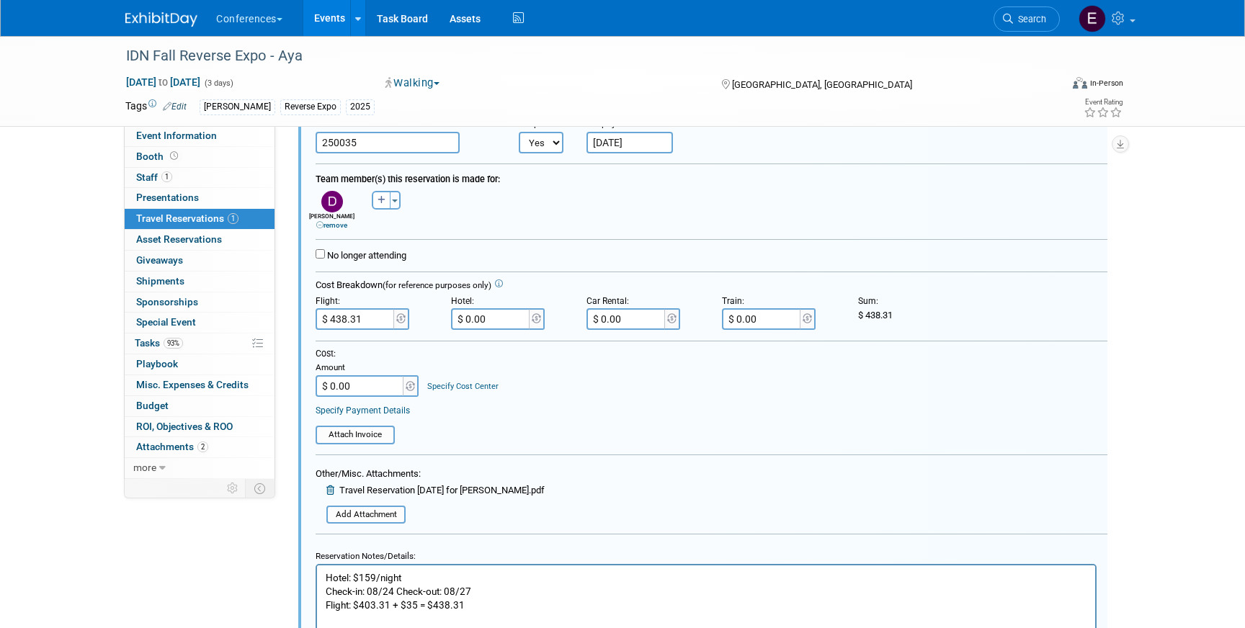
scroll to position [270, 0]
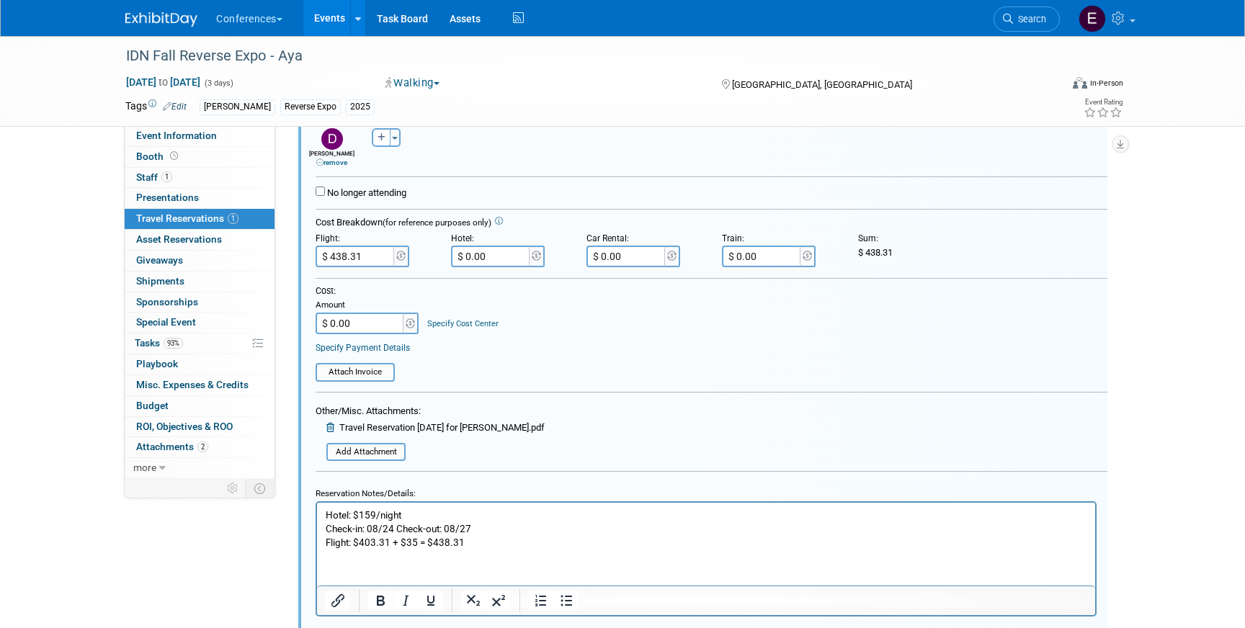
click at [378, 442] on div "Other/Misc. Attachments: Travel Reservation [DATE] for [PERSON_NAME].pdf Add At…" at bounding box center [430, 432] width 229 height 59
click at [376, 445] on input "file" at bounding box center [319, 453] width 172 height 16
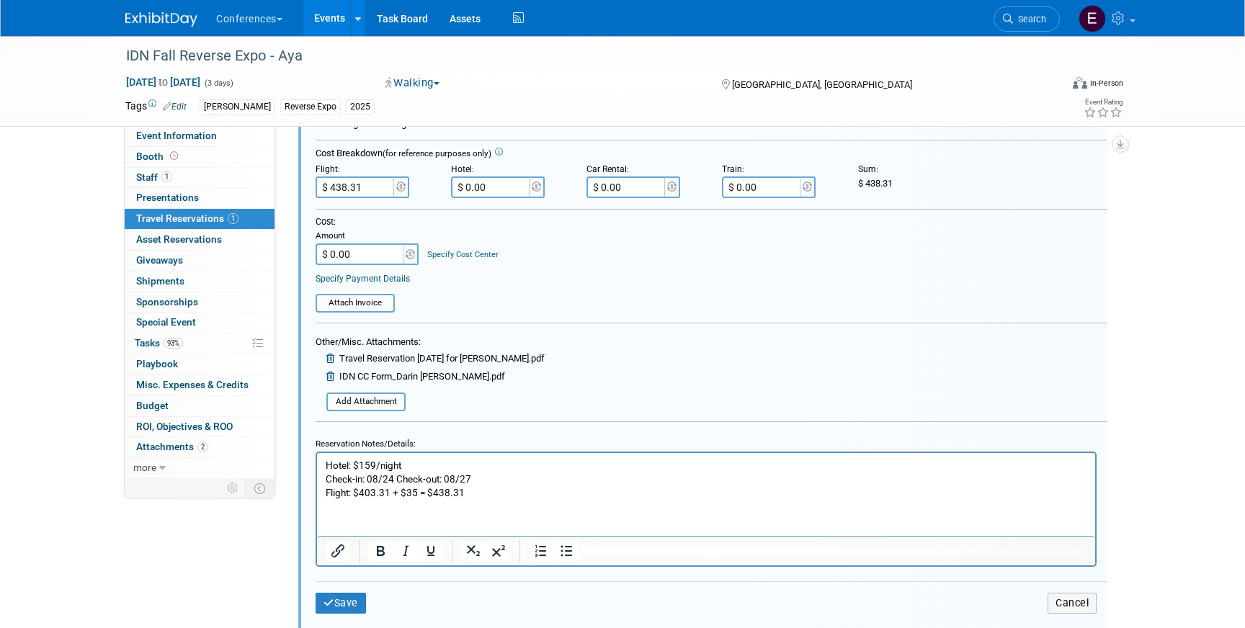
scroll to position [360, 0]
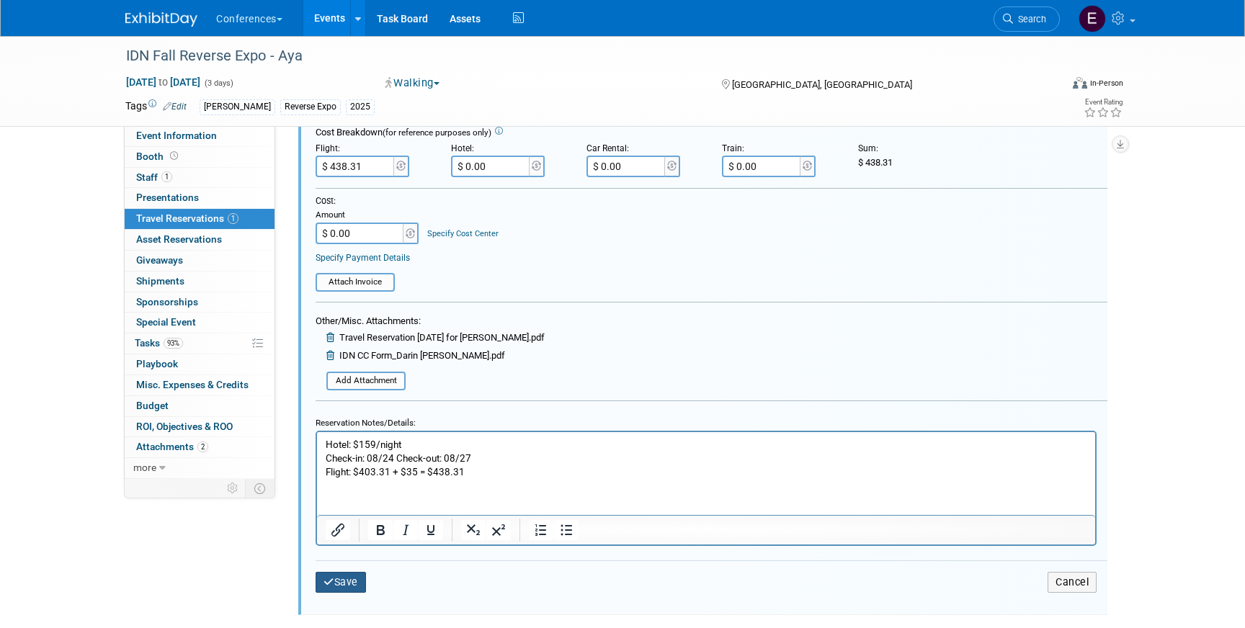
click at [348, 583] on button "Save" at bounding box center [341, 582] width 50 height 21
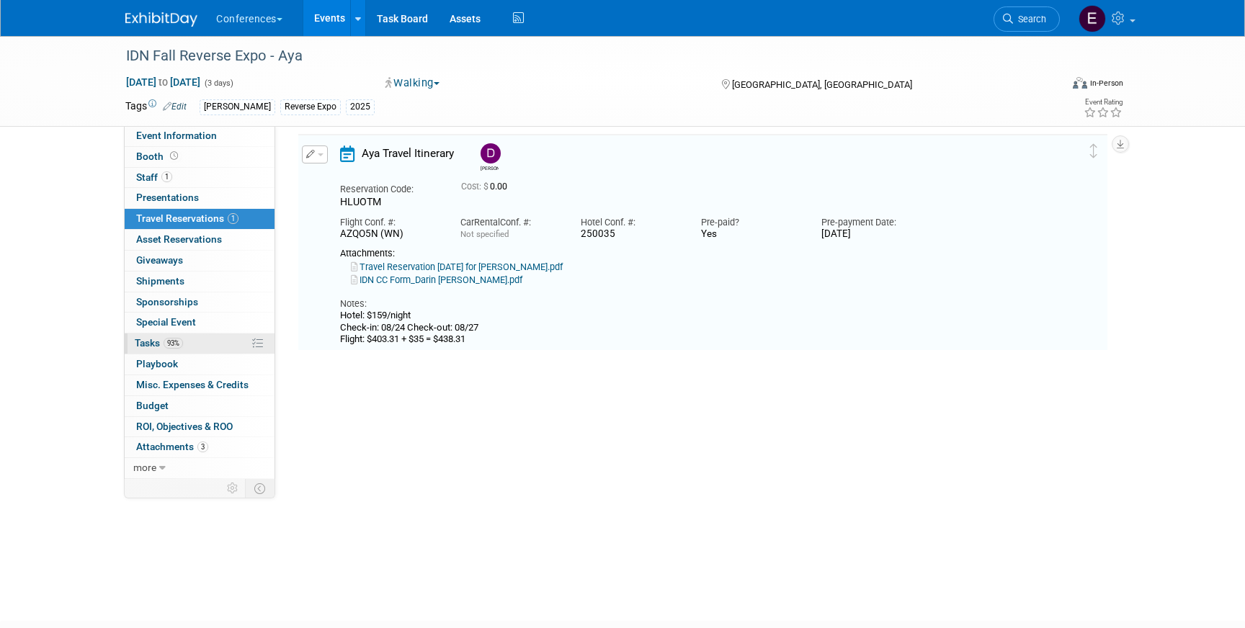
scroll to position [25, 0]
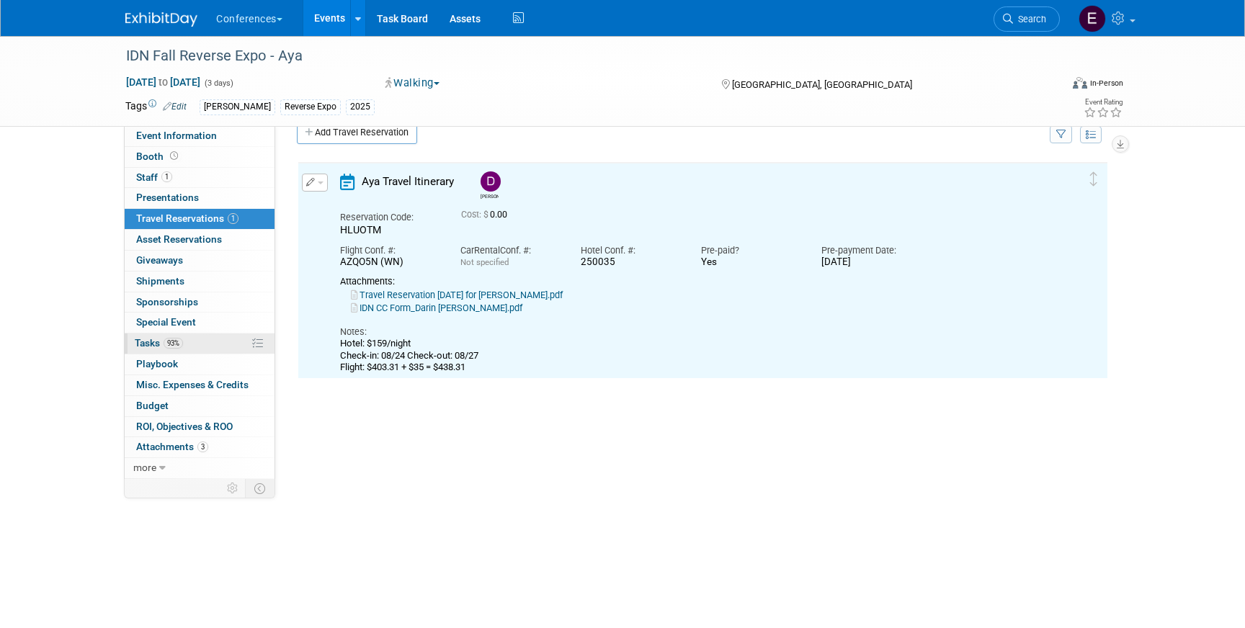
click at [194, 343] on link "93% Tasks 93%" at bounding box center [200, 344] width 150 height 20
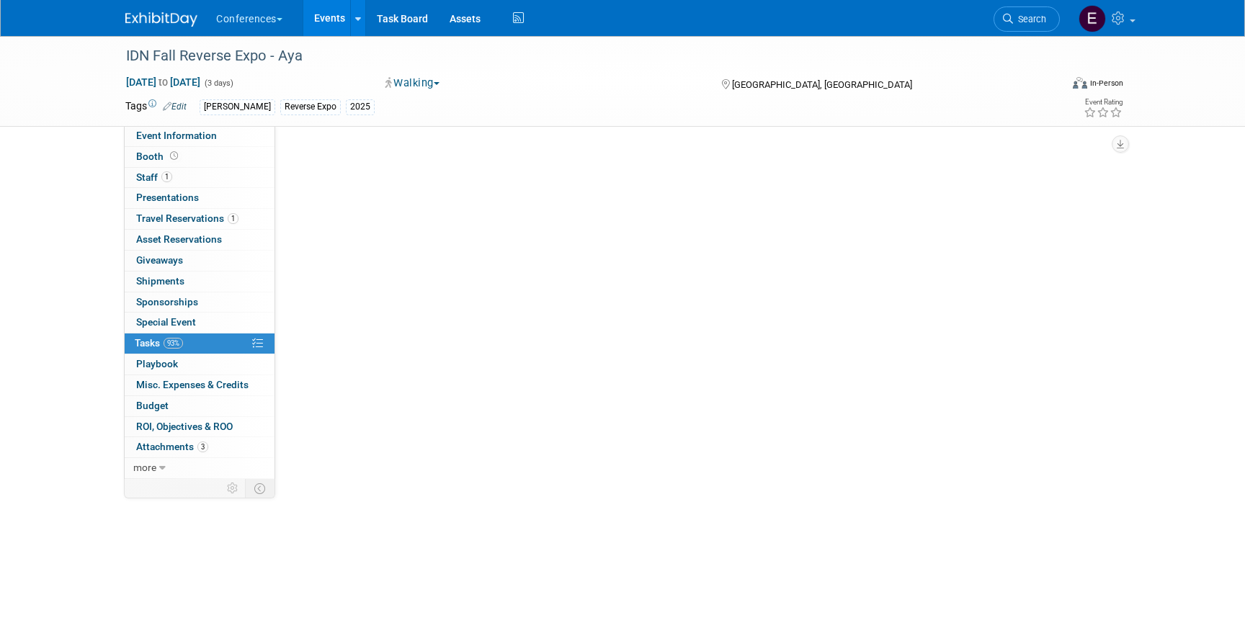
scroll to position [0, 0]
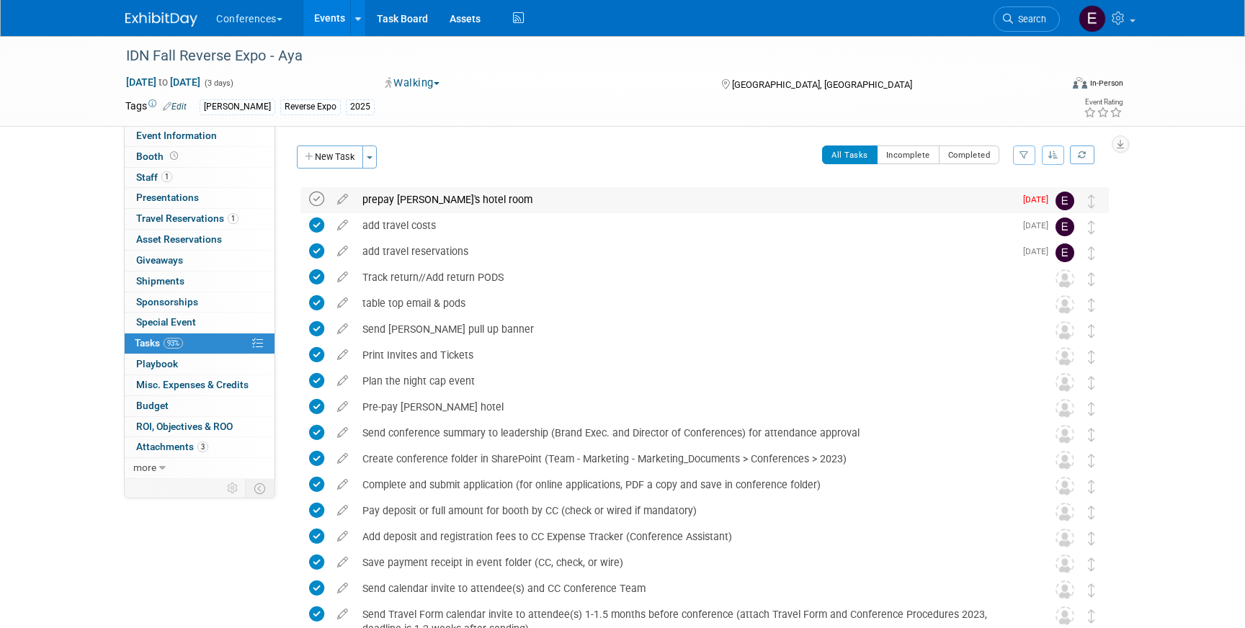
click at [318, 197] on icon at bounding box center [316, 199] width 15 height 15
click at [1036, 19] on span "Search" at bounding box center [1029, 19] width 33 height 11
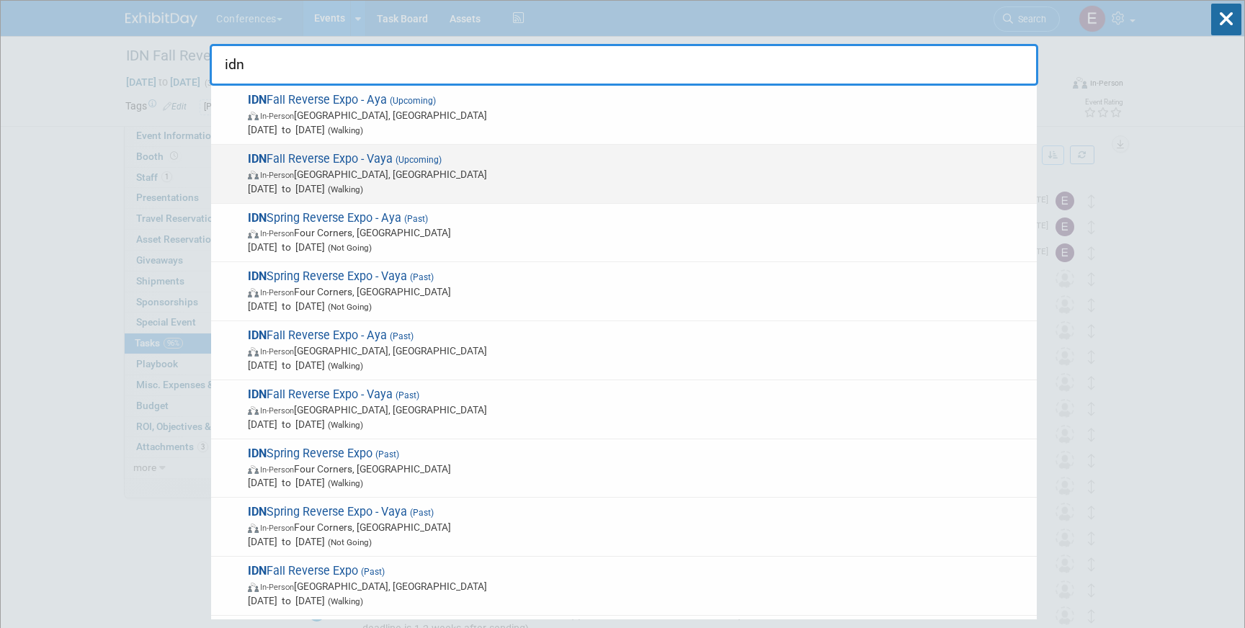
type input "idn"
click at [595, 164] on span "IDN Fall Reverse Expo - Vaya (Upcoming) In-Person [GEOGRAPHIC_DATA], [GEOGRAPHI…" at bounding box center [637, 174] width 786 height 44
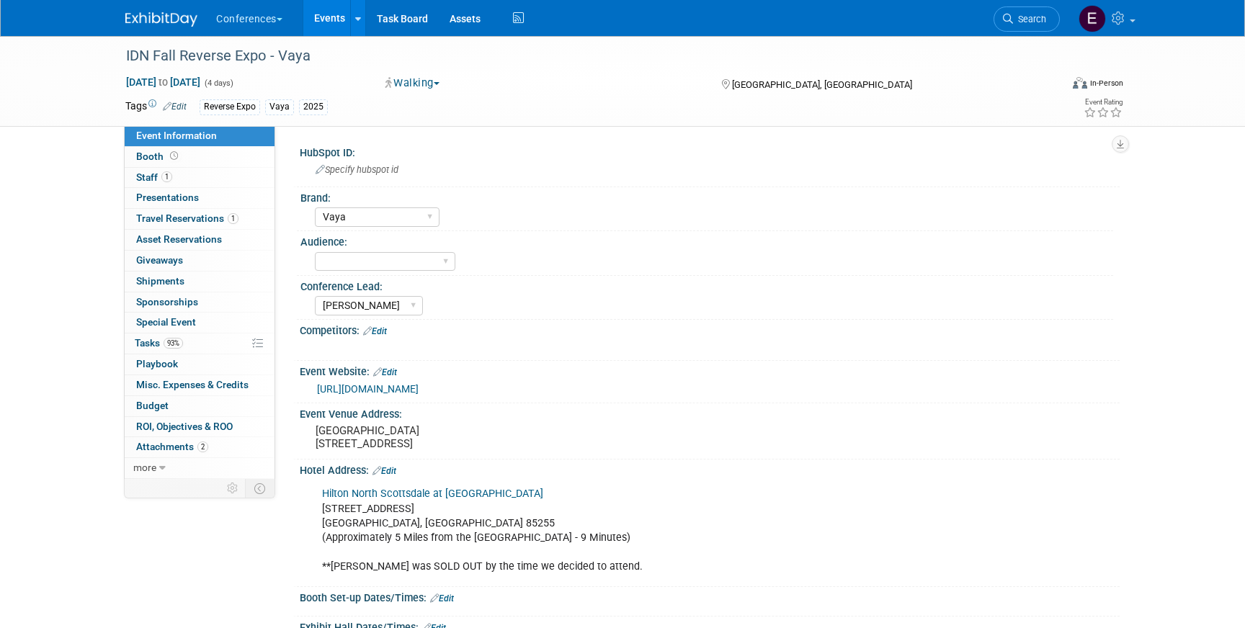
select select "Vaya"
select select "[PERSON_NAME]"
click at [215, 219] on span "Travel Reservations 1" at bounding box center [187, 219] width 102 height 12
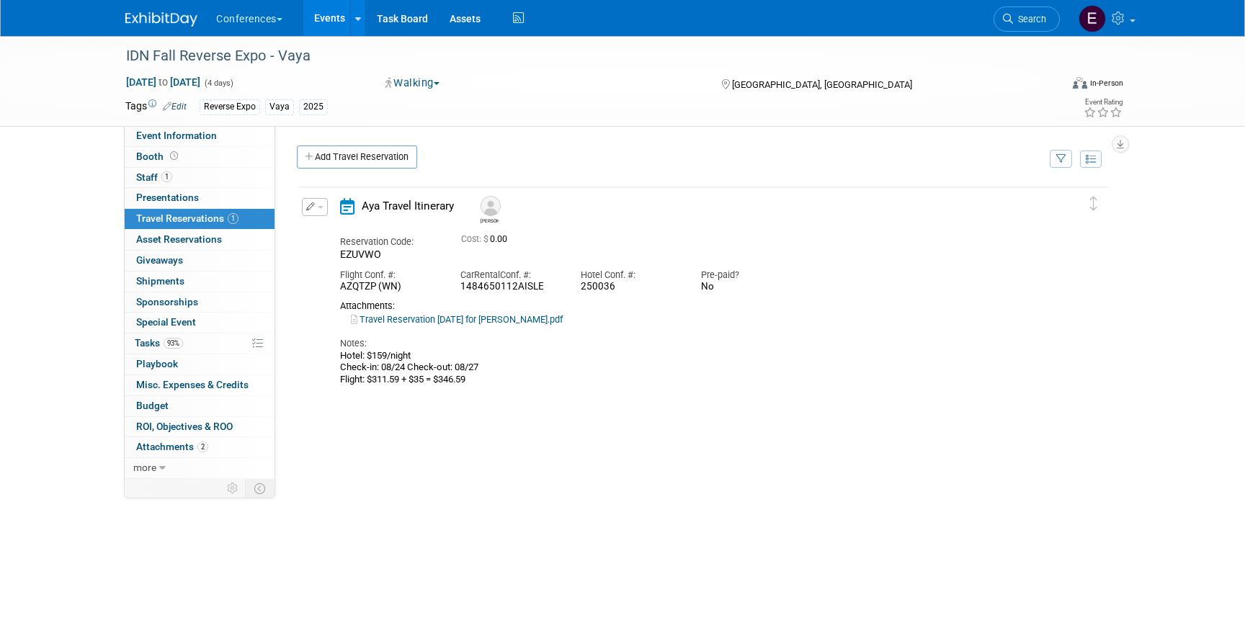
drag, startPoint x: 615, startPoint y: 290, endPoint x: 574, endPoint y: 288, distance: 40.4
click at [574, 288] on div "Hotel Conf. #: 250036" at bounding box center [630, 278] width 120 height 32
copy div "250036"
click at [315, 208] on button "button" at bounding box center [315, 207] width 26 height 18
click at [335, 225] on button "Edit Reservation" at bounding box center [364, 232] width 122 height 21
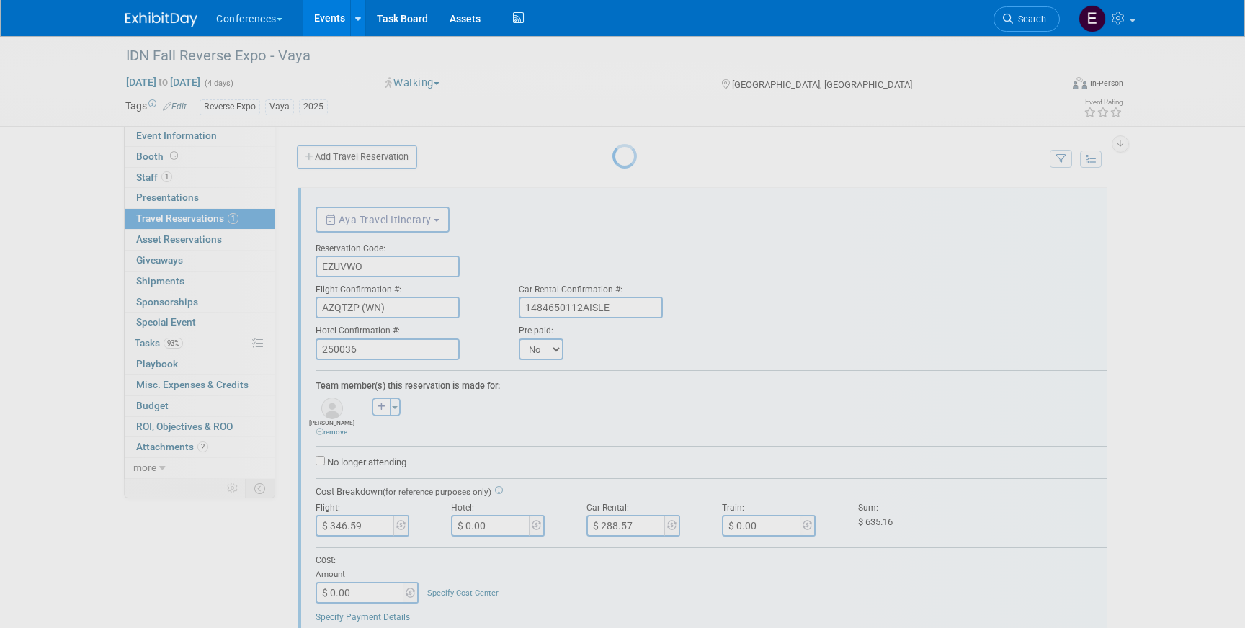
scroll to position [25, 0]
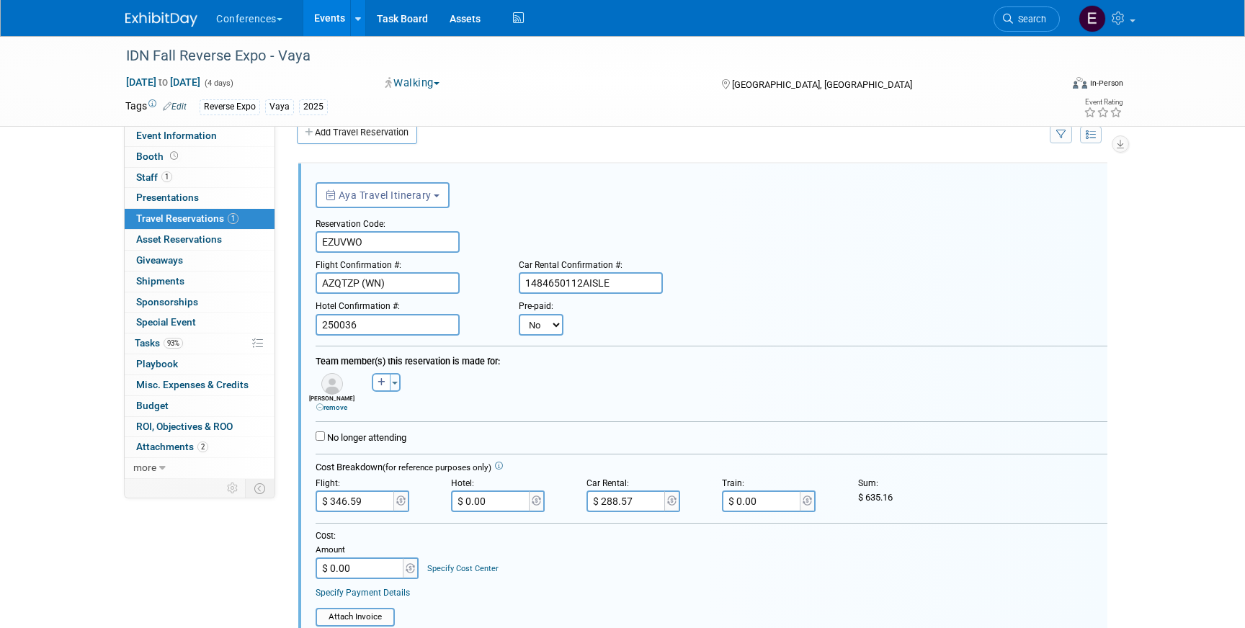
click at [530, 329] on select "No Yes" at bounding box center [541, 325] width 45 height 22
select select "1"
click at [623, 326] on input "text" at bounding box center [630, 325] width 86 height 22
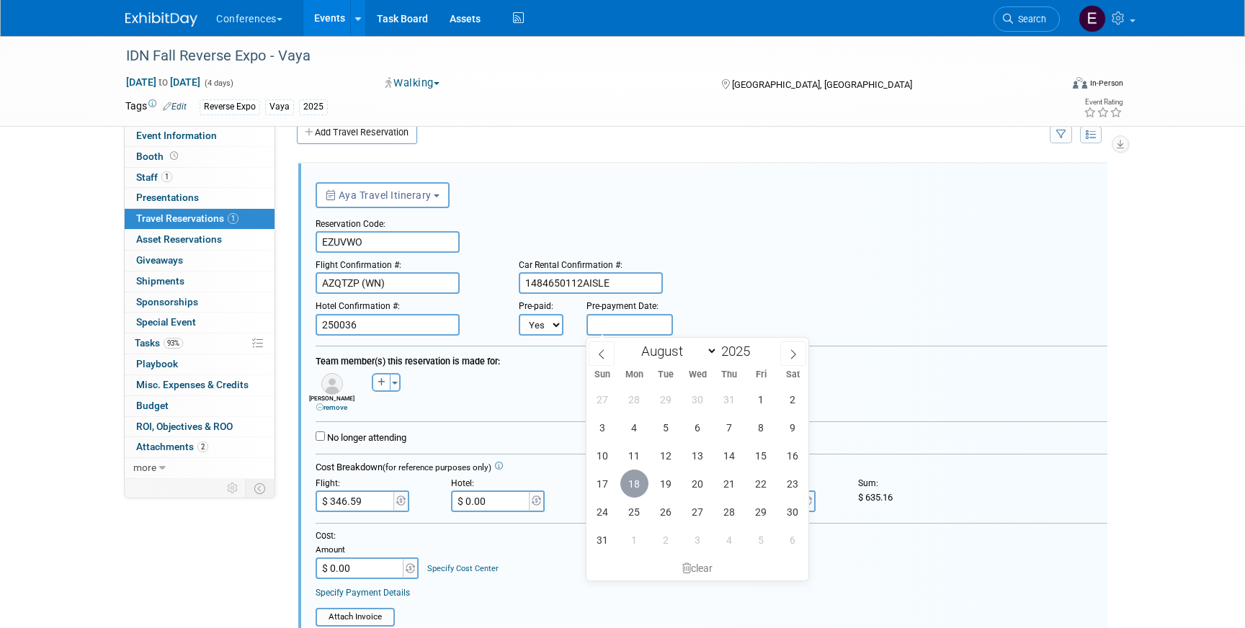
click at [636, 494] on span "18" at bounding box center [634, 484] width 28 height 28
type input "[DATE]"
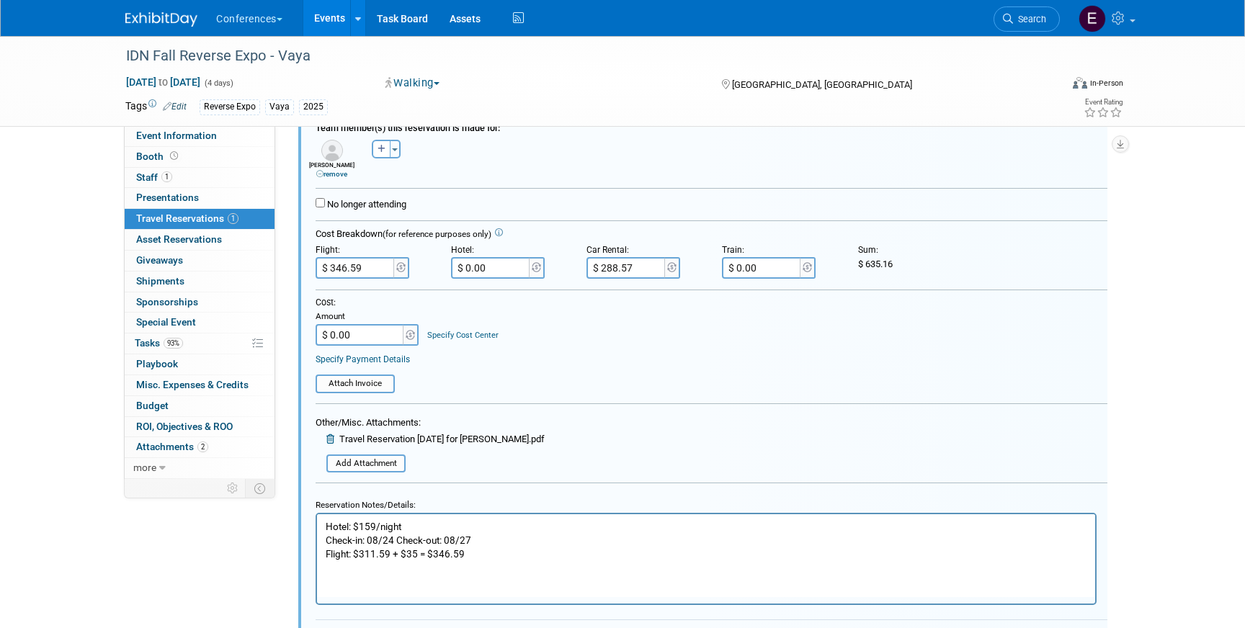
scroll to position [297, 0]
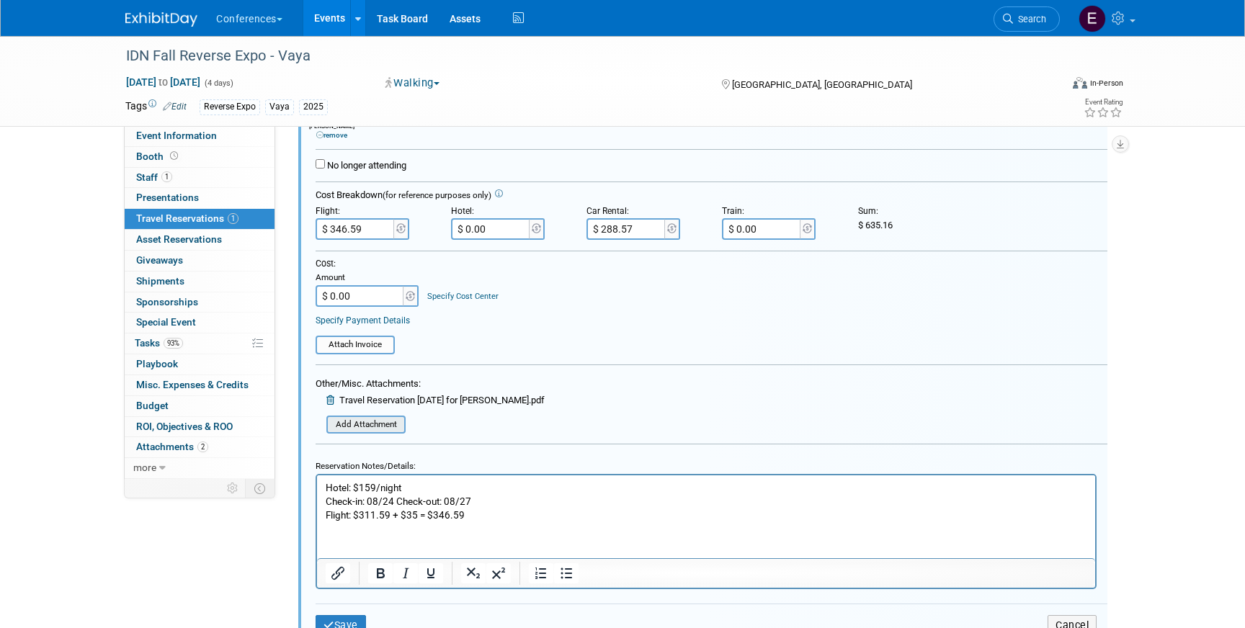
click at [352, 422] on input "file" at bounding box center [319, 425] width 172 height 16
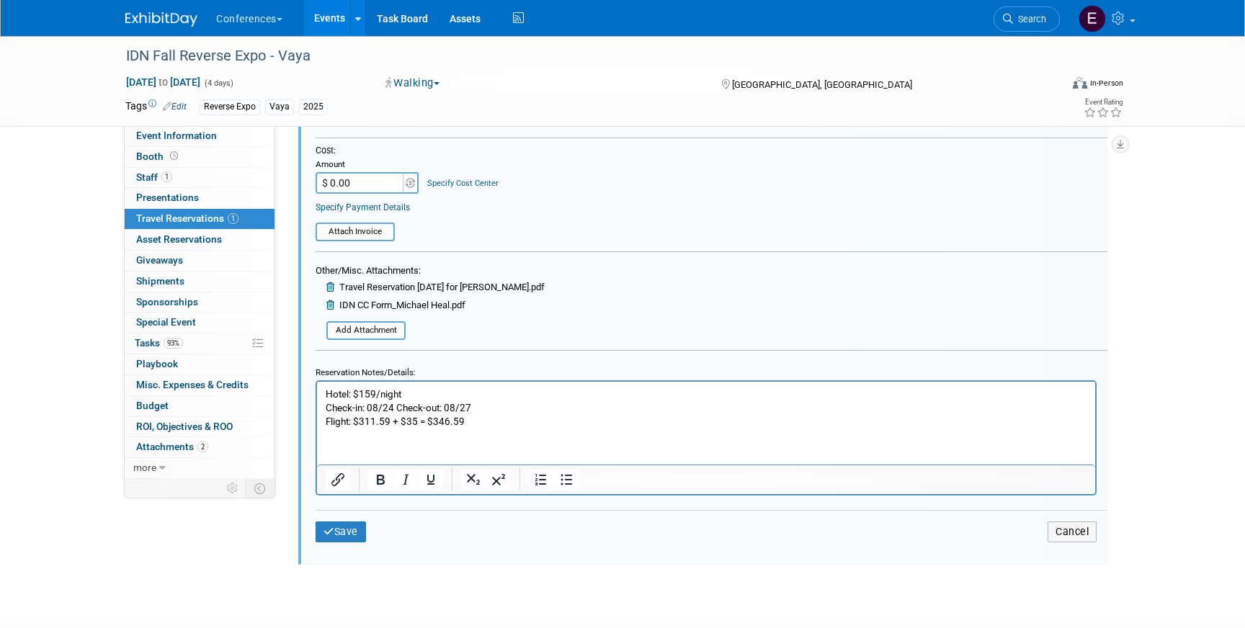
scroll to position [431, 0]
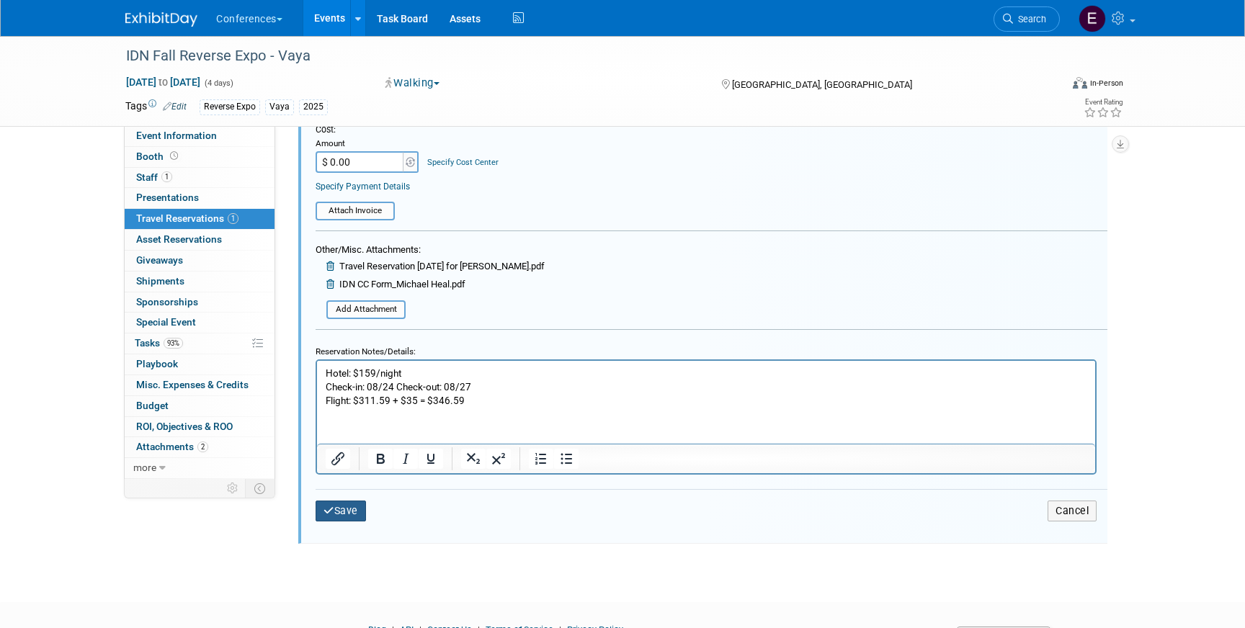
click at [352, 517] on button "Save" at bounding box center [341, 511] width 50 height 21
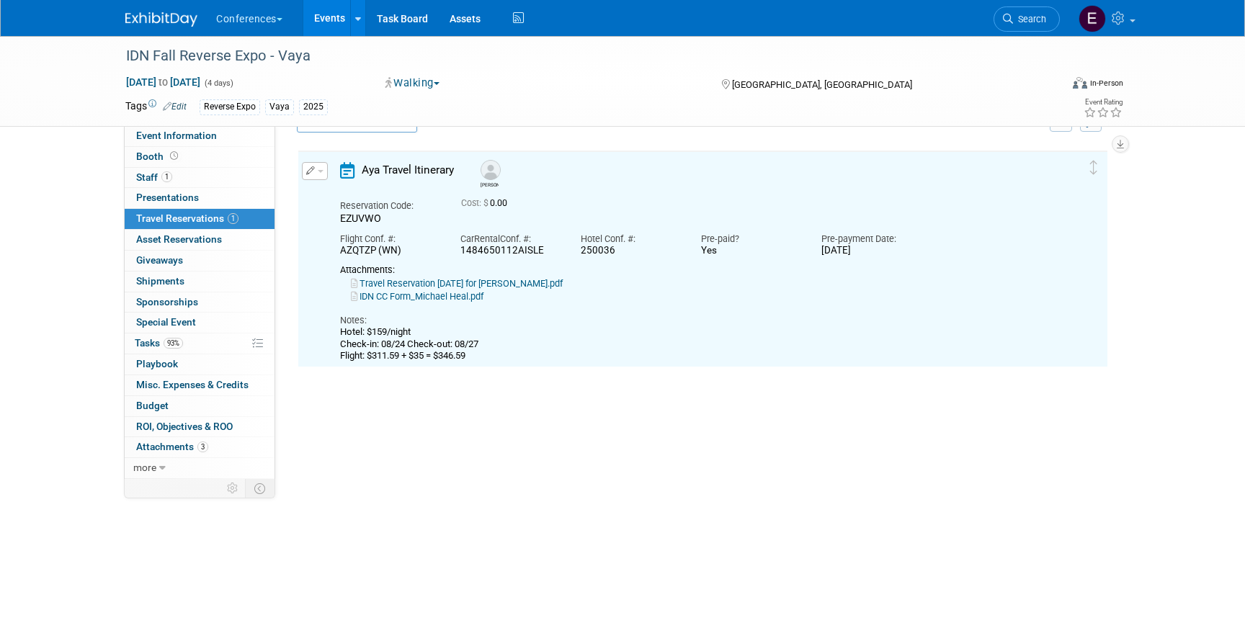
click at [154, 344] on span "Tasks 93%" at bounding box center [159, 343] width 48 height 12
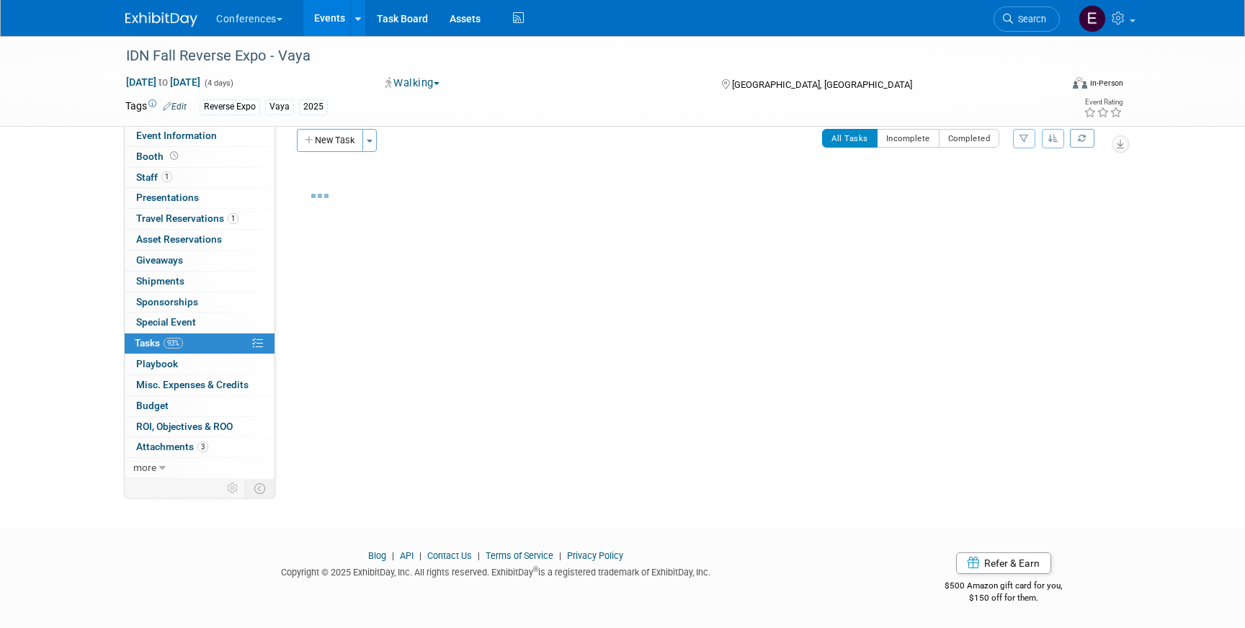
scroll to position [0, 0]
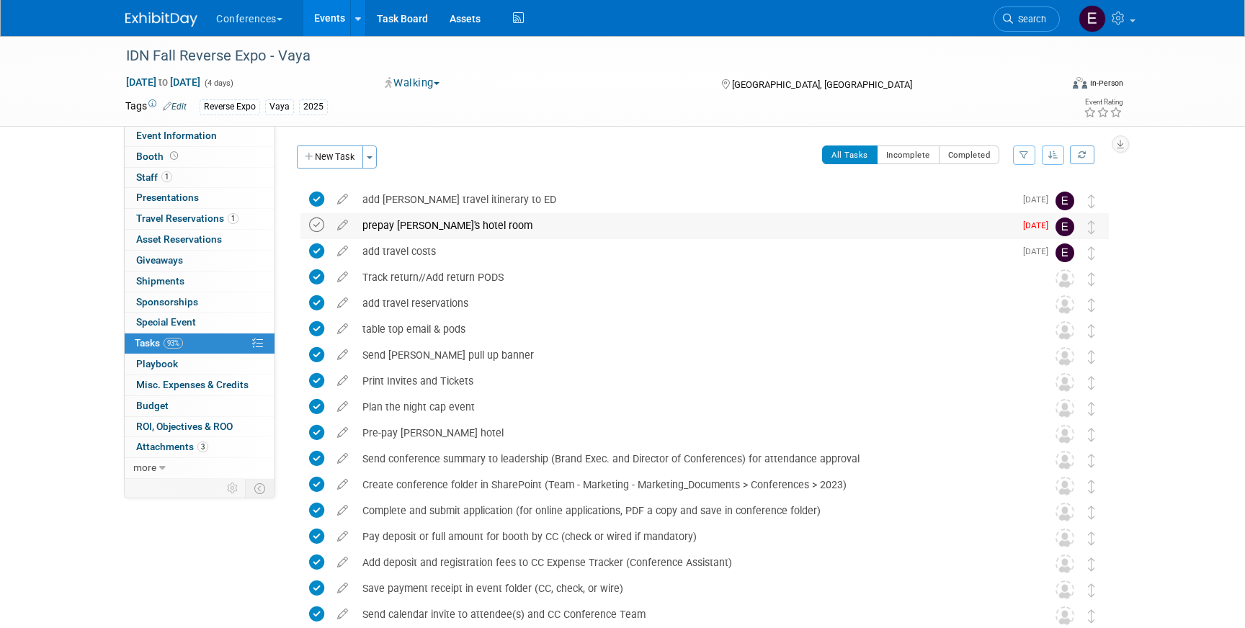
click at [315, 224] on icon at bounding box center [316, 225] width 15 height 15
click at [207, 135] on span "Event Information" at bounding box center [176, 136] width 81 height 12
select select "Vaya"
select select "[PERSON_NAME]"
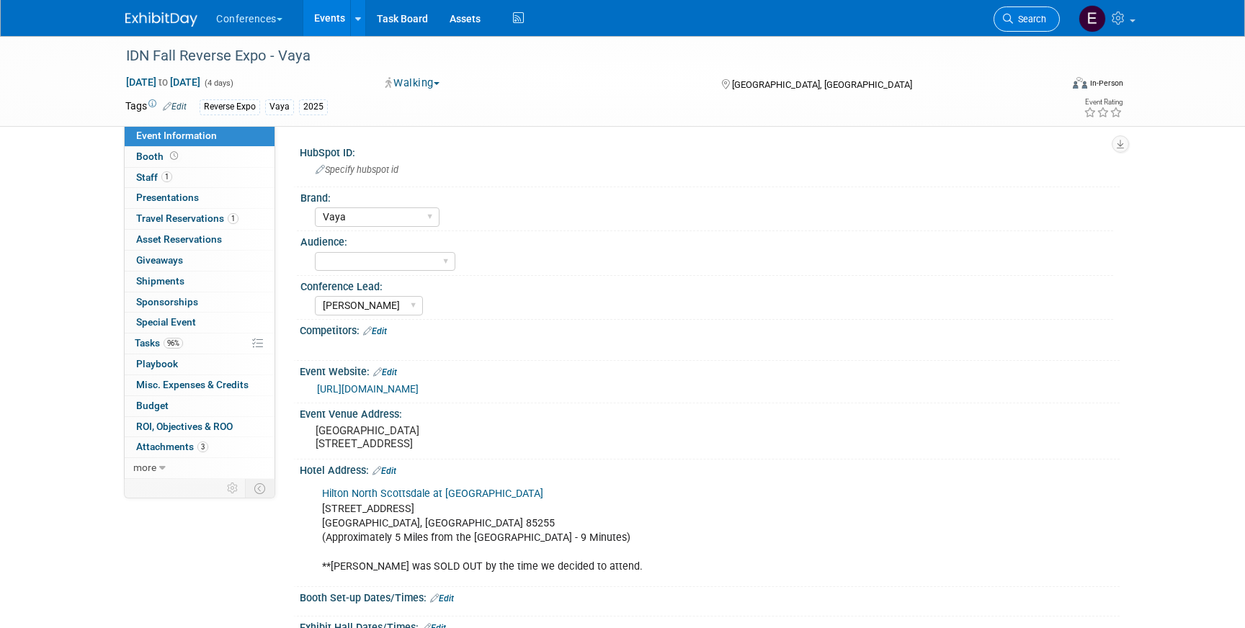
click at [1028, 16] on span "Search" at bounding box center [1029, 19] width 33 height 11
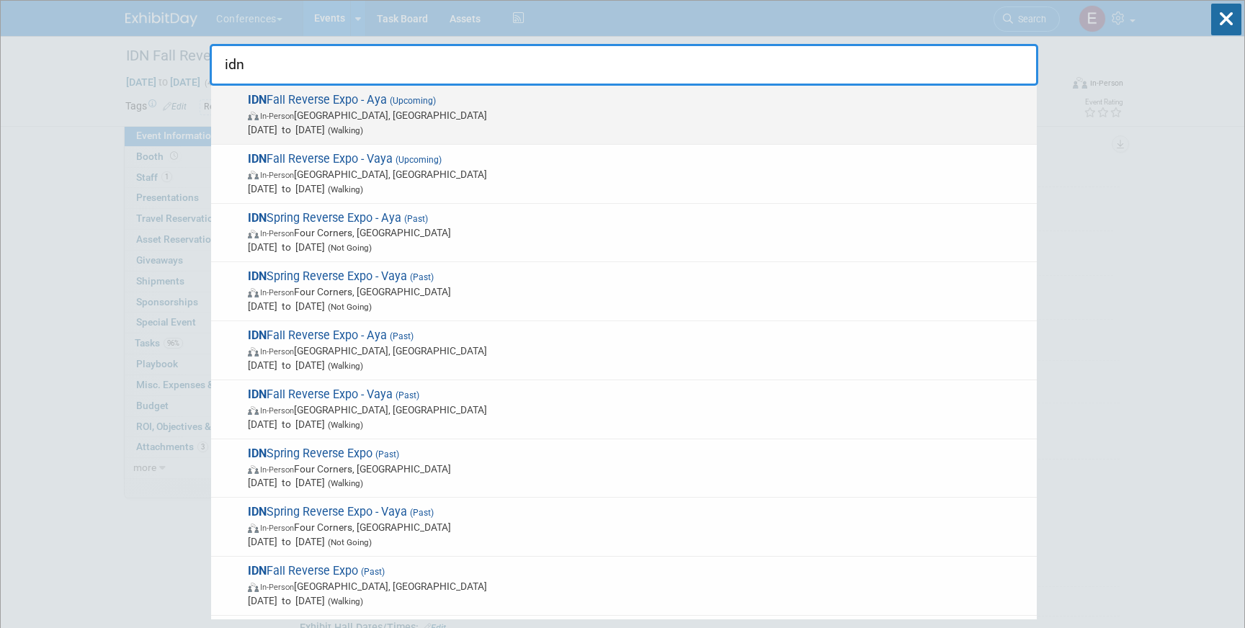
type input "idn"
click at [598, 120] on span "In-Person Phoenix, AZ" at bounding box center [639, 115] width 782 height 14
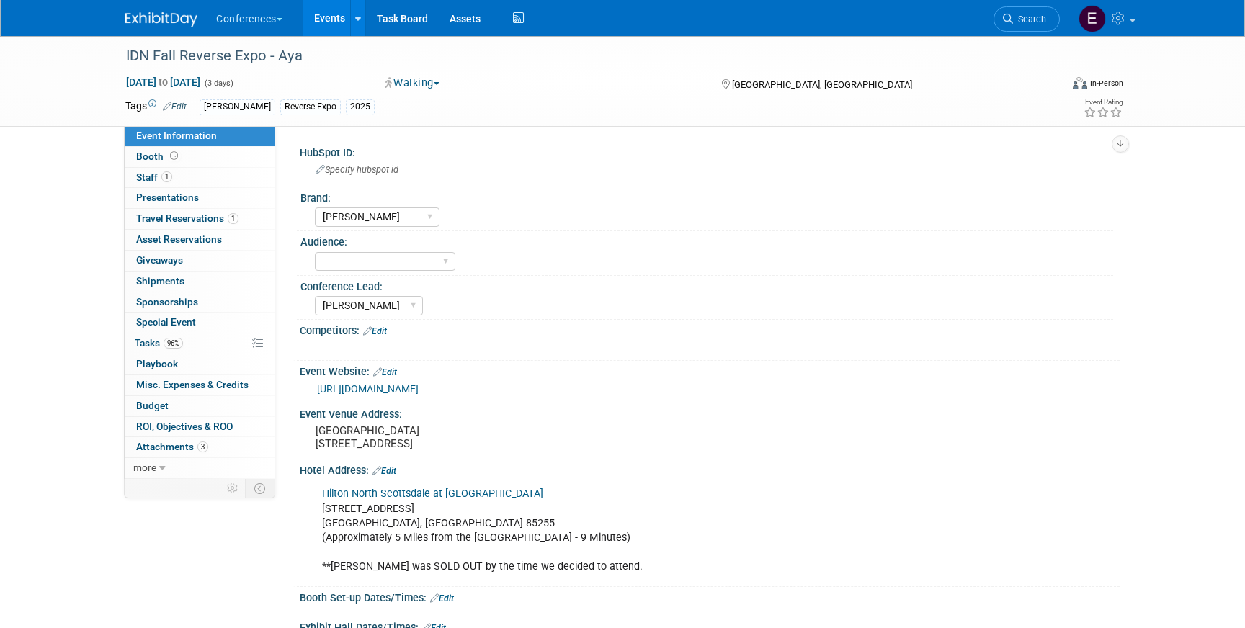
select select "[PERSON_NAME]"
drag, startPoint x: 494, startPoint y: 507, endPoint x: 300, endPoint y: 496, distance: 194.1
click at [300, 496] on div "Hilton North Scottsdale at Cavasson 7965 E. Cavasson Boulevard Scottsdale, AZ 8…" at bounding box center [710, 529] width 820 height 106
copy link "Hilton North Scottsdale at [GEOGRAPHIC_DATA]"
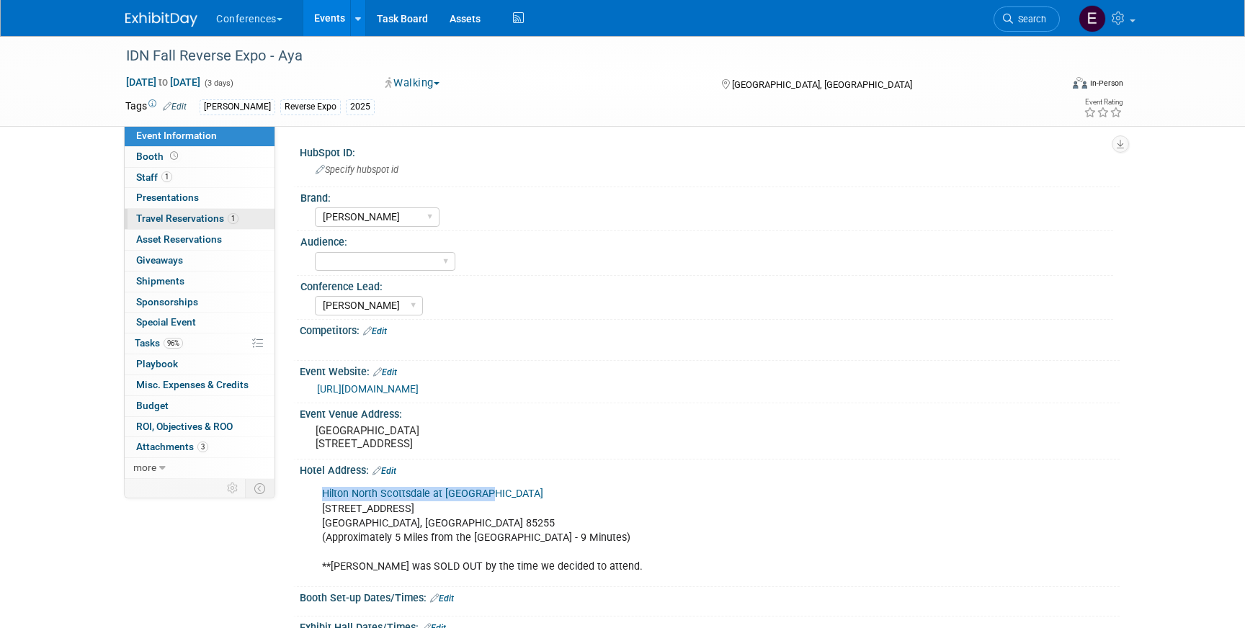
click at [192, 212] on link "1 Travel Reservations 1" at bounding box center [200, 219] width 150 height 20
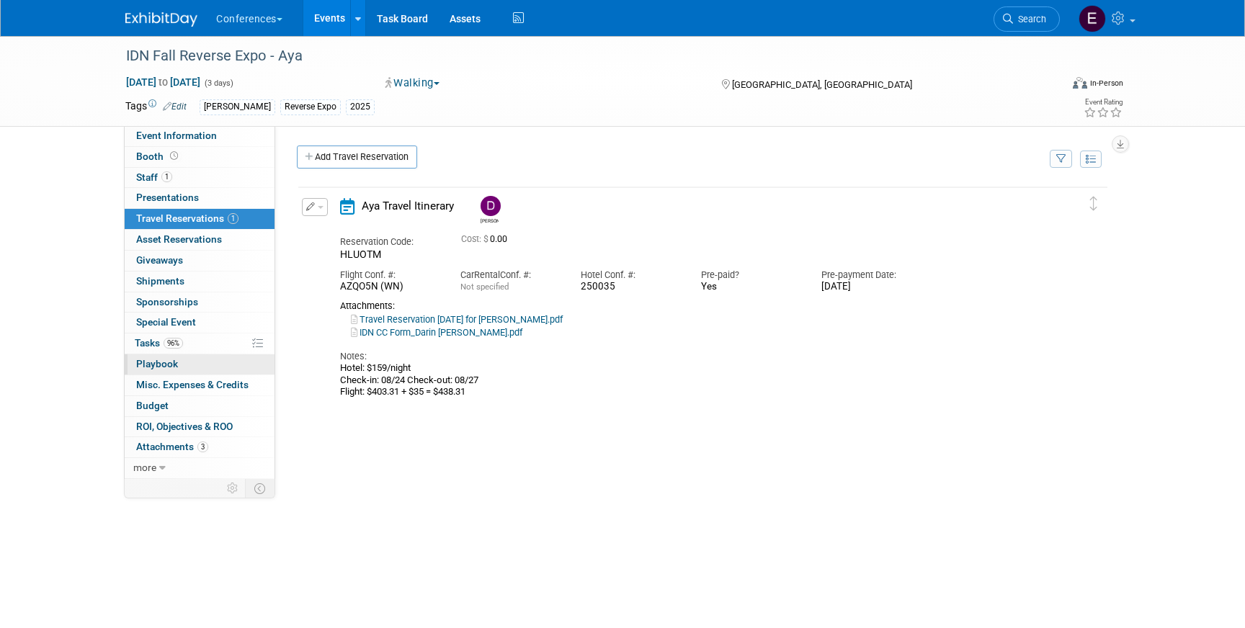
click at [198, 356] on link "0 Playbook 0" at bounding box center [200, 365] width 150 height 20
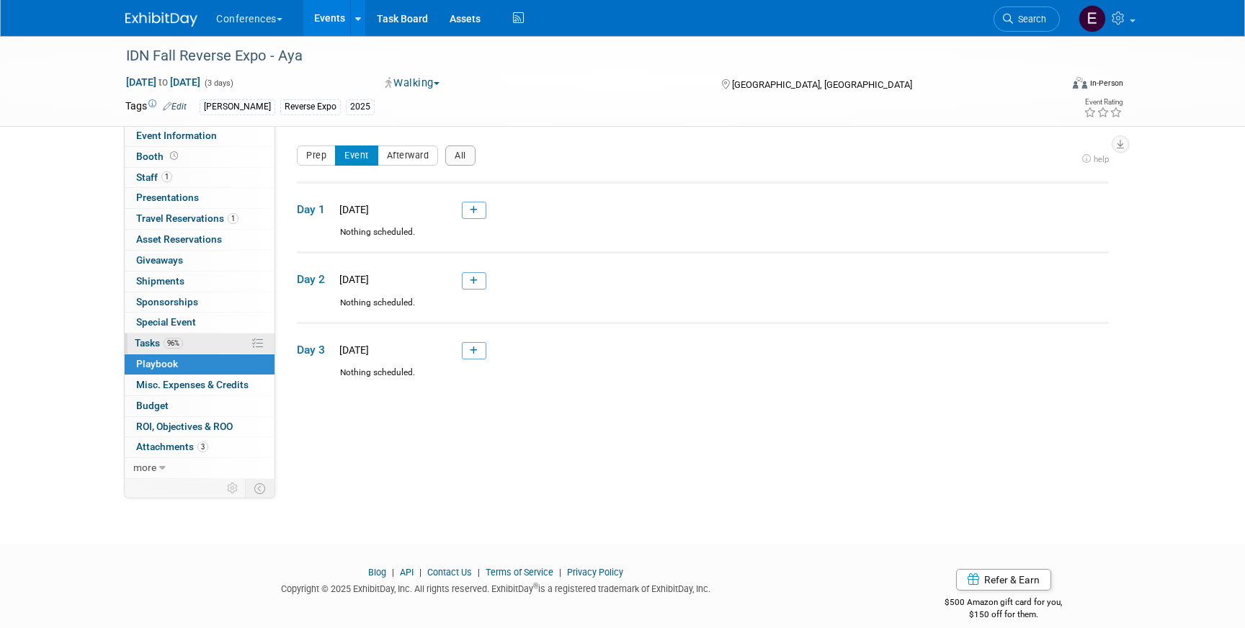
click at [198, 346] on link "96% Tasks 96%" at bounding box center [200, 344] width 150 height 20
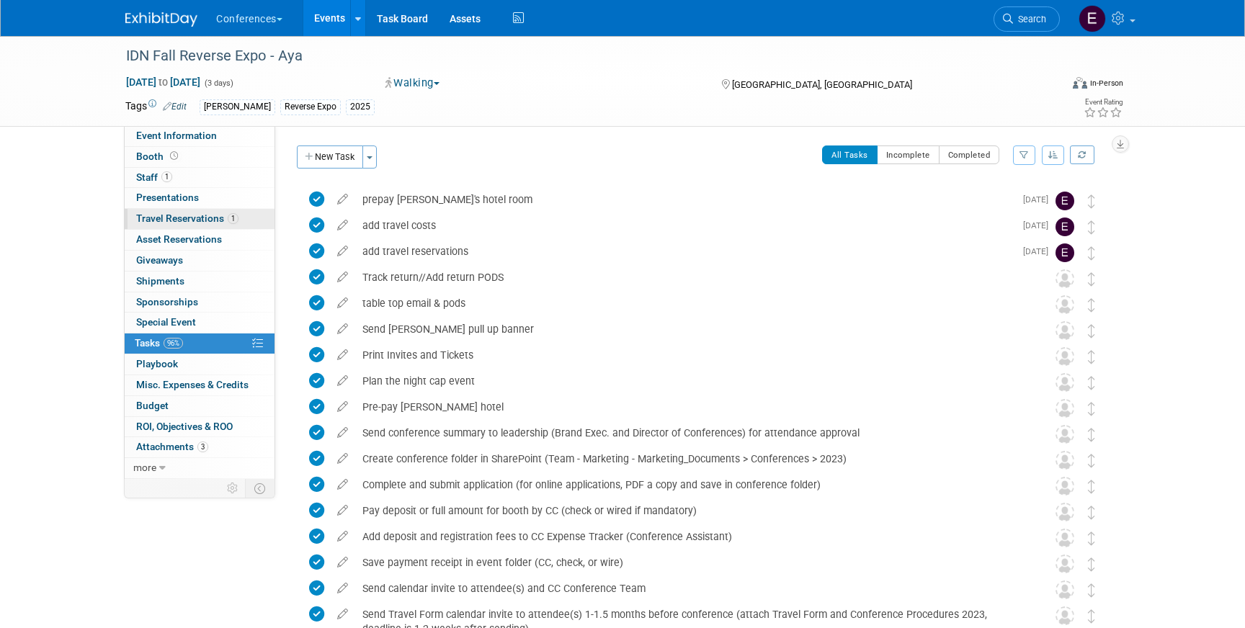
click at [258, 220] on link "1 Travel Reservations 1" at bounding box center [200, 219] width 150 height 20
